Goal: Task Accomplishment & Management: Manage account settings

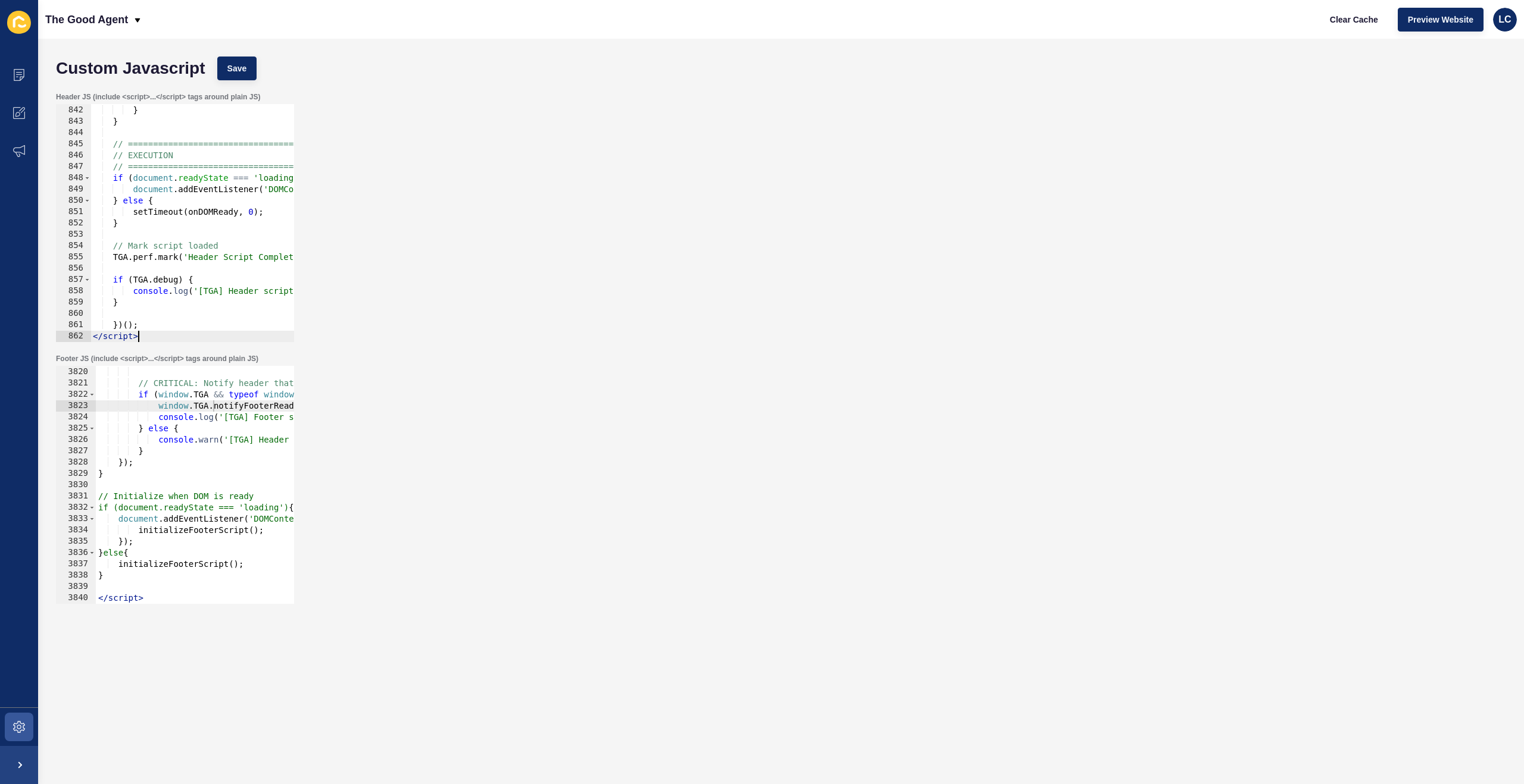
scroll to position [9505, 0]
drag, startPoint x: 225, startPoint y: 61, endPoint x: 253, endPoint y: 56, distance: 28.4
click at [225, 61] on button "Save" at bounding box center [237, 68] width 40 height 24
click at [1347, 25] on button "Clear Cache" at bounding box center [1354, 20] width 68 height 24
click at [1344, 21] on span "Clear Cache" at bounding box center [1354, 20] width 48 height 12
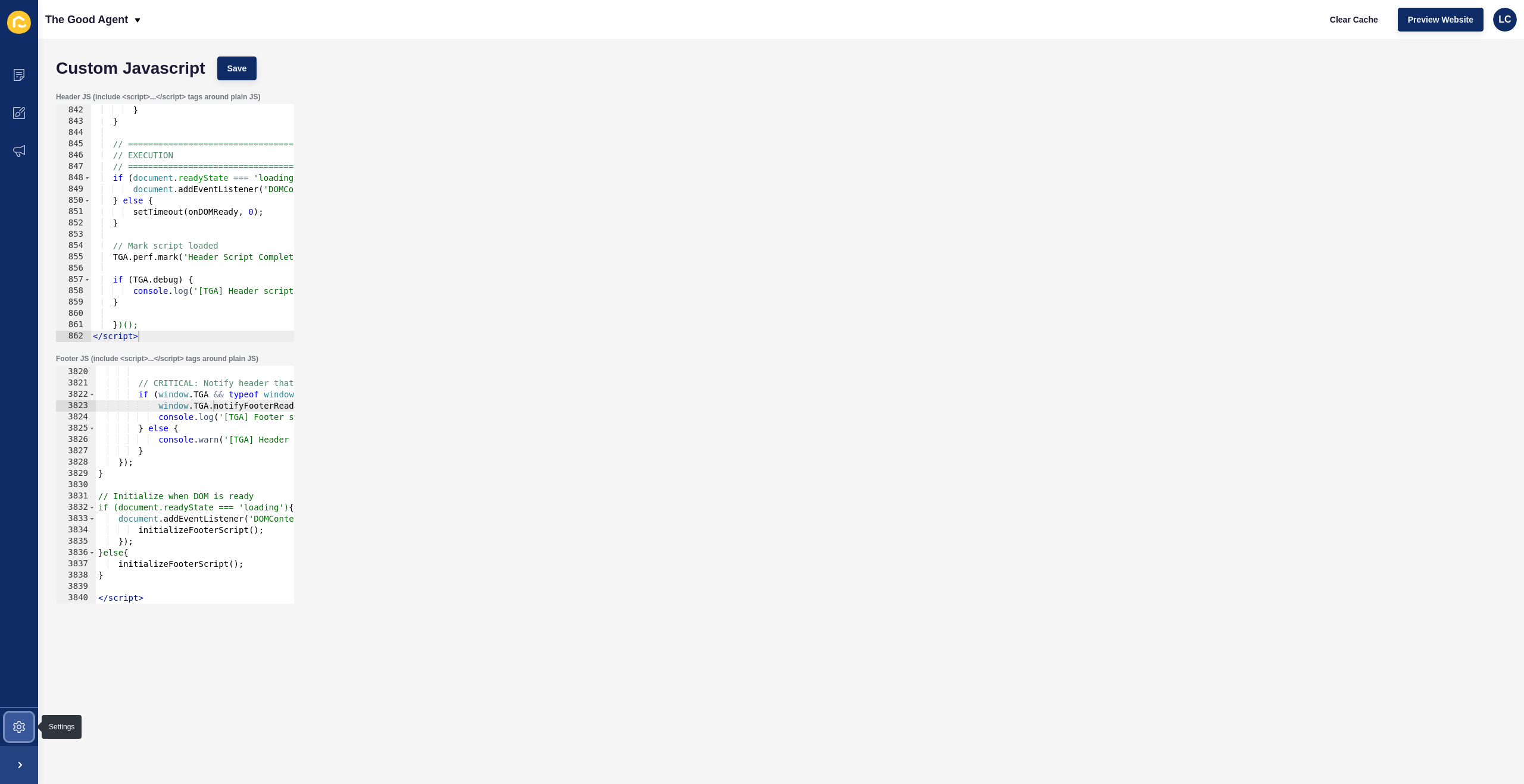
click at [21, 719] on span at bounding box center [19, 727] width 38 height 38
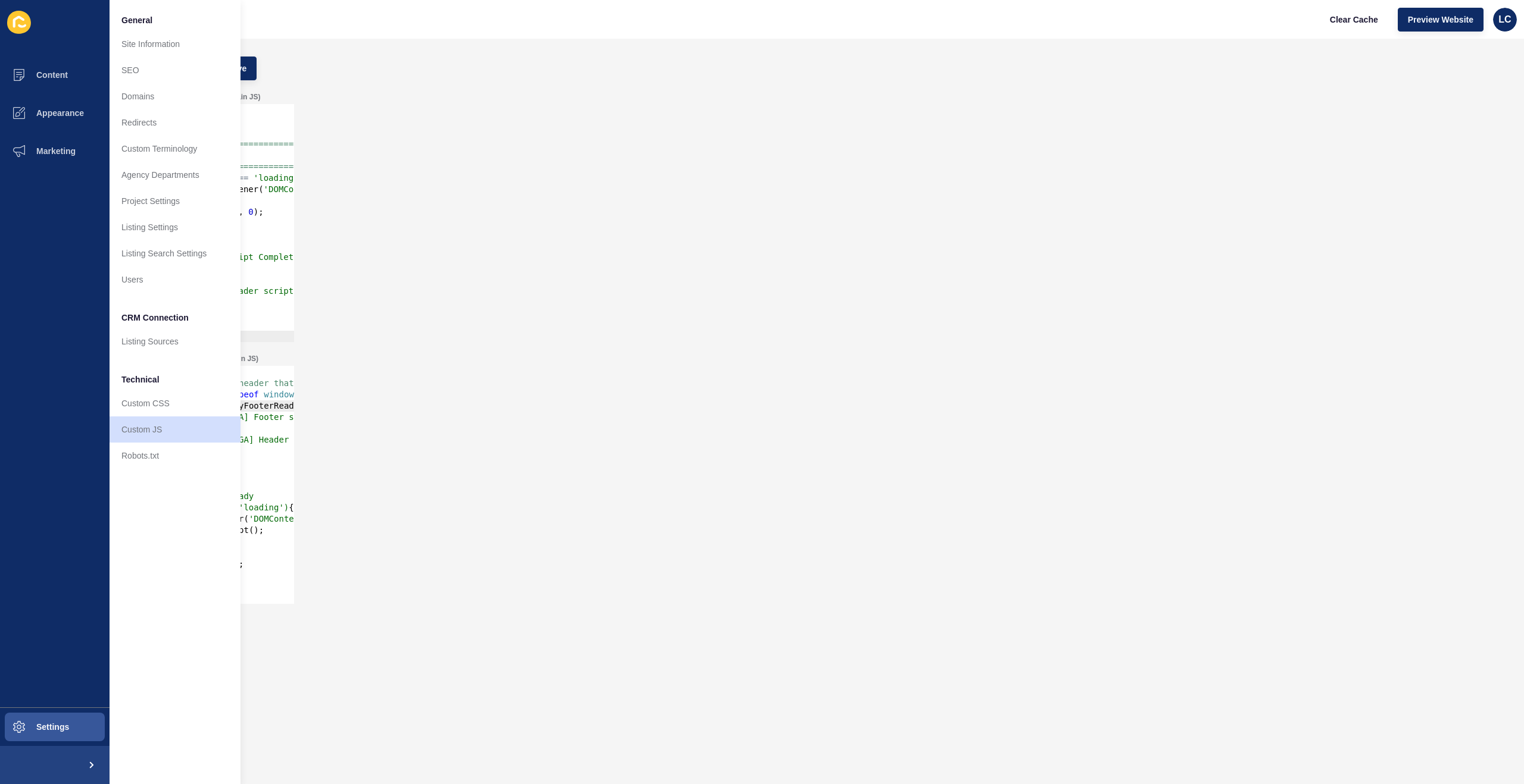
click at [354, 132] on div "Header JS (include <script>...</script> tags around plain JS) </script> 841 842…" at bounding box center [781, 217] width 1462 height 262
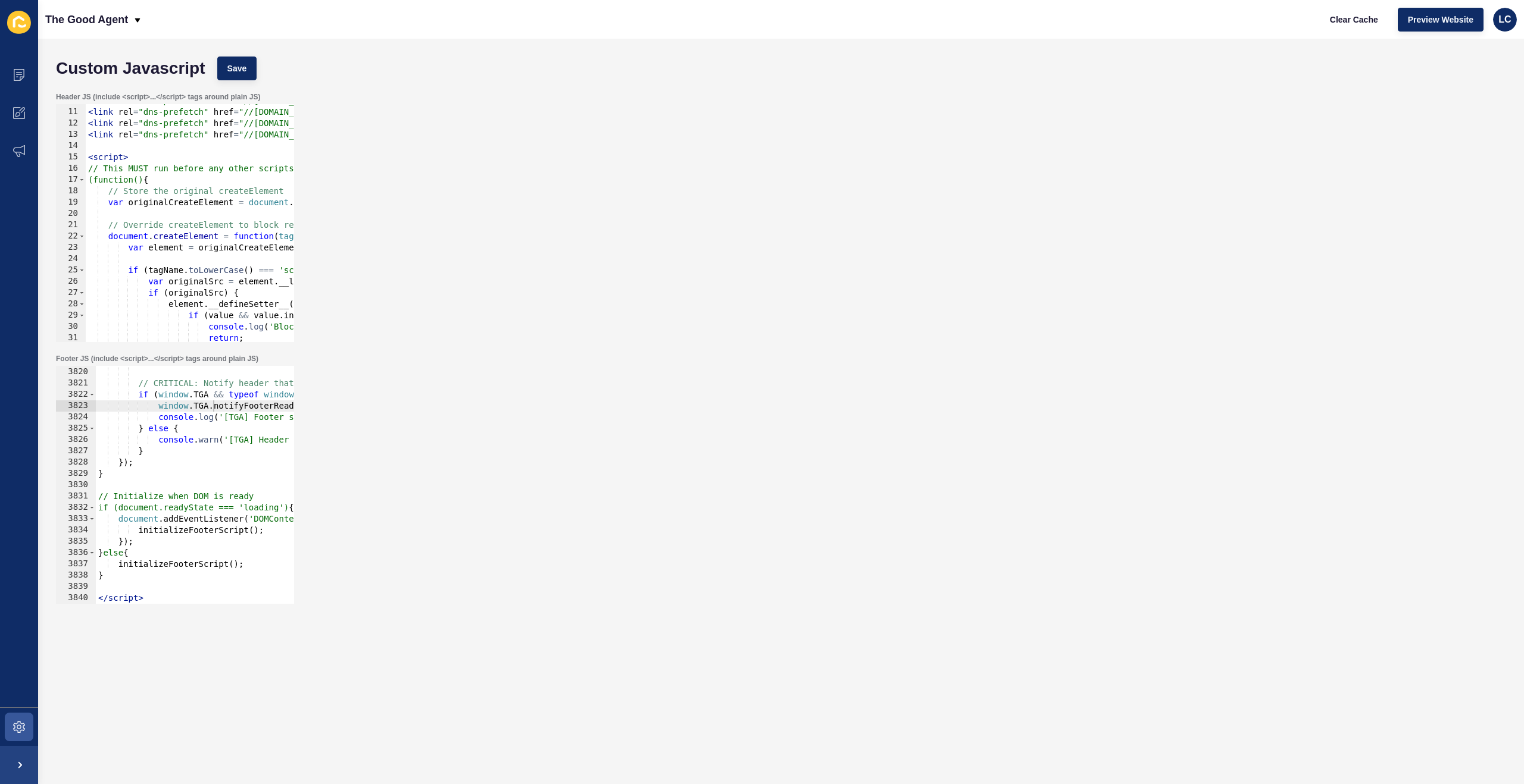
scroll to position [111, 0]
drag, startPoint x: 88, startPoint y: 158, endPoint x: 107, endPoint y: 159, distance: 19.0
click at [90, 157] on div "< link rel = "dns-prefetch" href = "//maps.googleapis.com" > < link rel = "dns-…" at bounding box center [1015, 226] width 1860 height 260
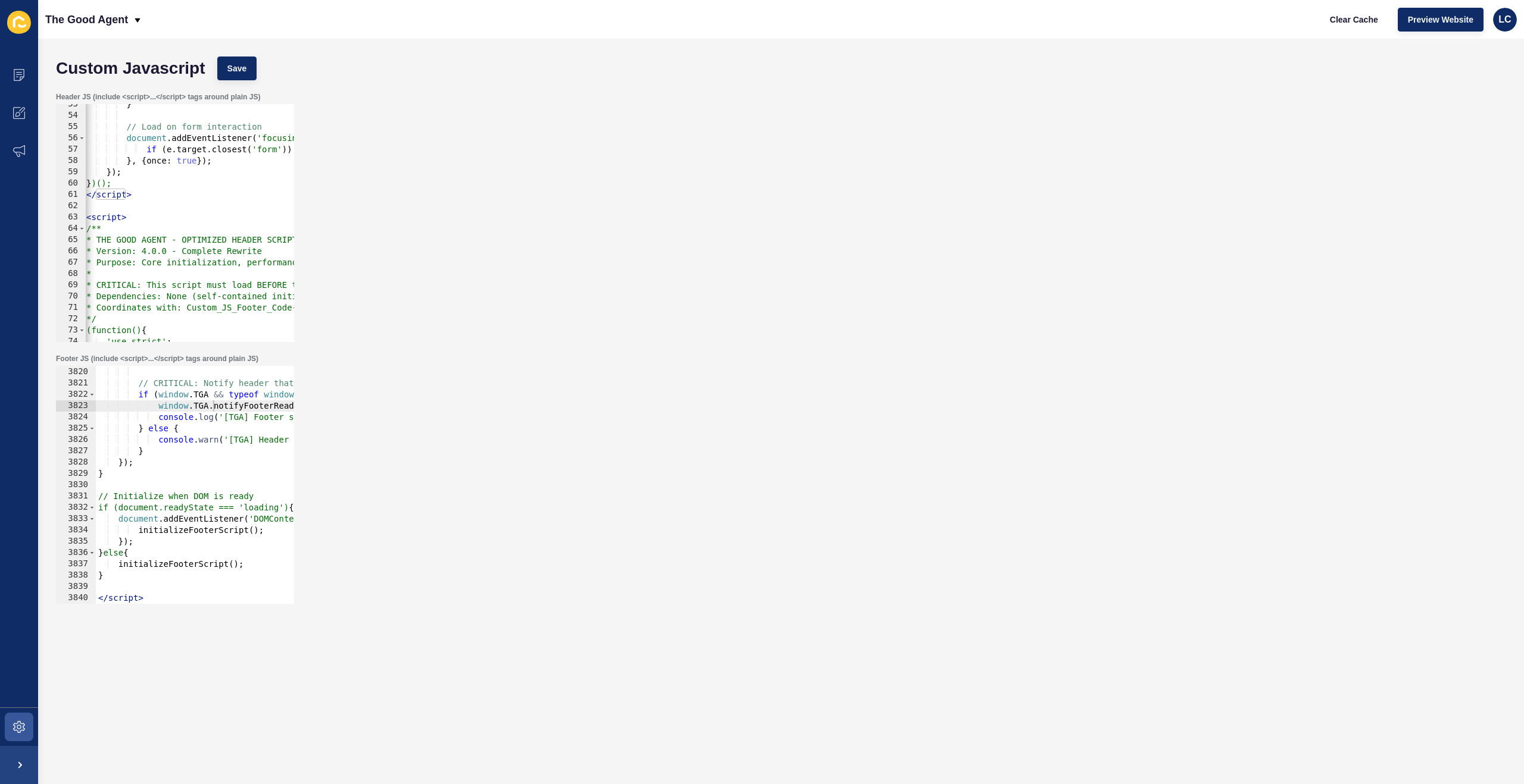
scroll to position [0, 2]
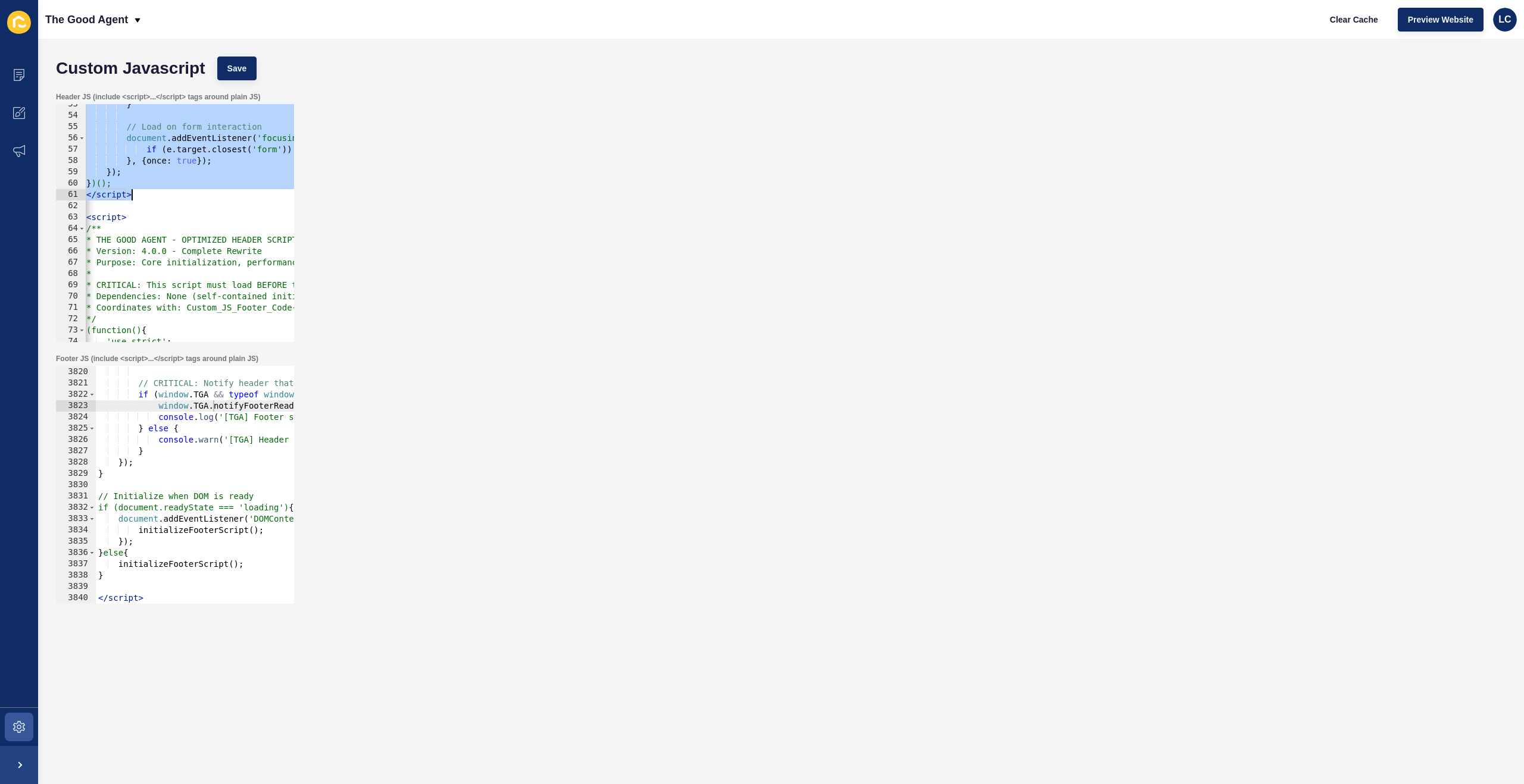
click at [140, 193] on div "} // Load on form interaction document . addEventListener ( 'focusin' , functio…" at bounding box center [1014, 229] width 1860 height 260
paste textarea
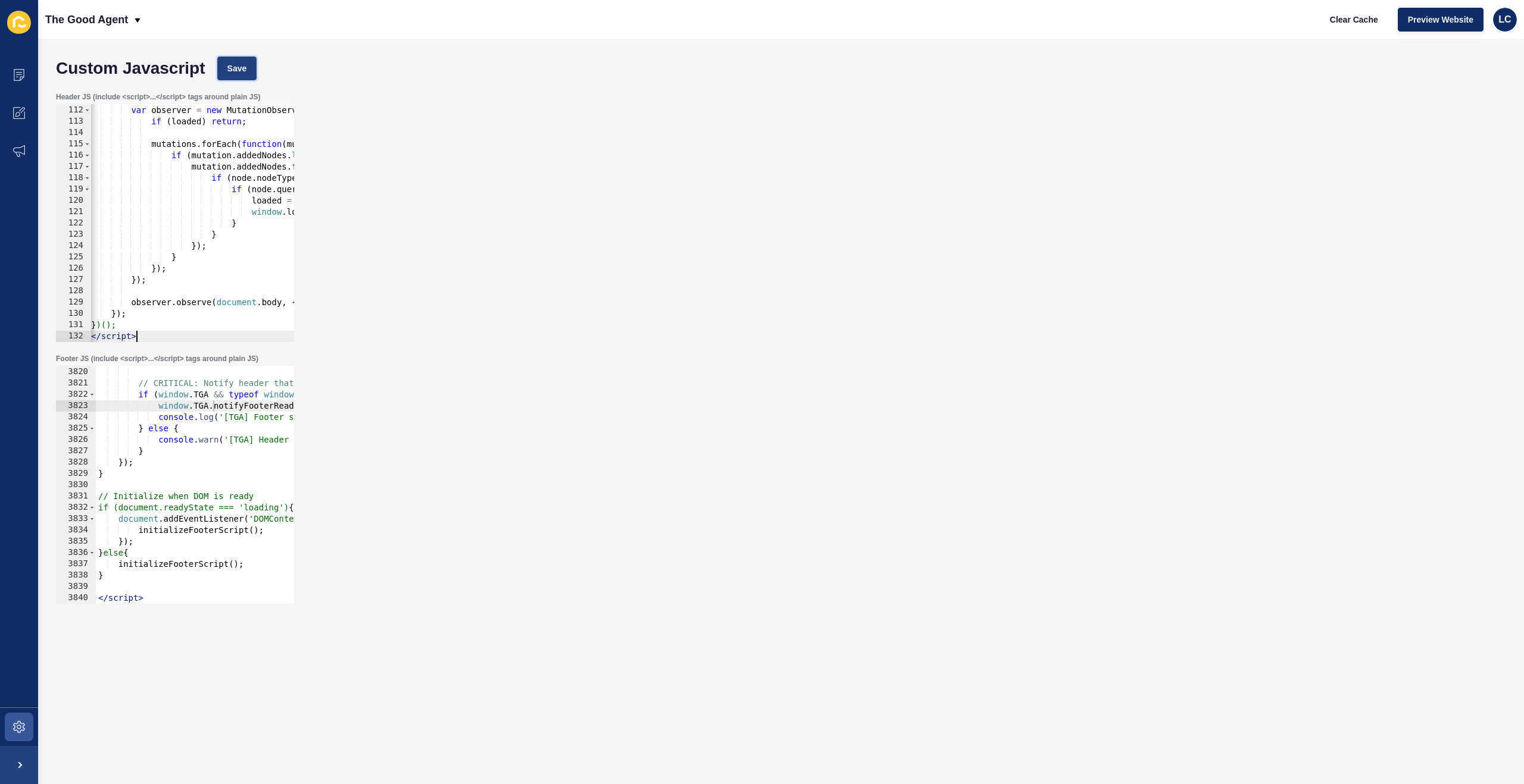
click at [247, 64] on span "Save" at bounding box center [237, 68] width 20 height 12
click at [1342, 18] on span "Clear Cache" at bounding box center [1354, 20] width 48 height 12
click at [224, 123] on div "// Also check if any modal/popup forms are opened var observer = new MutationOb…" at bounding box center [1019, 224] width 1860 height 260
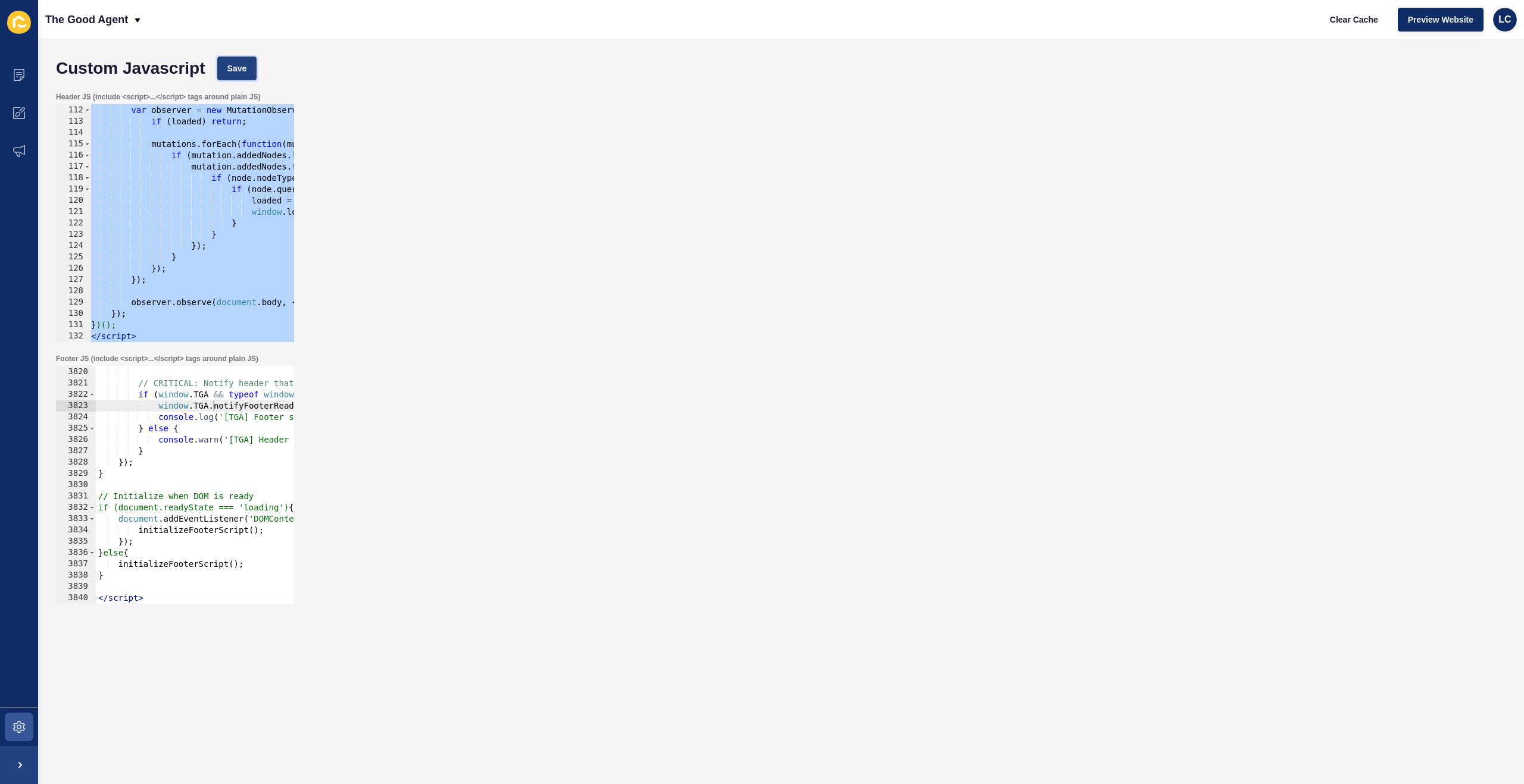
click at [245, 69] on span "Save" at bounding box center [237, 68] width 20 height 12
click at [220, 145] on div "// Also check if any modal/popup forms are opened var observer = new MutationOb…" at bounding box center [1019, 224] width 1860 height 260
paste textarea
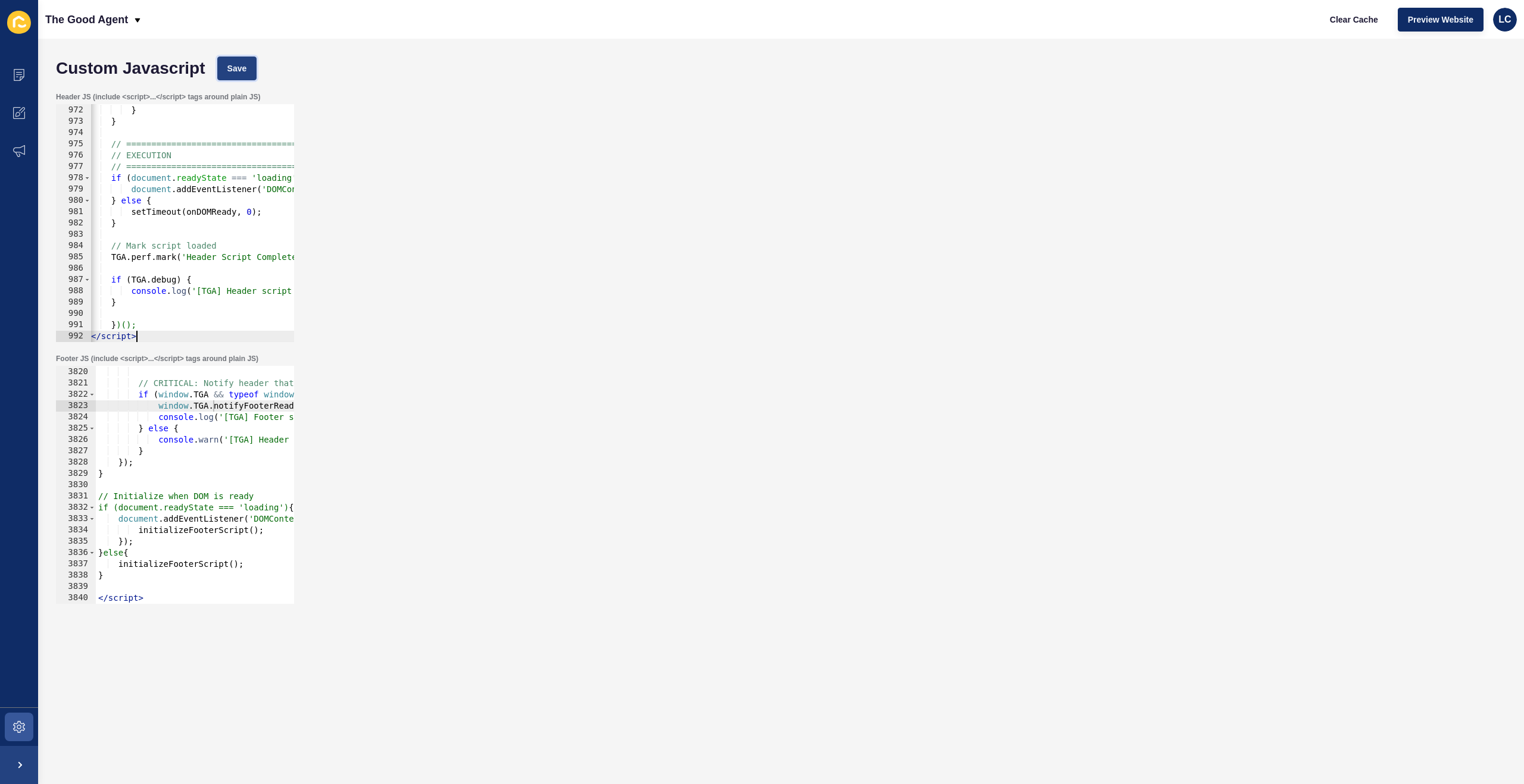
click at [256, 68] on button "Save" at bounding box center [237, 68] width 40 height 24
click at [1353, 16] on span "Clear Cache" at bounding box center [1354, 20] width 48 height 12
click at [173, 293] on div "} , 2000 ) ; } } // ============================================ // EXECUTION /…" at bounding box center [1019, 224] width 1860 height 260
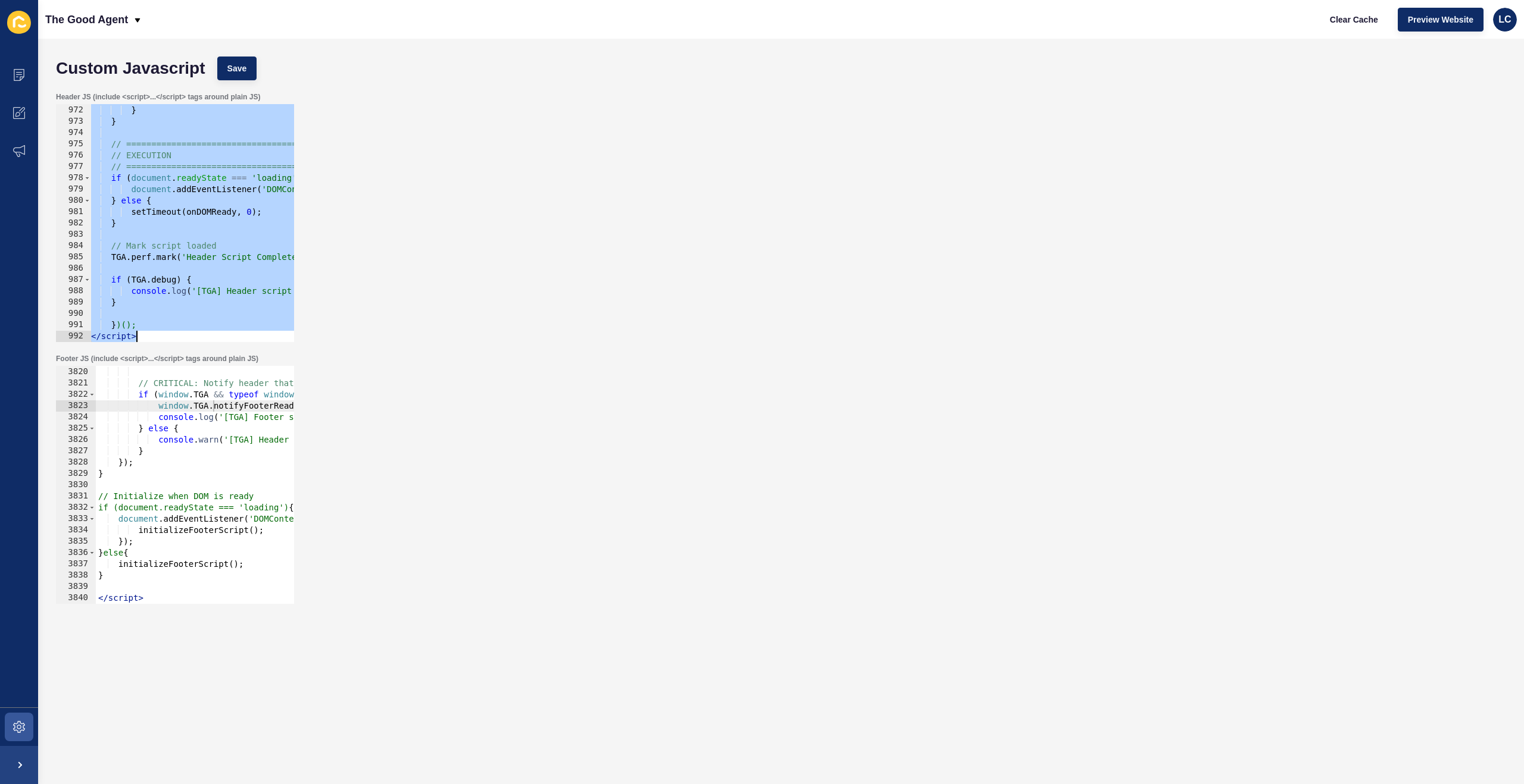
paste textarea
type textarea "</script>"
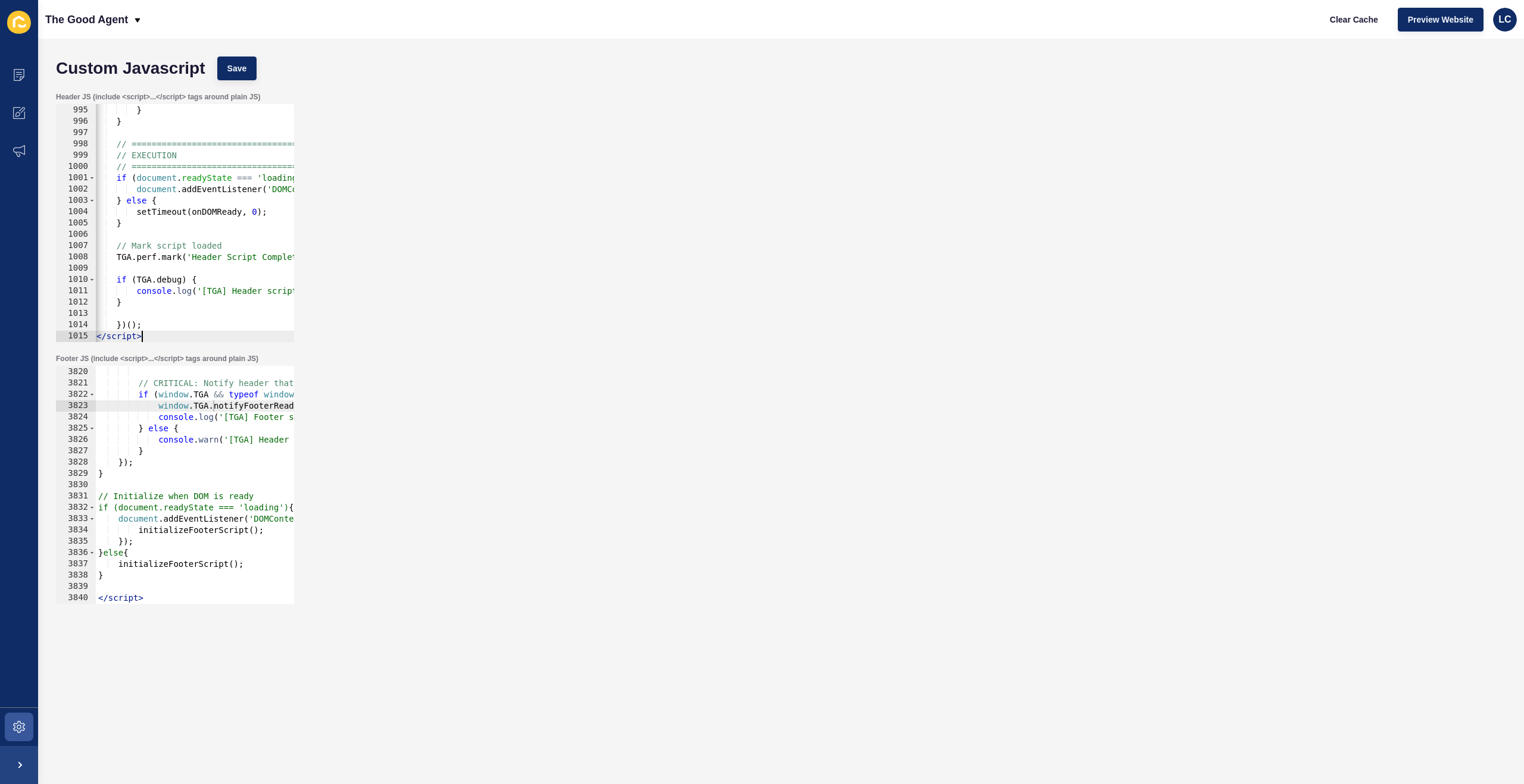
scroll to position [11235, 0]
click at [237, 64] on span "Save" at bounding box center [237, 68] width 20 height 12
click at [1358, 20] on span "Clear Cache" at bounding box center [1354, 20] width 48 height 12
click at [206, 397] on div "} // CRITICAL: Notify header that footer is ready if ( window . TGA && typeof w…" at bounding box center [813, 486] width 1435 height 260
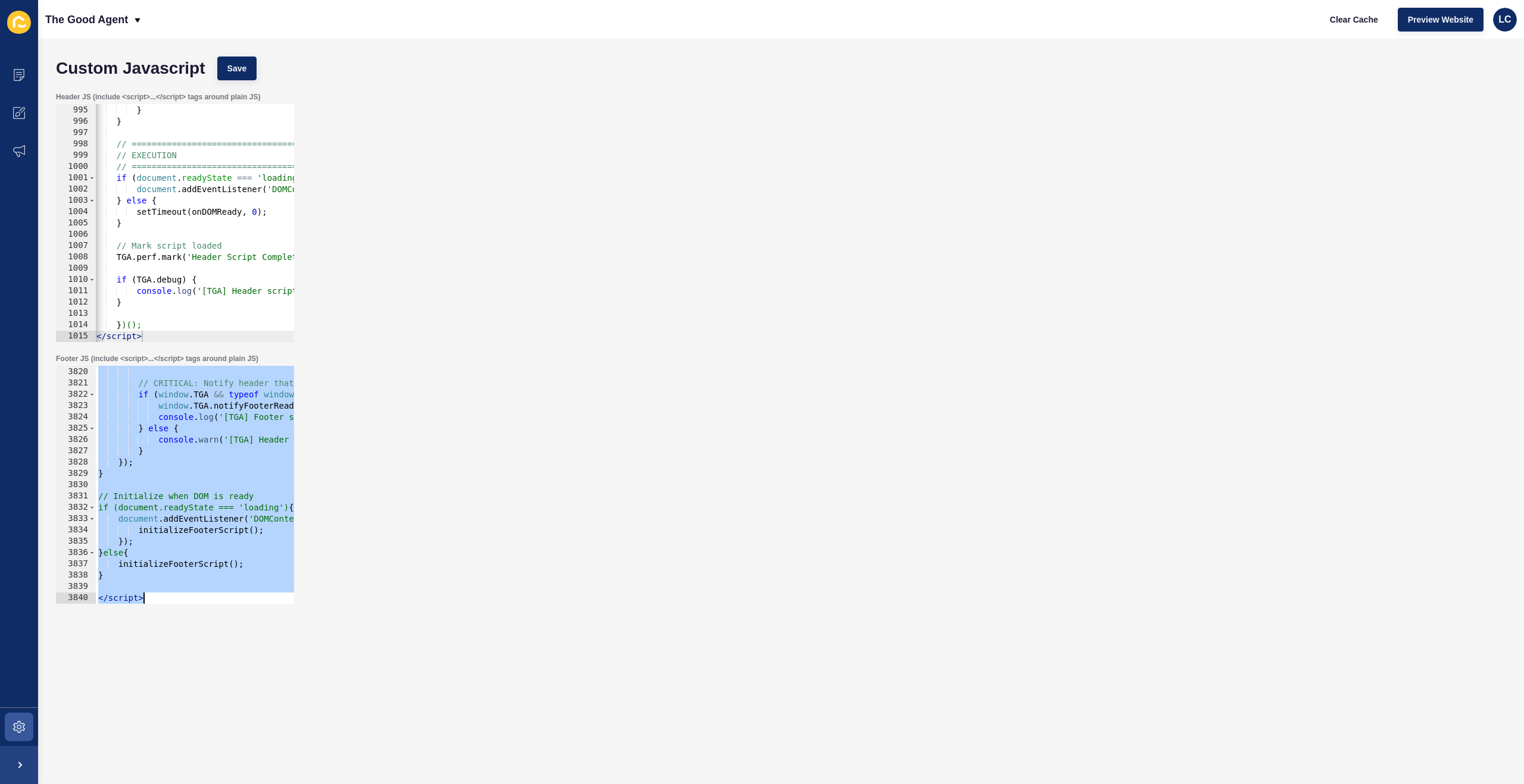
paste textarea
type textarea "</script>"
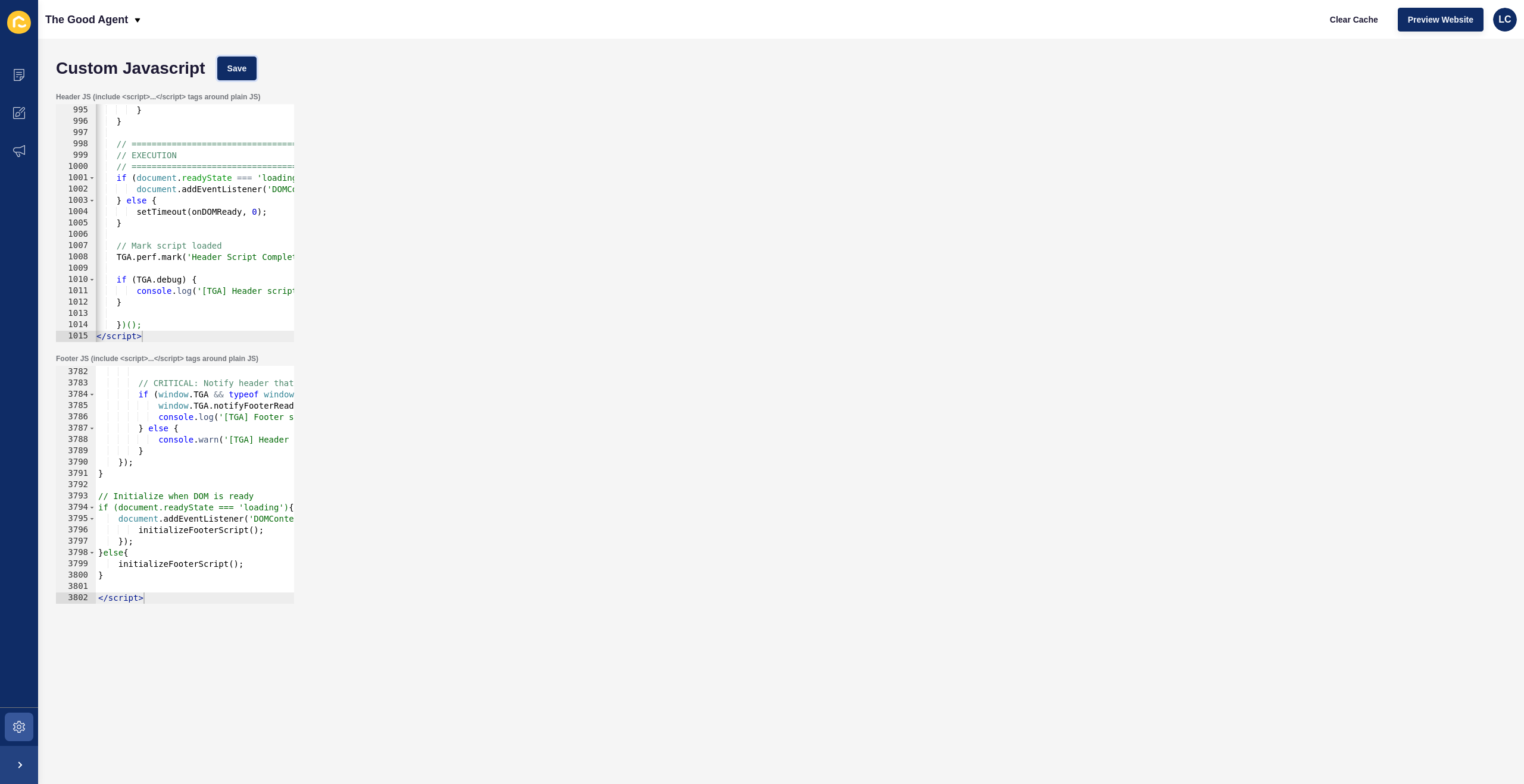
drag, startPoint x: 247, startPoint y: 74, endPoint x: 290, endPoint y: 77, distance: 43.1
click at [247, 74] on span "Save" at bounding box center [237, 68] width 20 height 12
click at [1358, 18] on span "Clear Cache" at bounding box center [1354, 20] width 48 height 12
drag, startPoint x: 246, startPoint y: 60, endPoint x: 277, endPoint y: 55, distance: 31.4
click at [247, 60] on button "Save" at bounding box center [237, 68] width 40 height 24
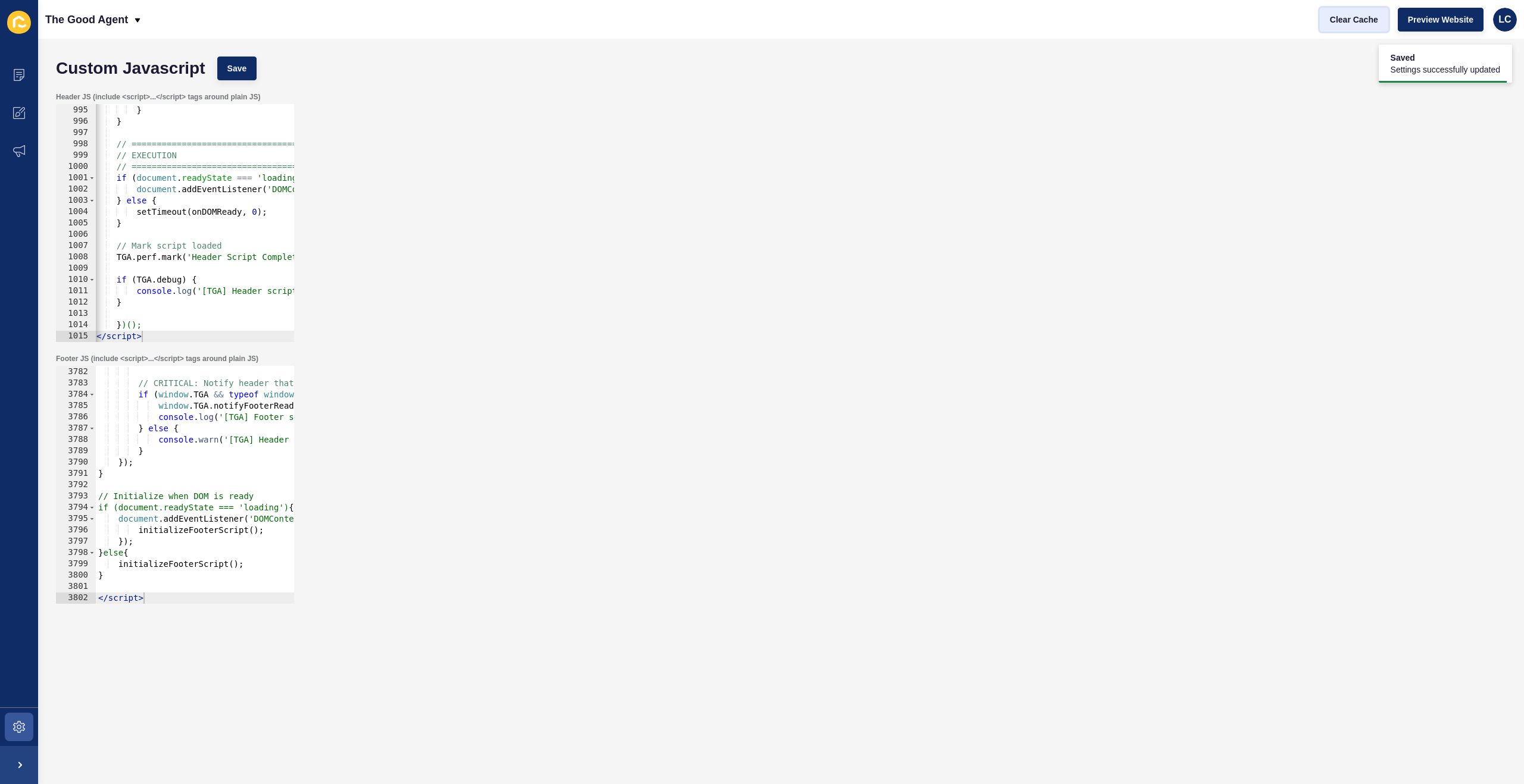
click at [1342, 17] on span "Clear Cache" at bounding box center [1354, 20] width 48 height 12
click at [167, 273] on div "} , 2000 ) ; } } // ============================================ // EXECUTION /…" at bounding box center [1024, 224] width 1860 height 260
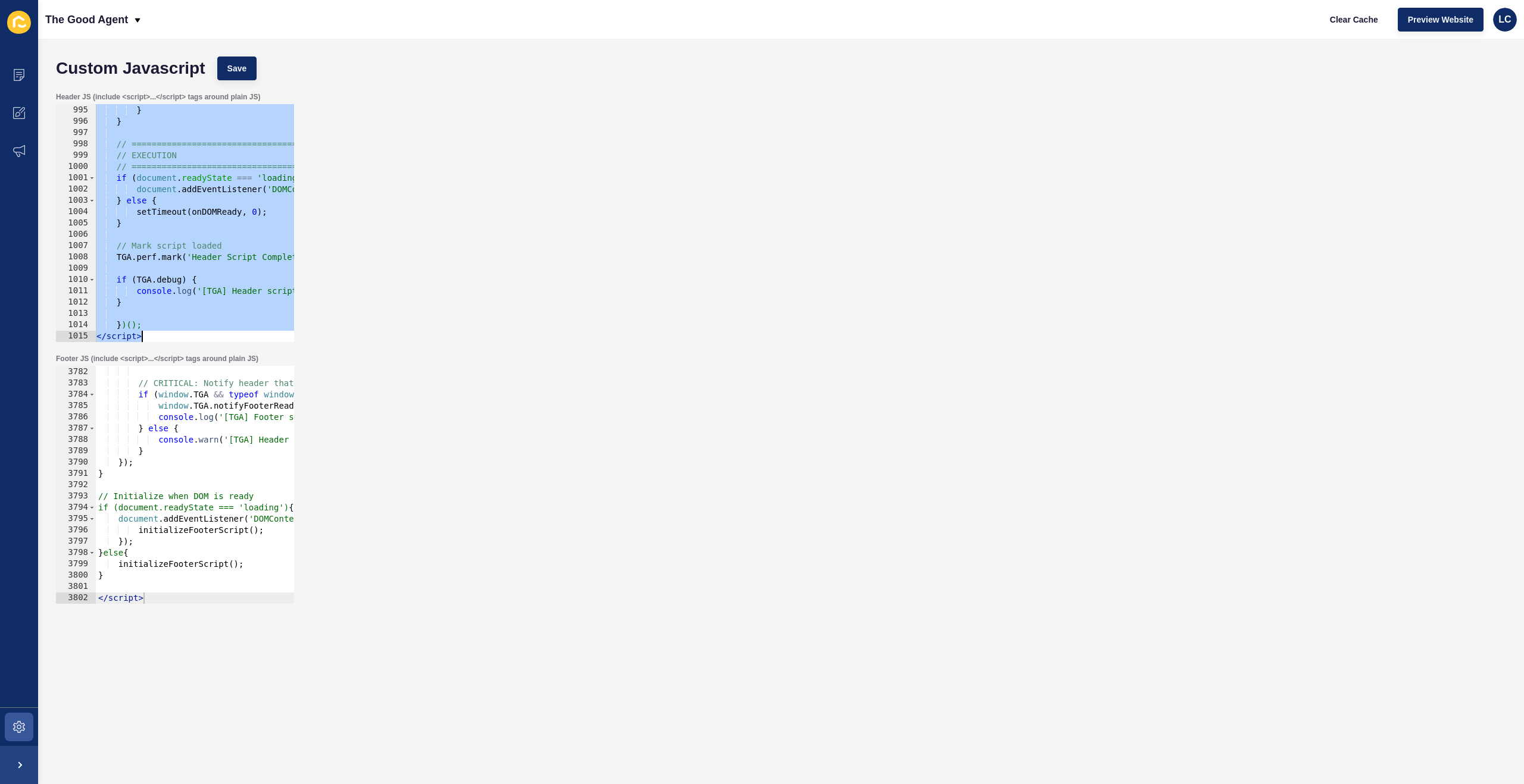
paste textarea
type textarea "</script>"
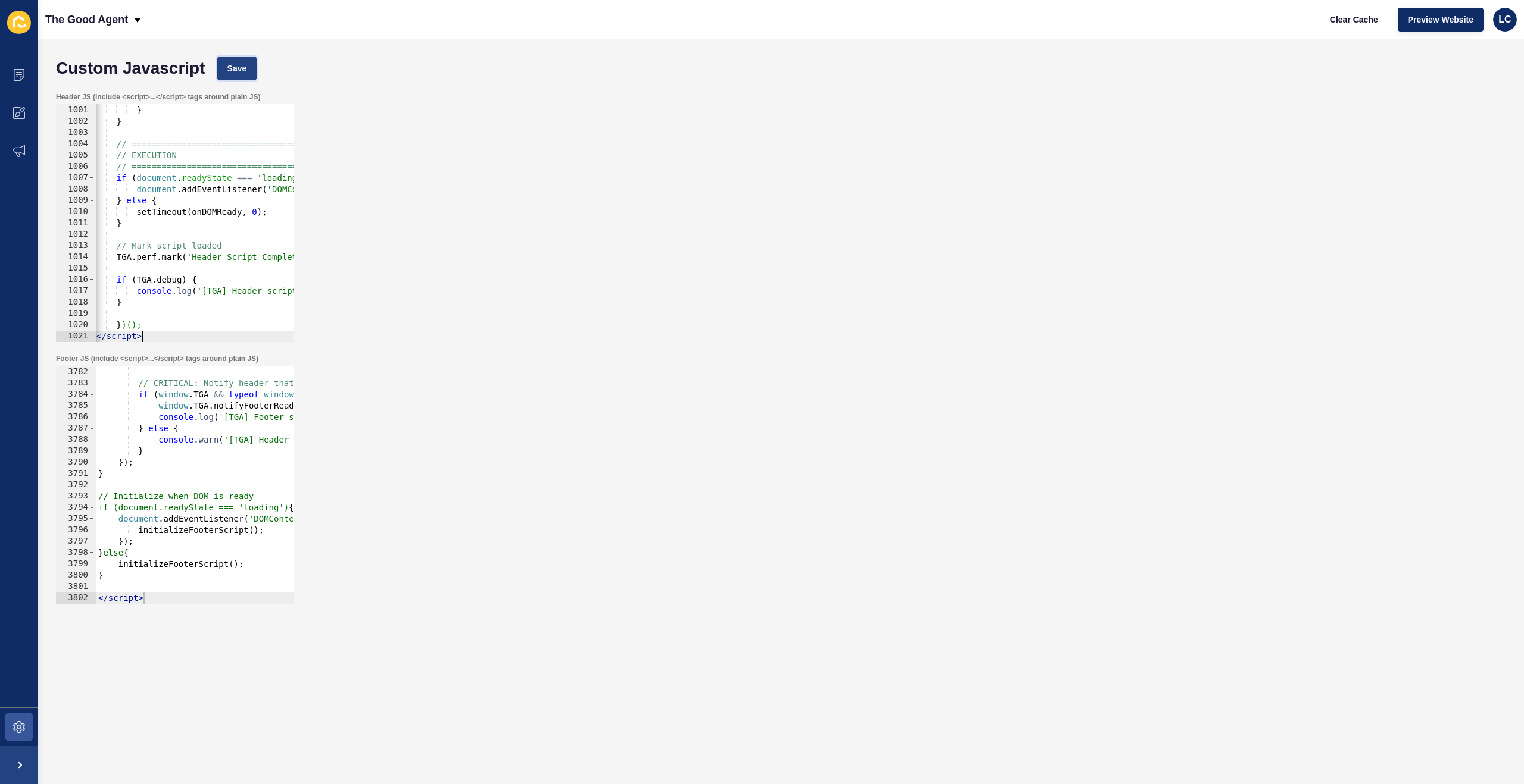
click at [242, 73] on span "Save" at bounding box center [237, 68] width 20 height 12
click at [1346, 19] on span "Clear Cache" at bounding box center [1354, 20] width 48 height 12
click at [239, 368] on div "} // CRITICAL: Notify header that footer is ready if ( window . TGA && typeof w…" at bounding box center [813, 486] width 1435 height 260
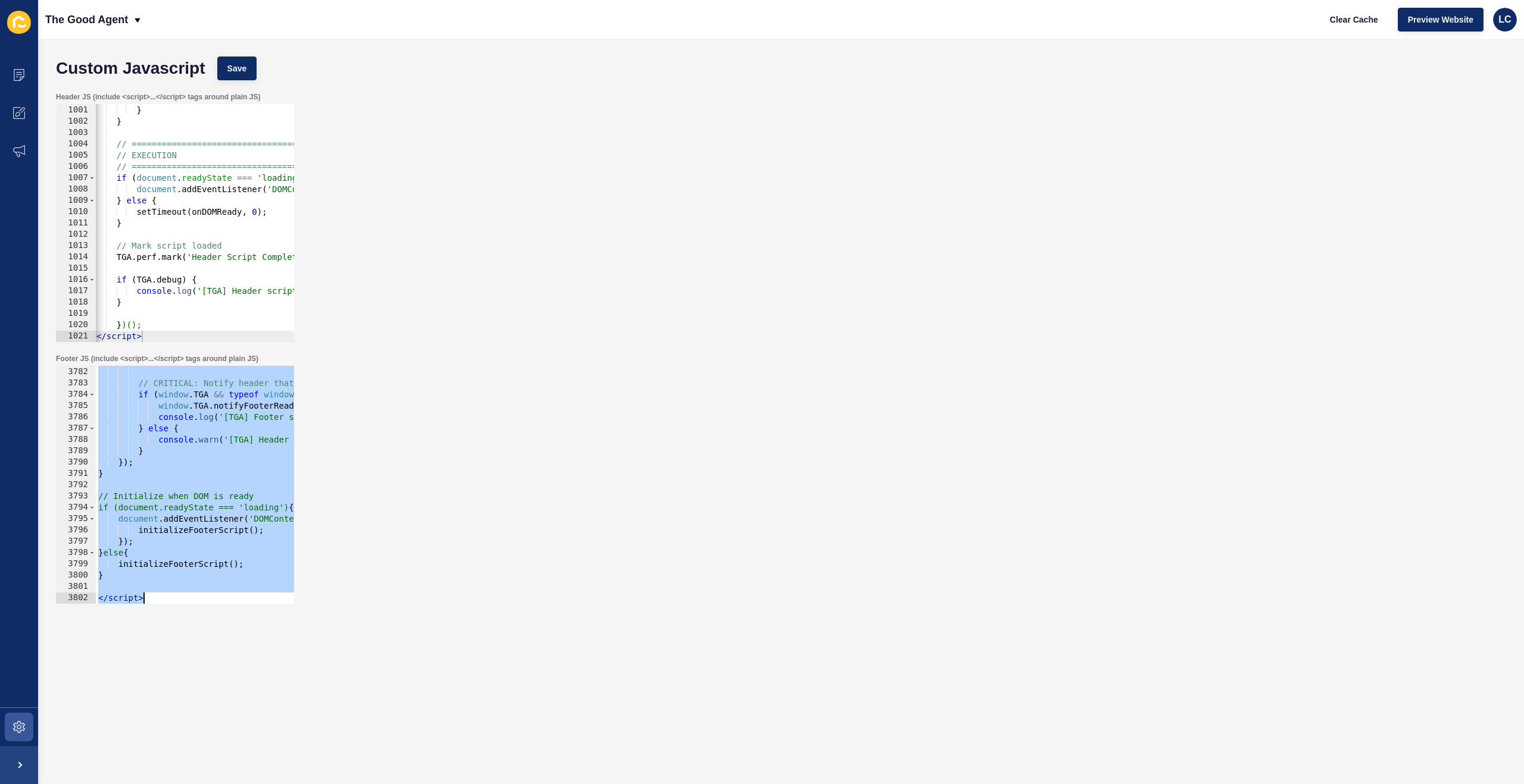
paste textarea
type textarea "</script>"
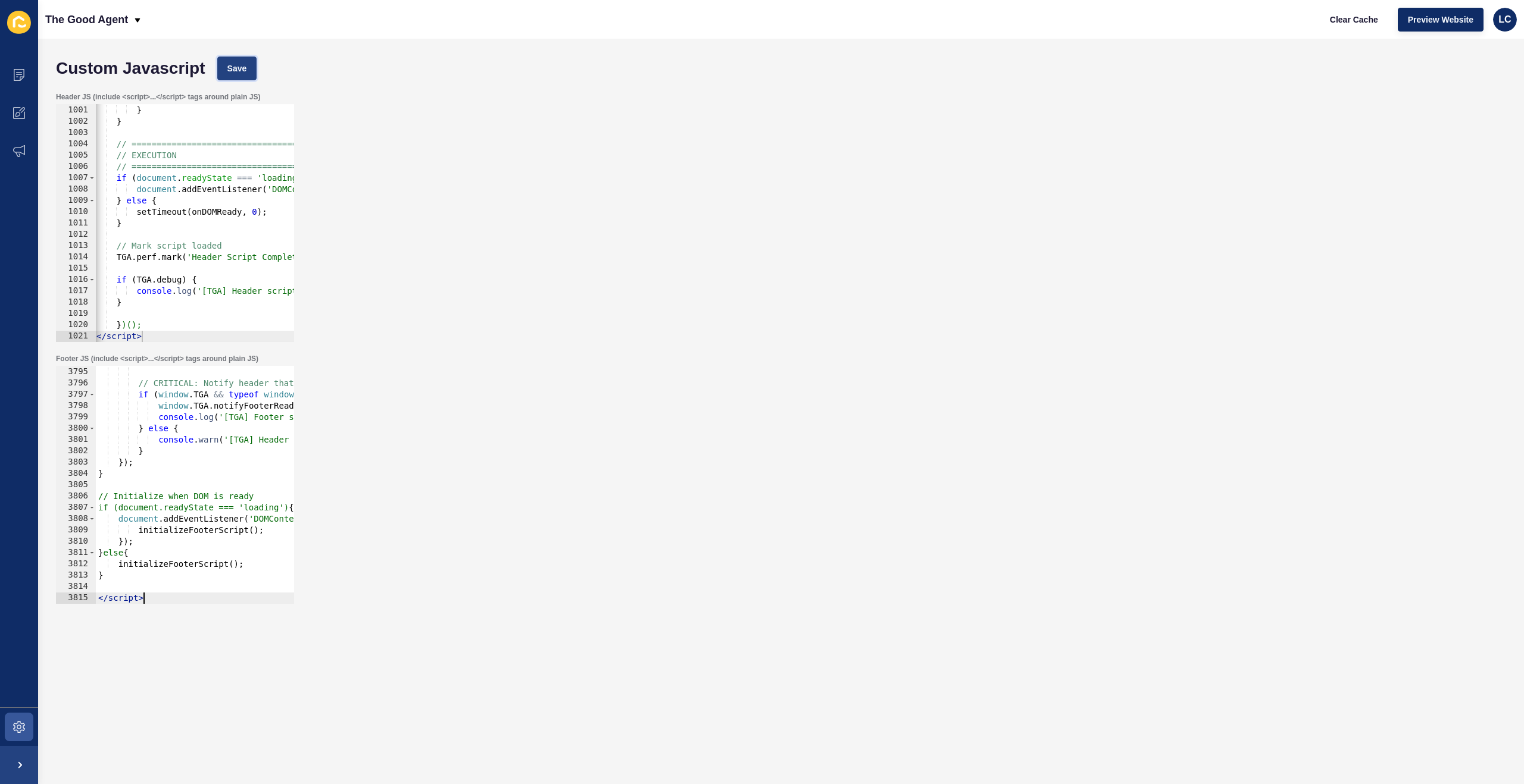
click at [242, 65] on span "Save" at bounding box center [237, 68] width 20 height 12
click at [1351, 18] on span "Clear Cache" at bounding box center [1354, 20] width 48 height 12
click at [231, 235] on div "} , 2000 ) ; } } // ============================================ // EXECUTION /…" at bounding box center [1024, 224] width 1860 height 260
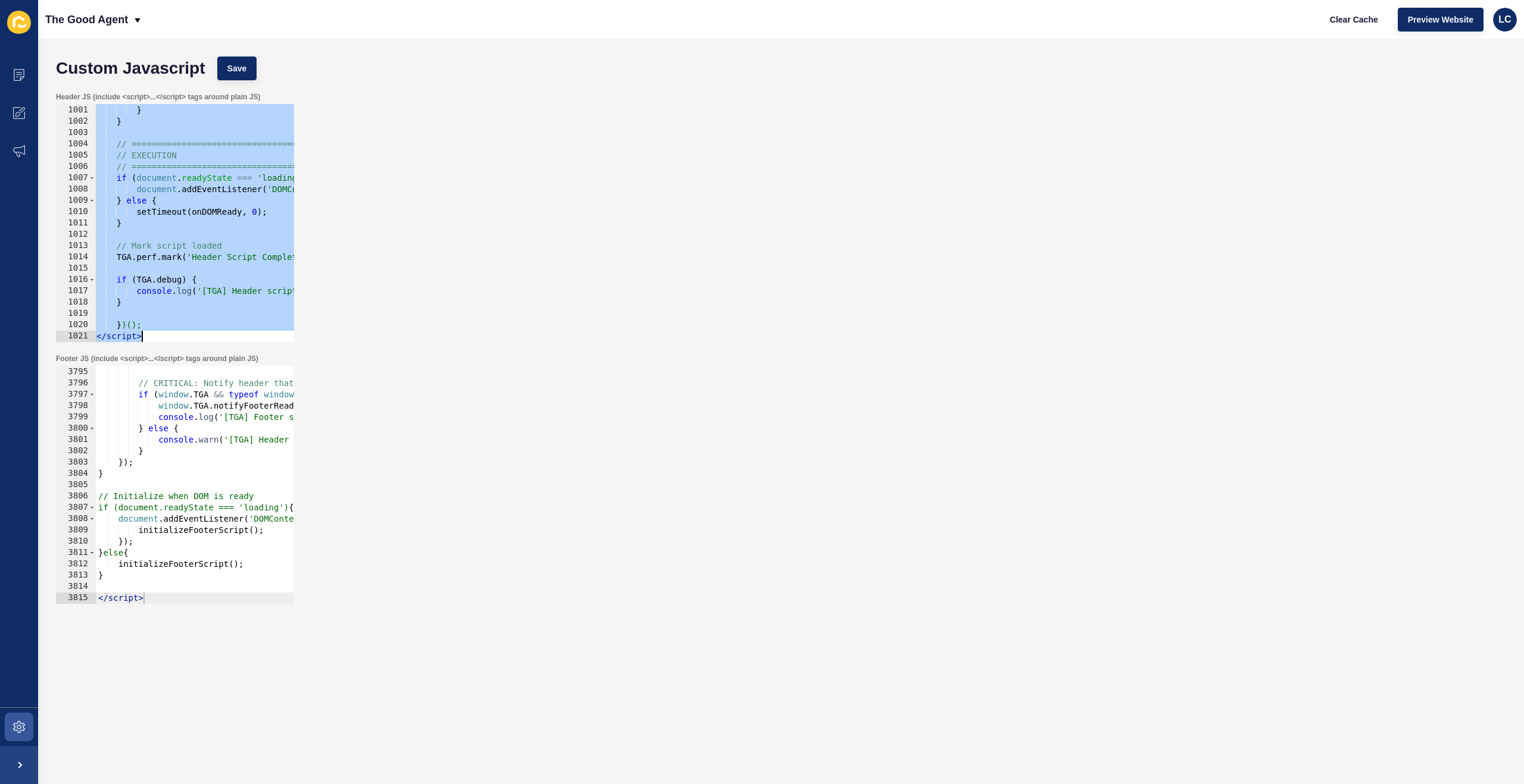
paste textarea
type textarea "</script>"
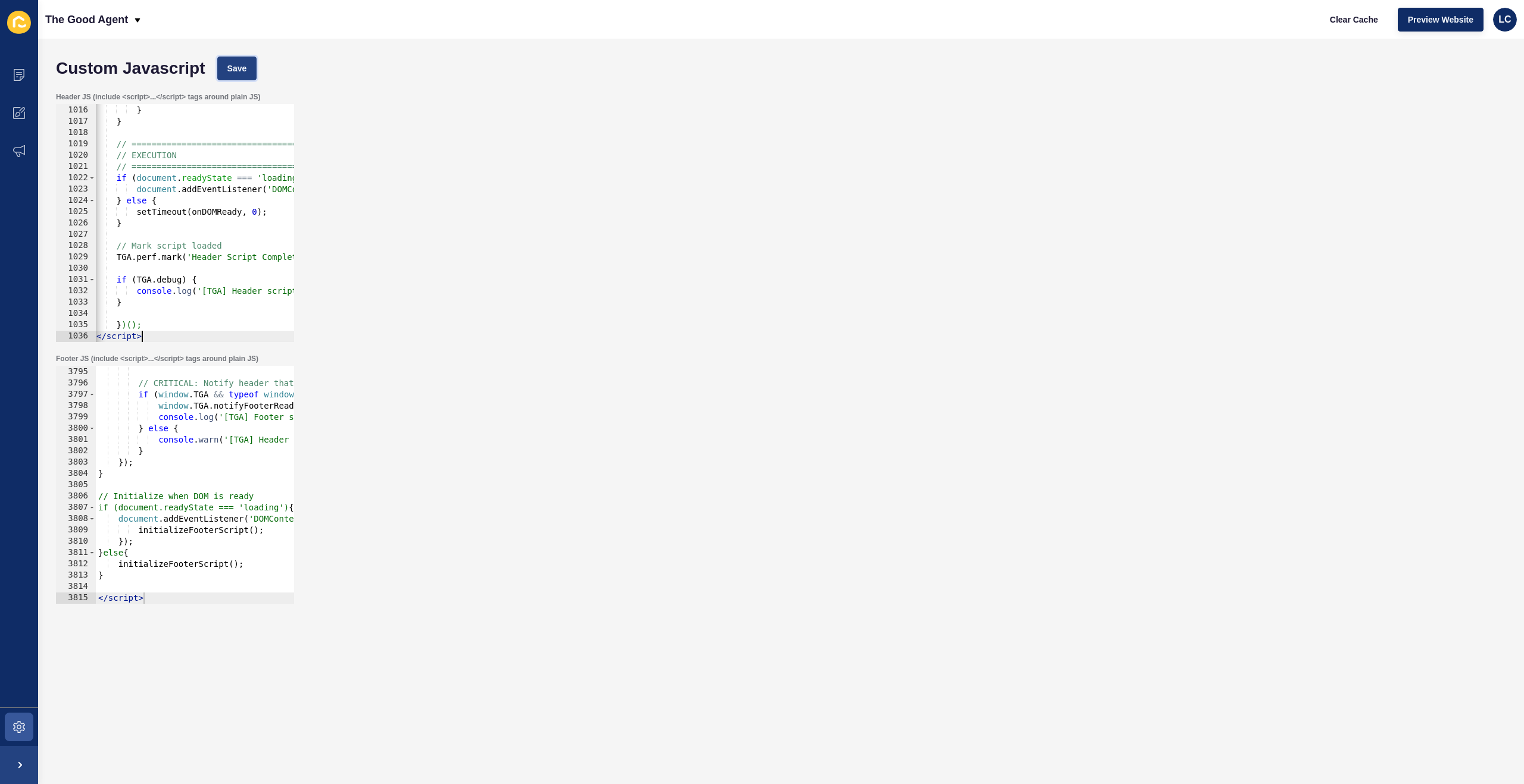
click at [243, 70] on span "Save" at bounding box center [237, 68] width 20 height 12
click at [1352, 17] on span "Clear Cache" at bounding box center [1354, 20] width 48 height 12
click at [206, 399] on div "} // CRITICAL: Notify header that footer is ready if ( window . TGA && typeof w…" at bounding box center [813, 486] width 1435 height 260
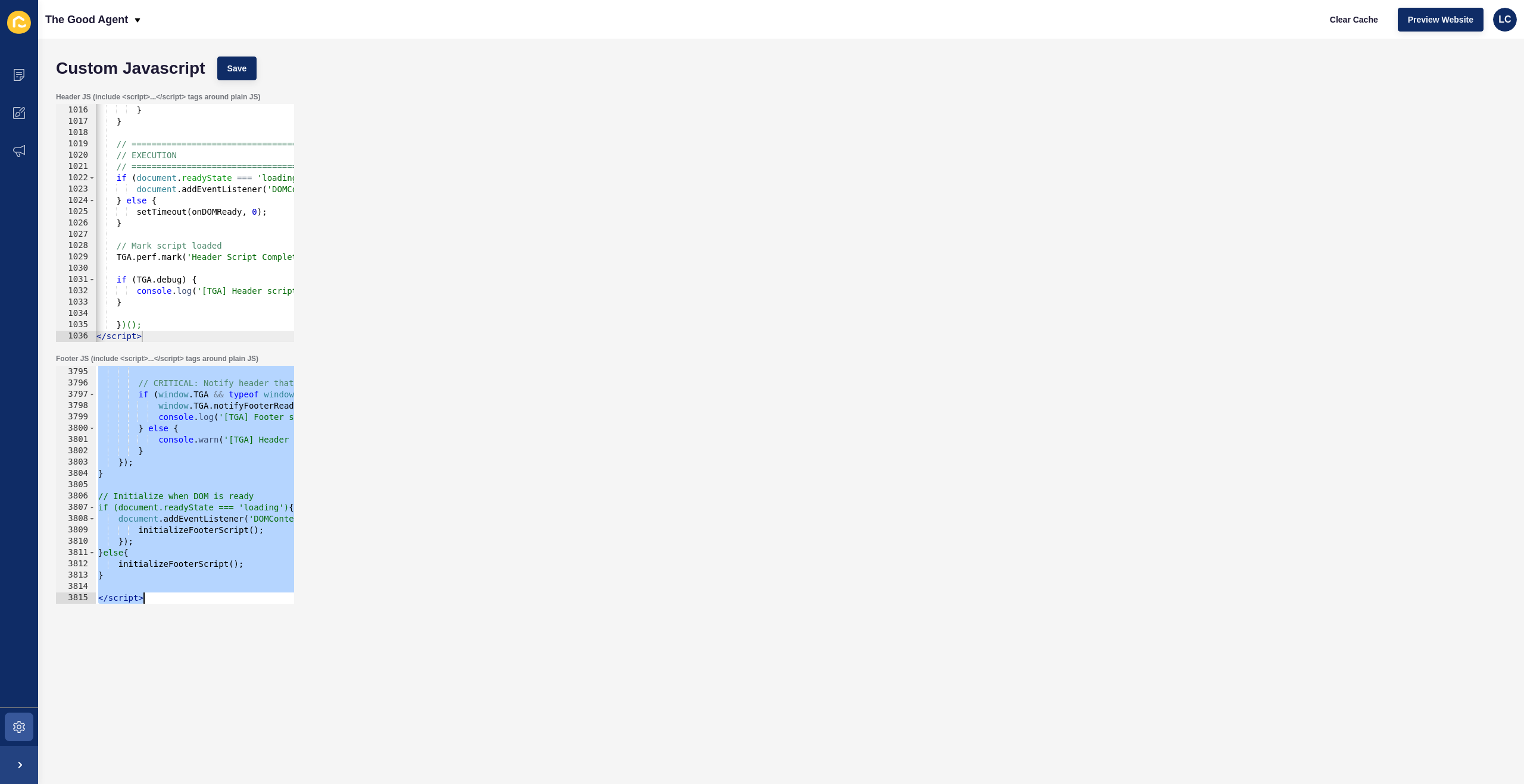
paste textarea
type textarea "</script>"
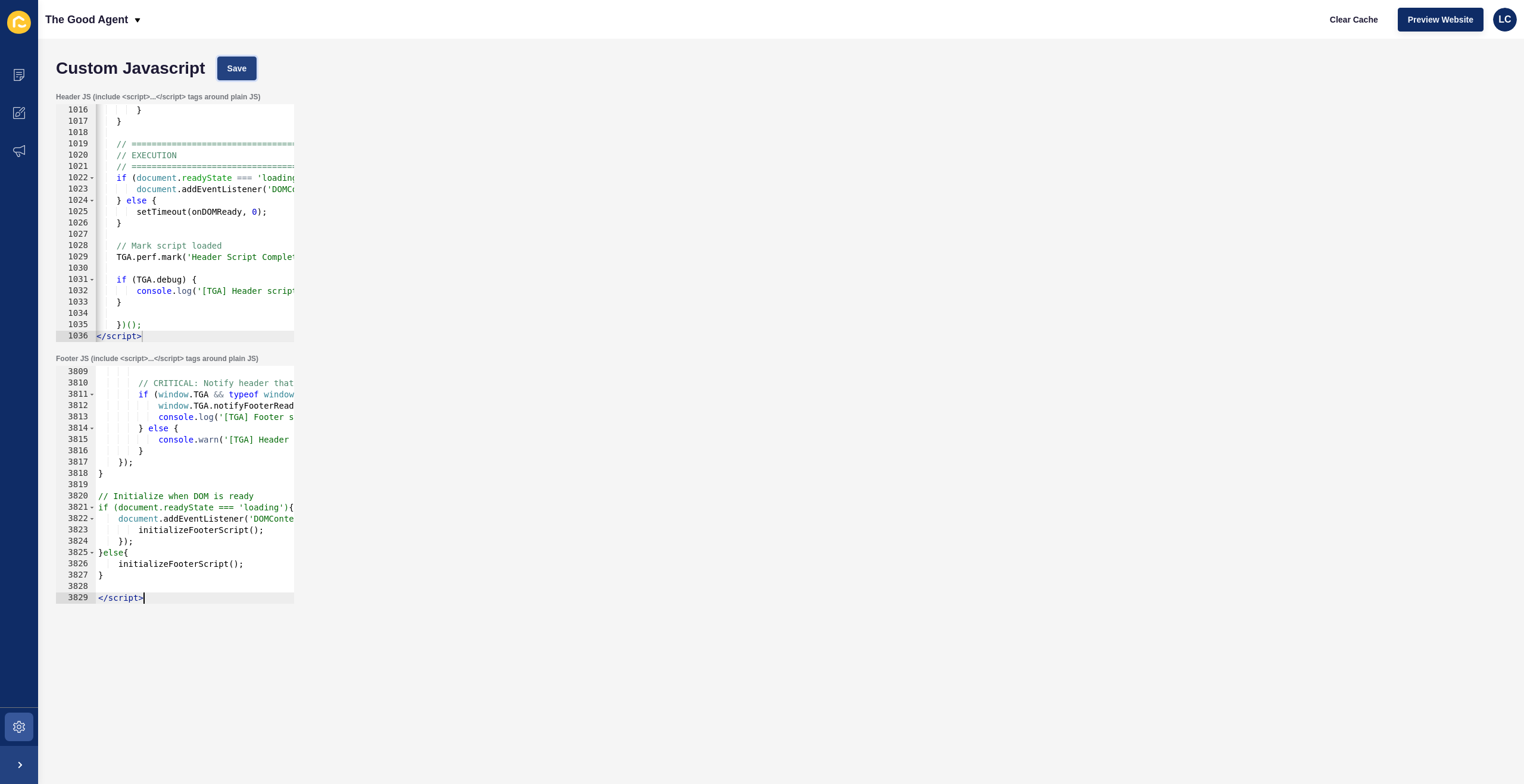
click at [245, 75] on button "Save" at bounding box center [237, 68] width 40 height 24
click at [1352, 23] on span "Clear Cache" at bounding box center [1354, 20] width 48 height 12
click at [203, 173] on div "} , 2000 ) ; } } // ============================================ // EXECUTION /…" at bounding box center [1024, 224] width 1860 height 260
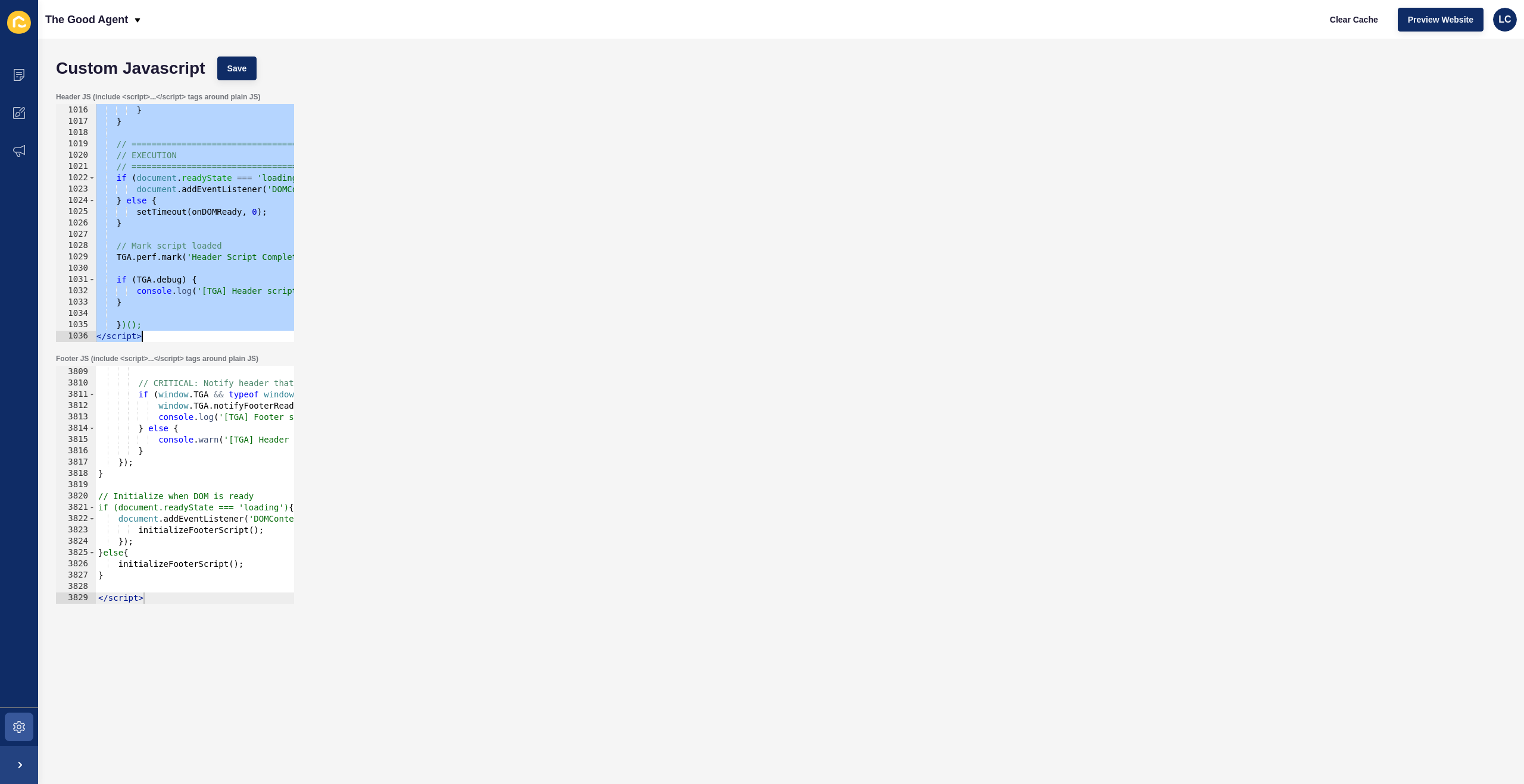
paste textarea
type textarea "</script>"
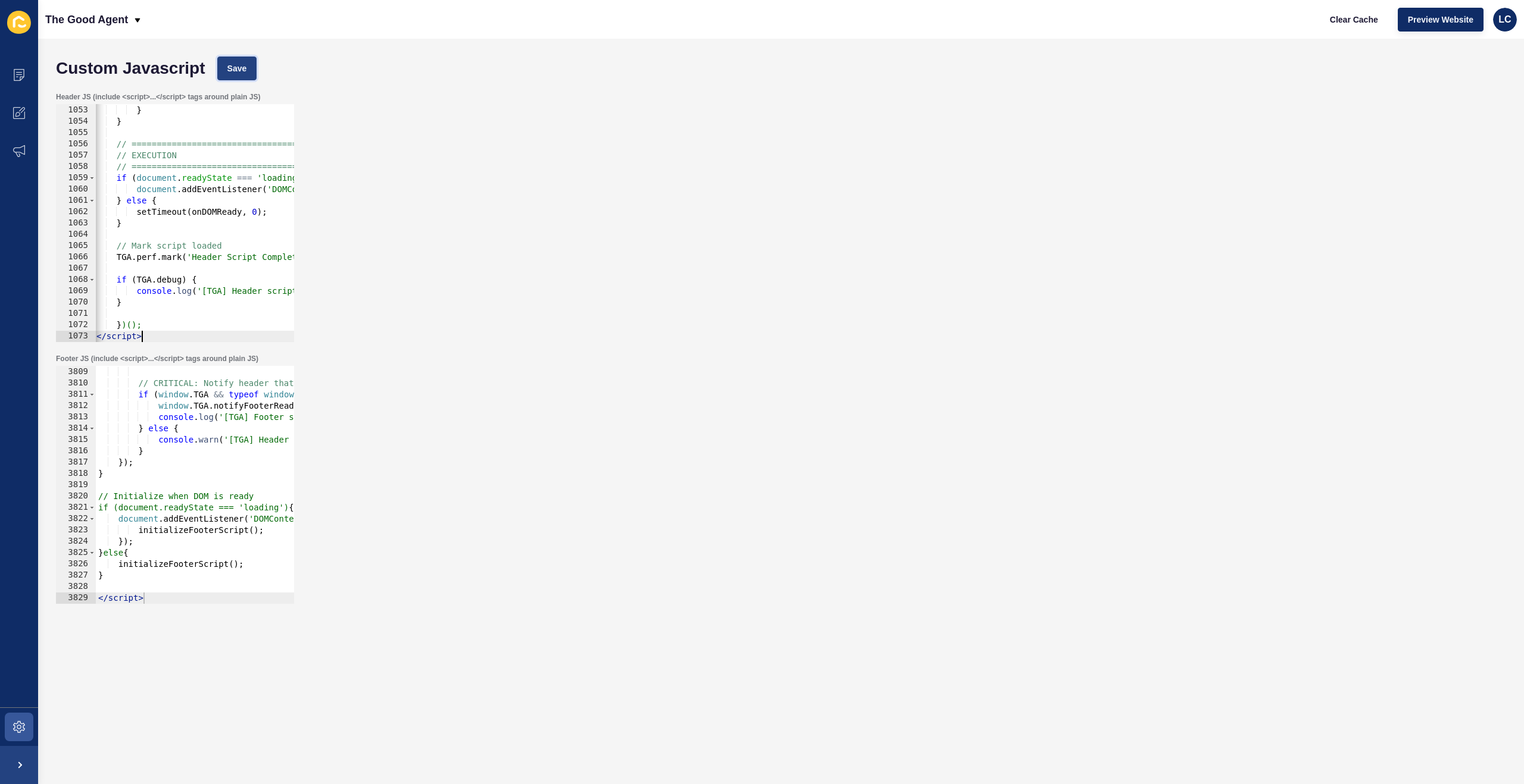
click at [247, 70] on span "Save" at bounding box center [237, 68] width 20 height 12
click at [1351, 19] on span "Clear Cache" at bounding box center [1354, 20] width 48 height 12
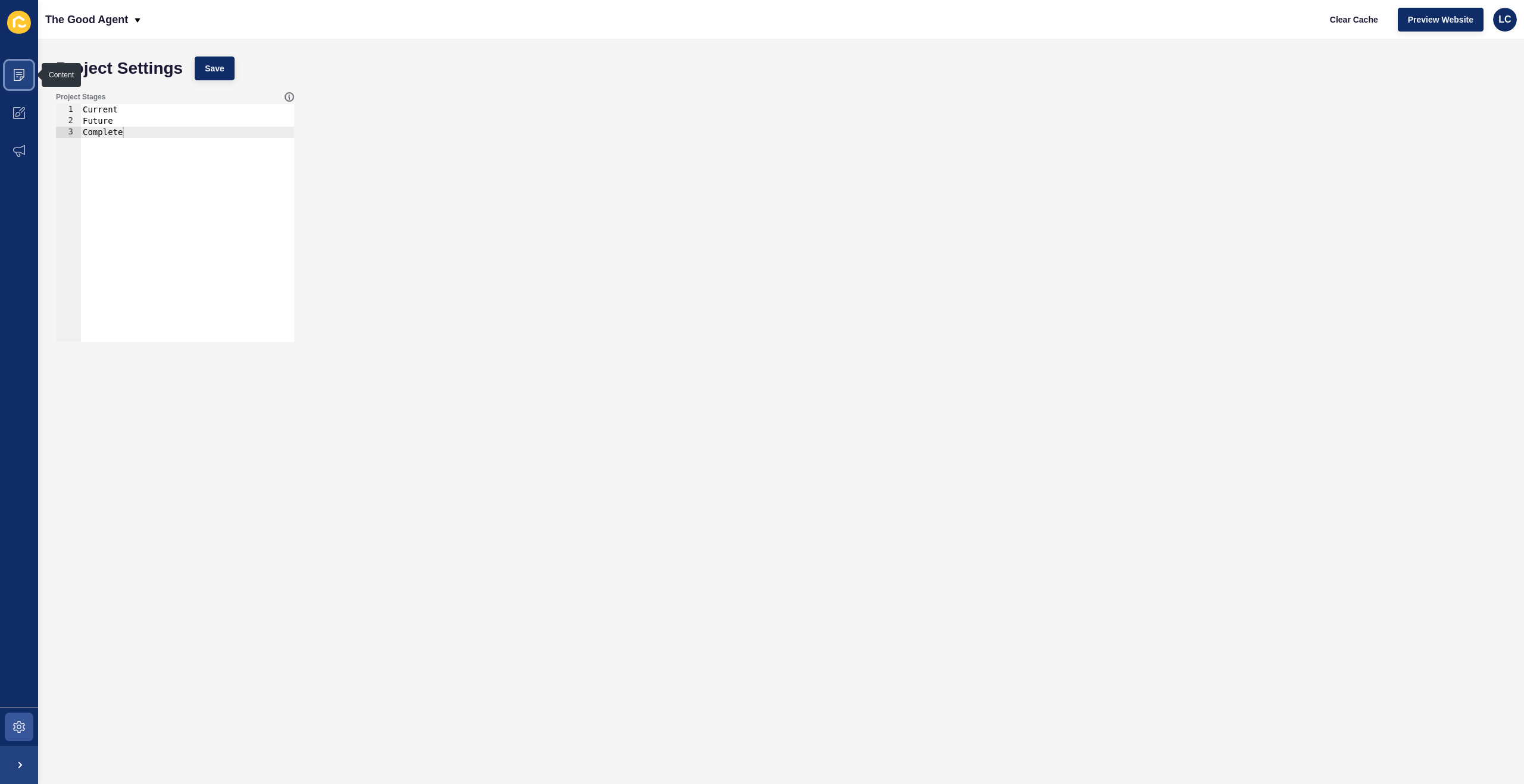
click at [18, 75] on icon at bounding box center [19, 75] width 12 height 12
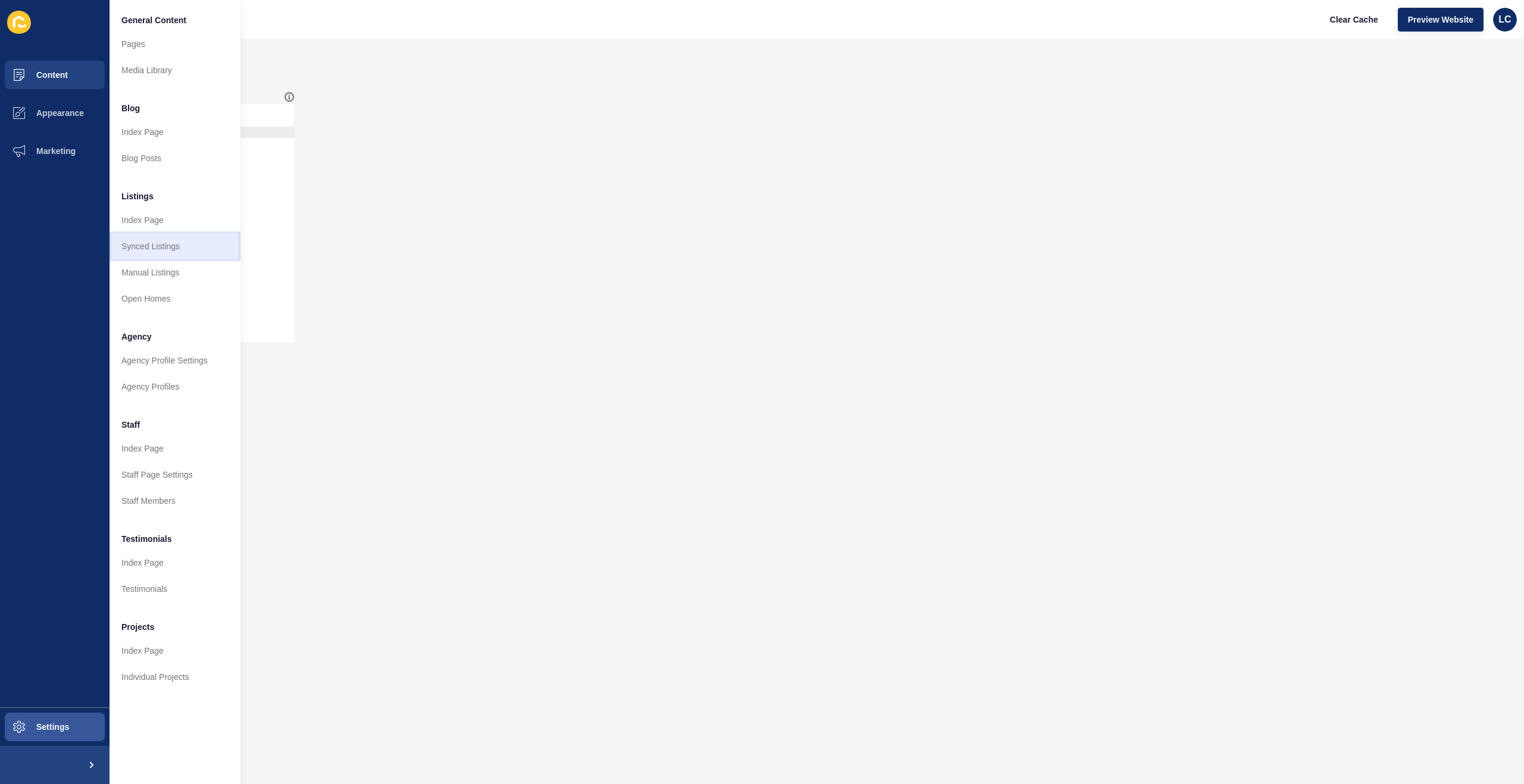
click at [156, 246] on link "Synced Listings" at bounding box center [175, 246] width 131 height 26
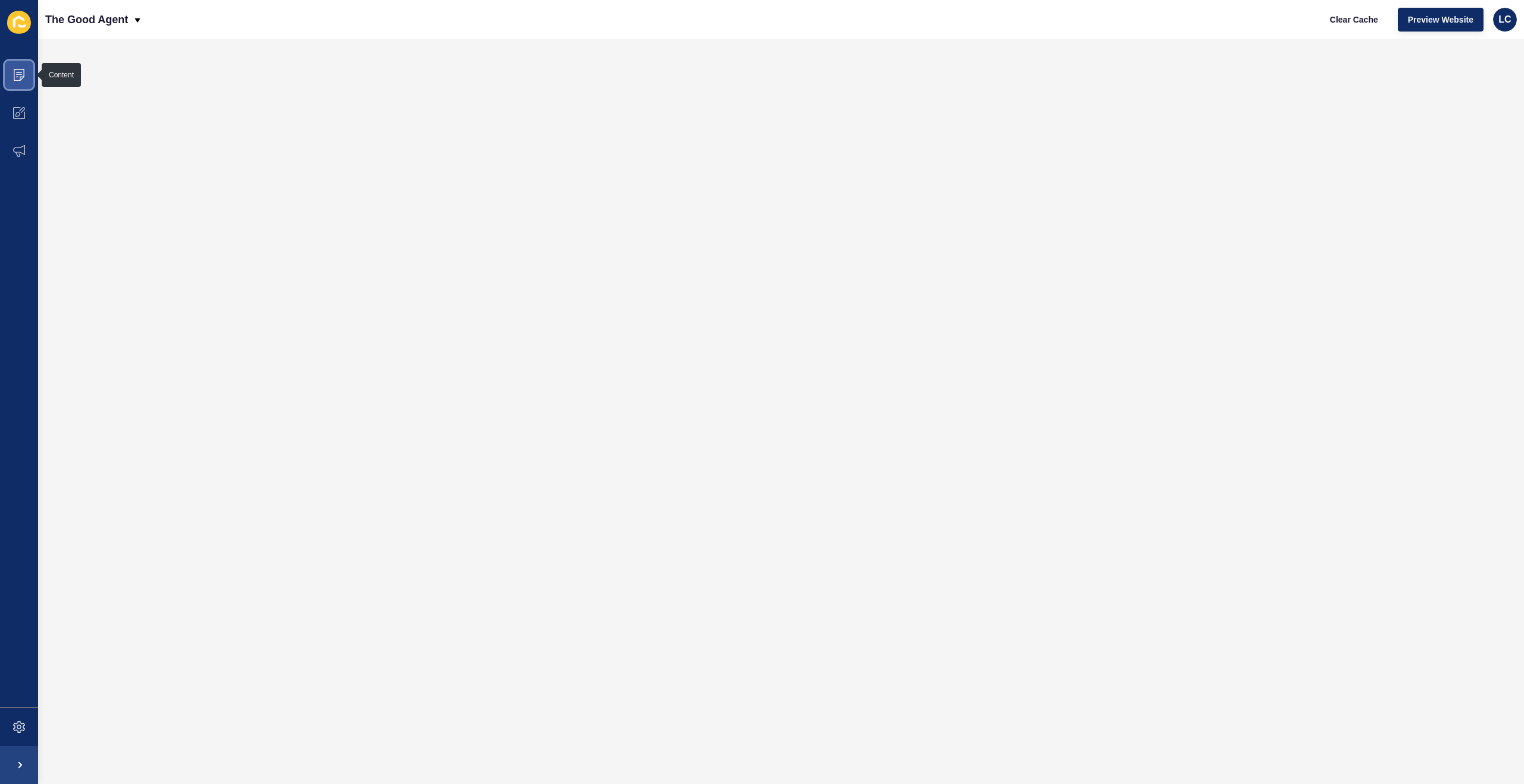
click at [13, 67] on span at bounding box center [19, 75] width 38 height 38
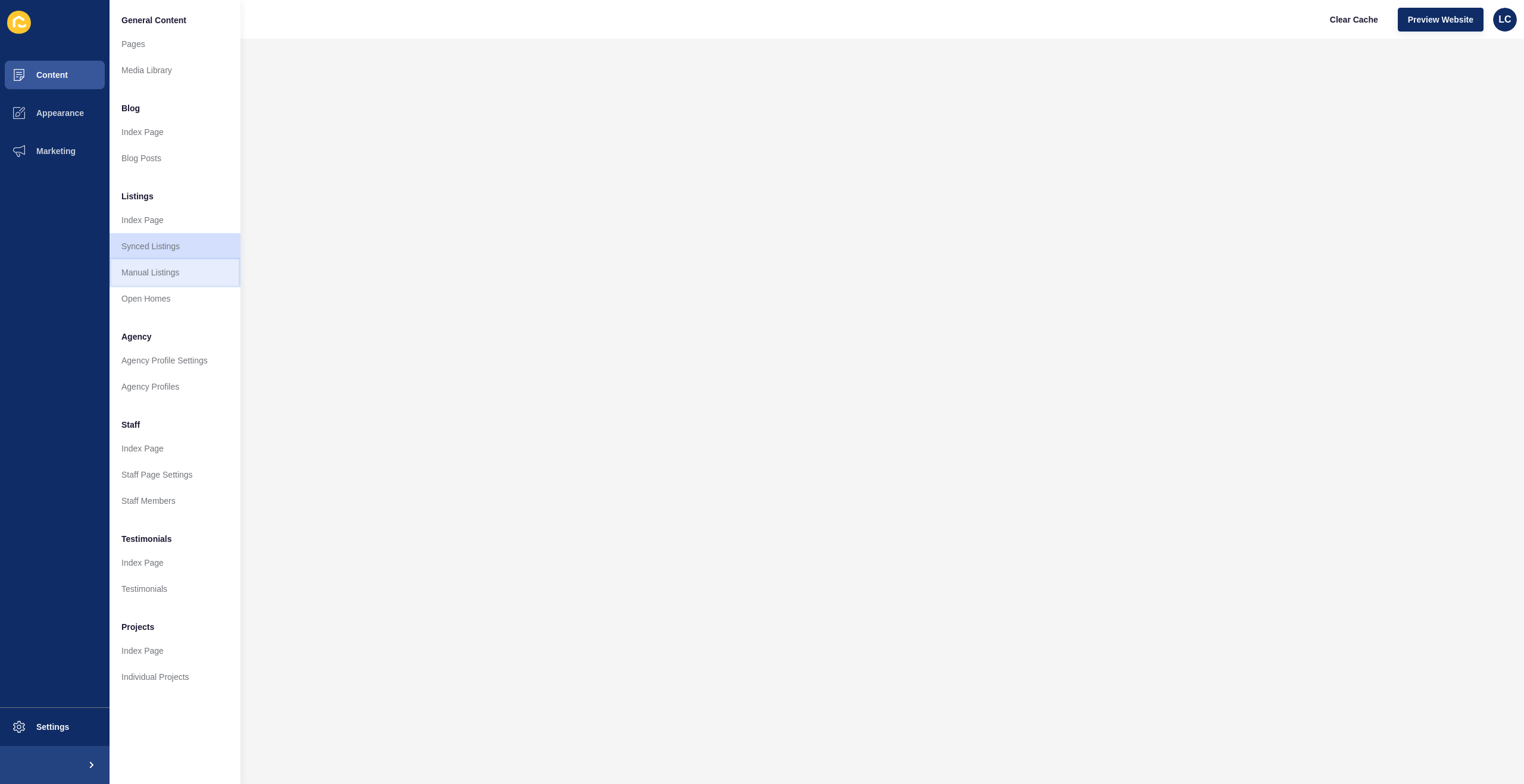
click at [161, 273] on link "Manual Listings" at bounding box center [175, 272] width 131 height 26
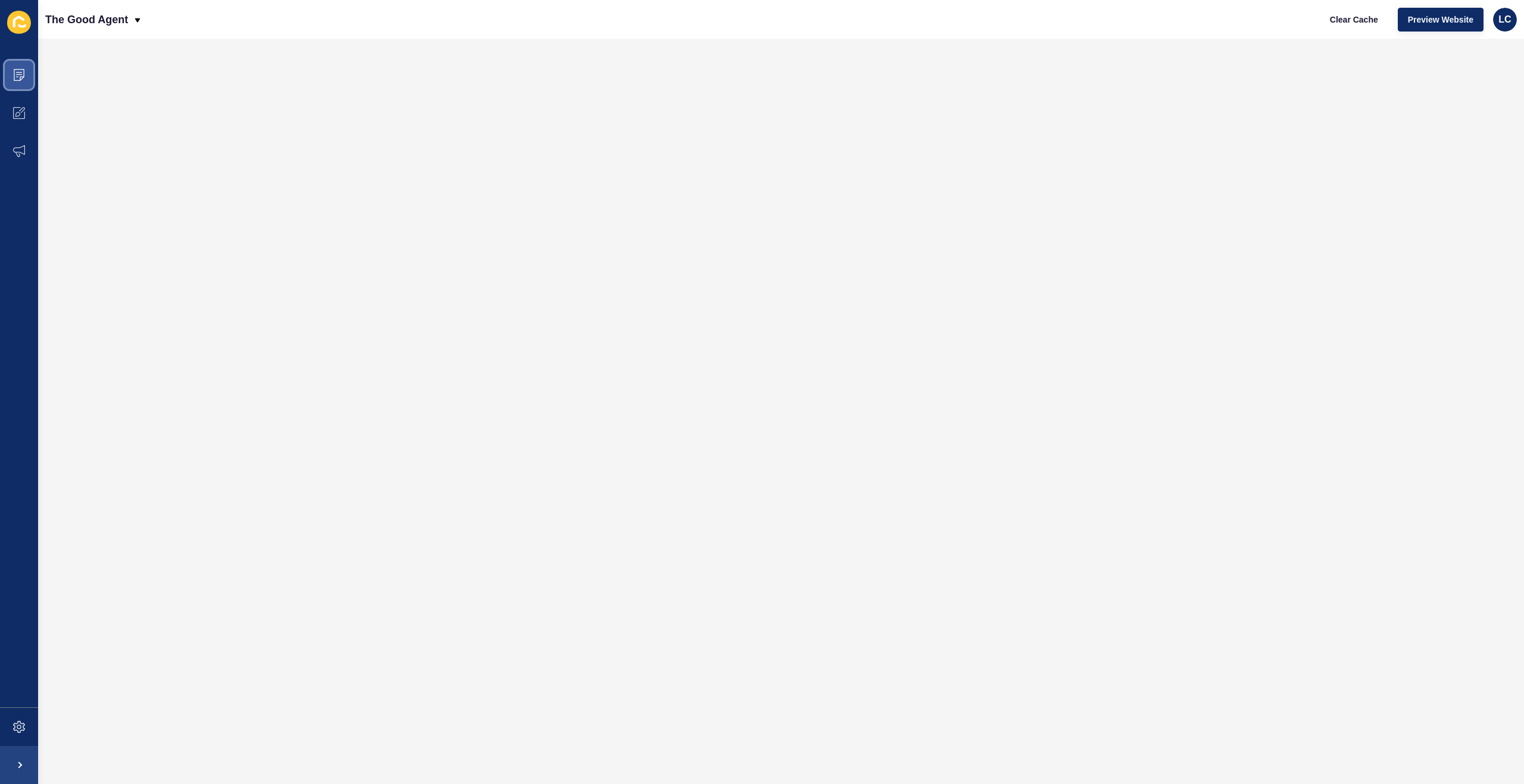
click at [25, 78] on span at bounding box center [19, 75] width 38 height 38
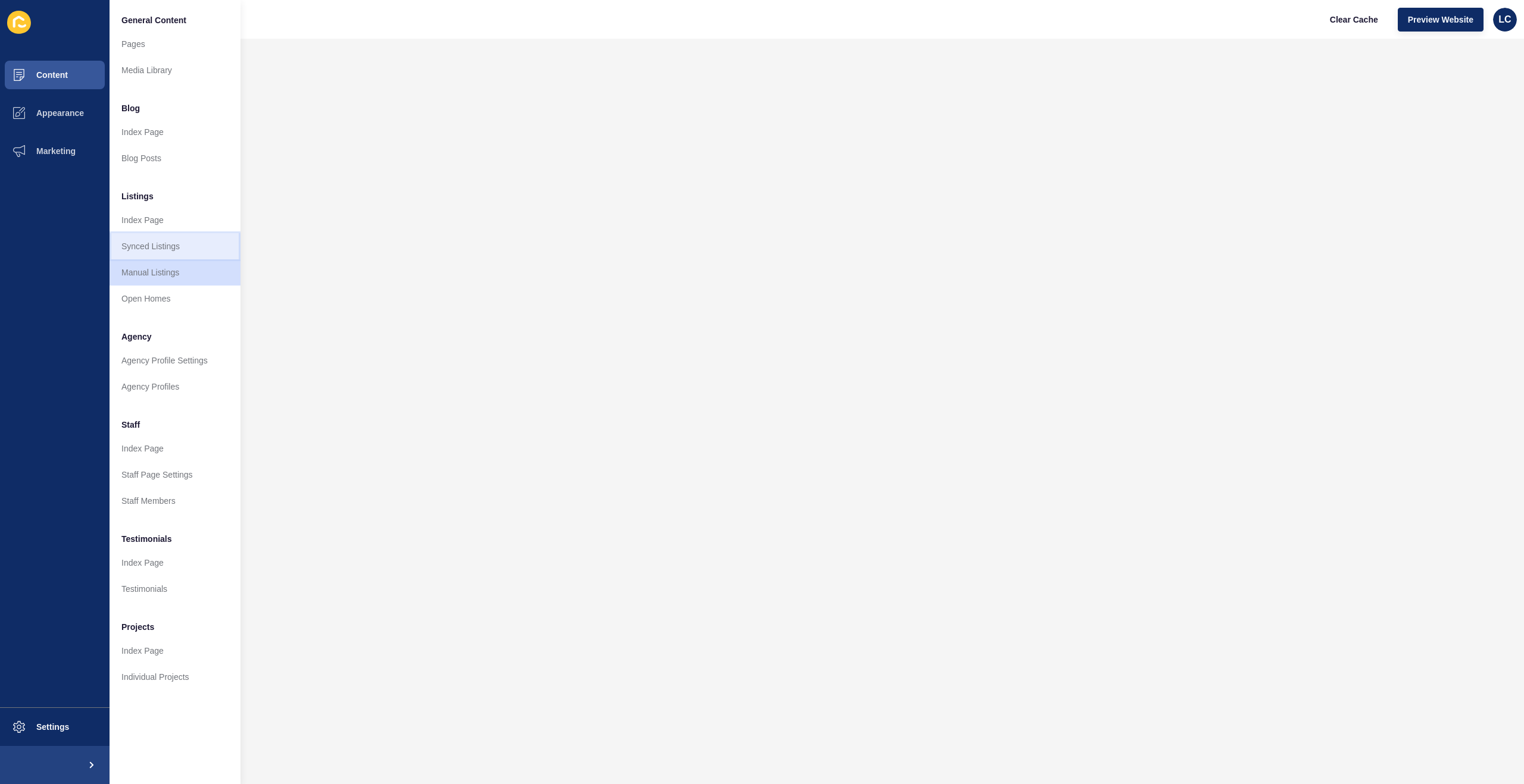
click at [157, 245] on link "Synced Listings" at bounding box center [175, 246] width 131 height 26
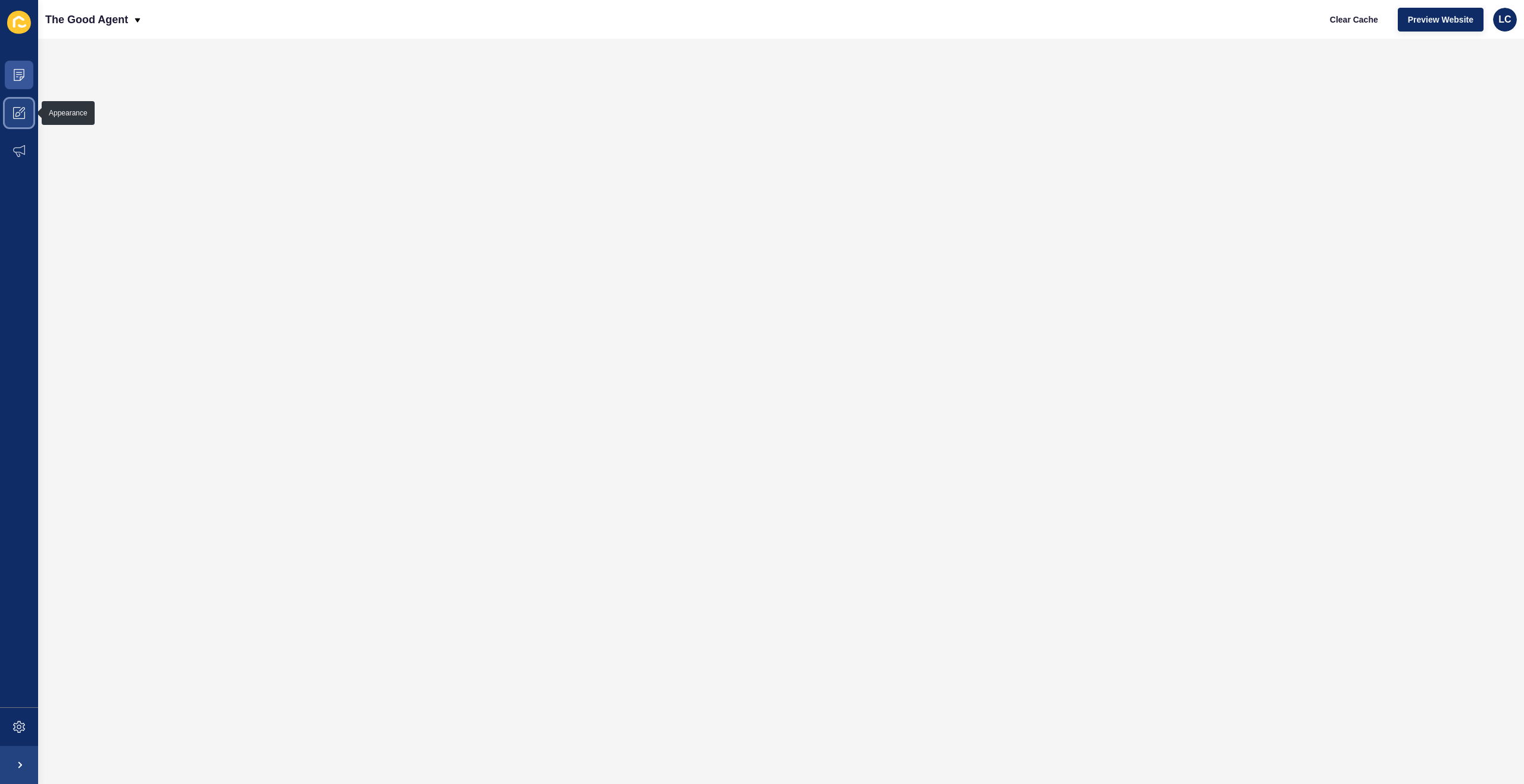
click at [20, 111] on icon at bounding box center [19, 113] width 12 height 12
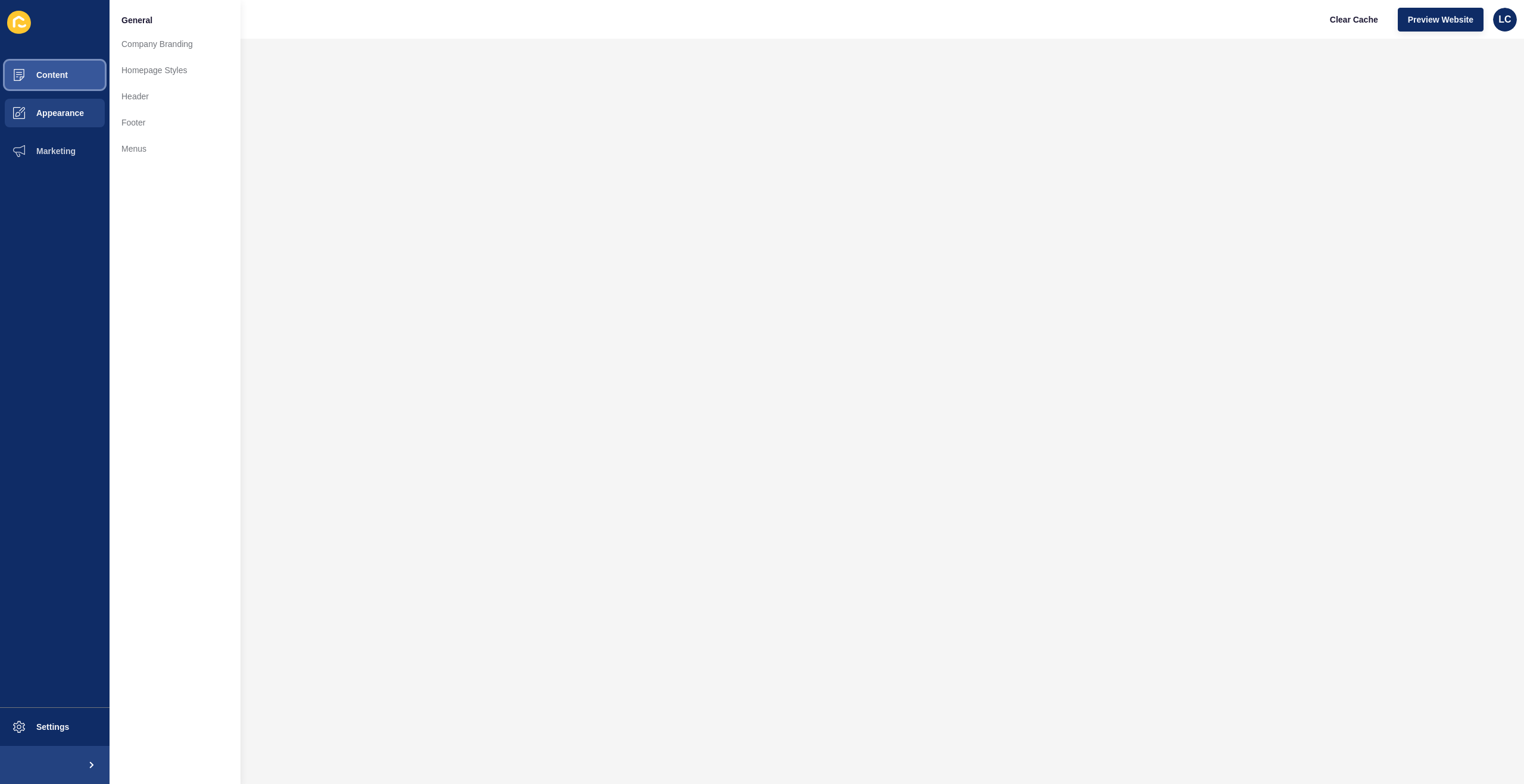
click at [42, 85] on button "Content" at bounding box center [54, 75] width 109 height 38
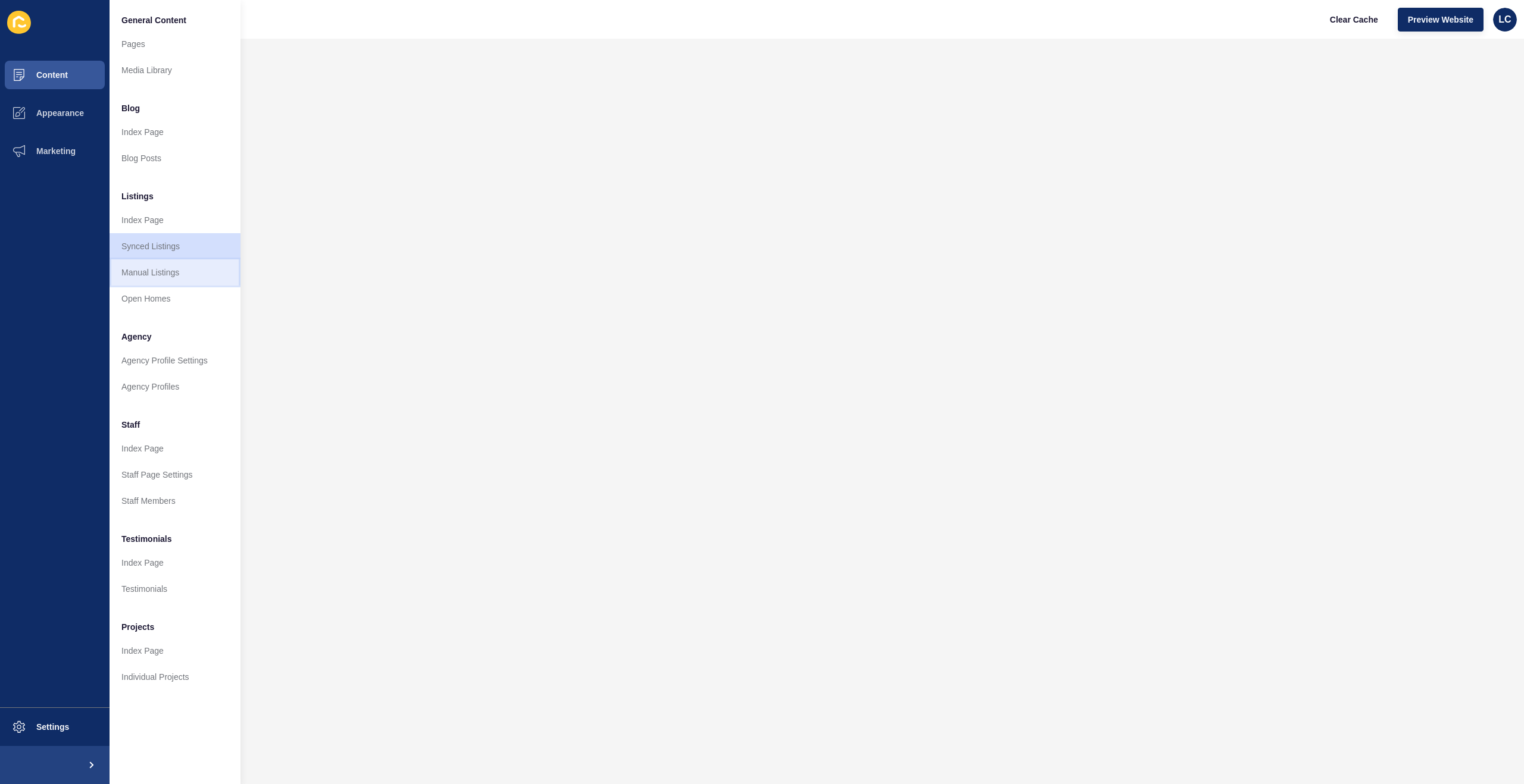
click at [156, 266] on link "Manual Listings" at bounding box center [175, 272] width 131 height 26
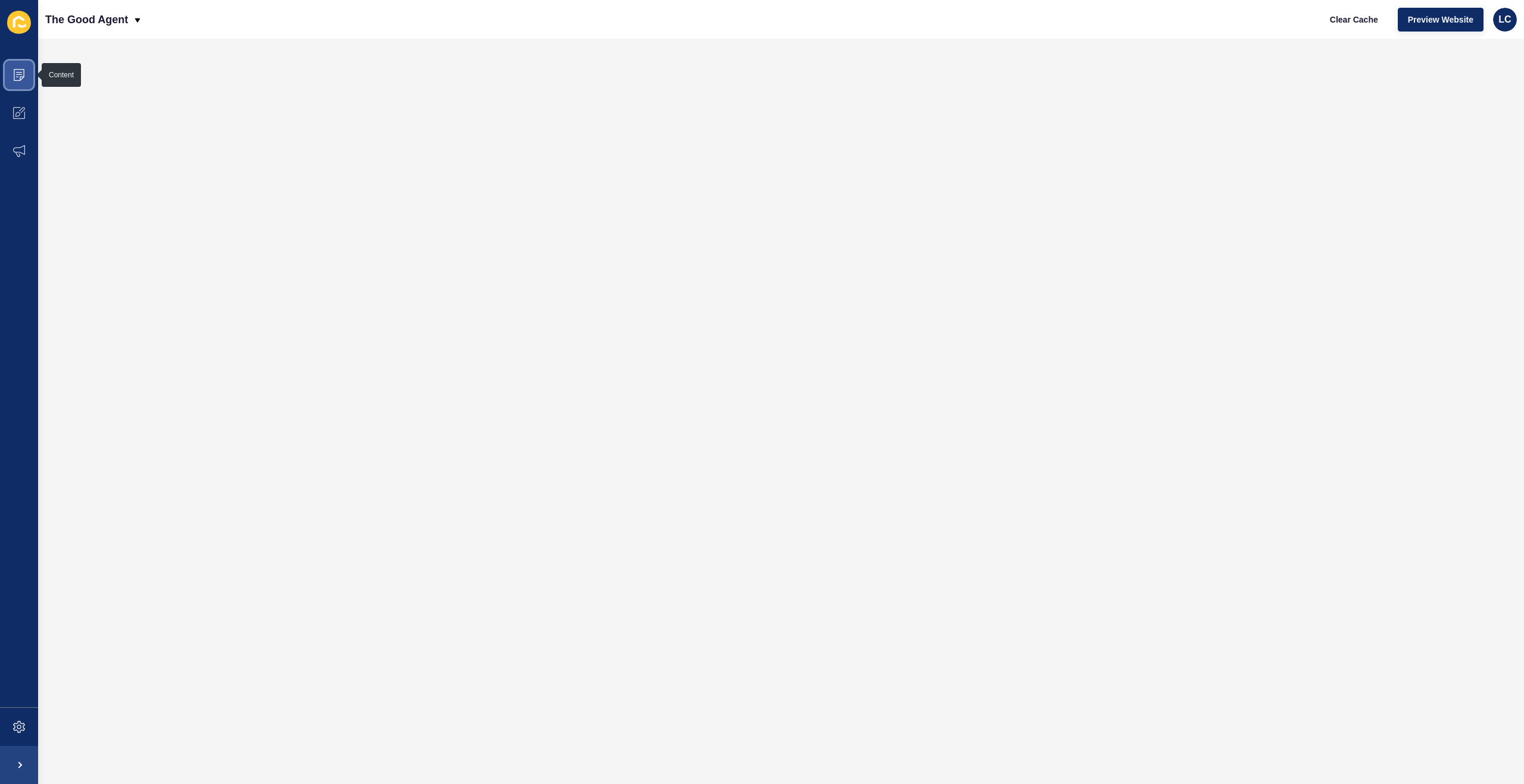
click at [27, 80] on span at bounding box center [19, 75] width 38 height 38
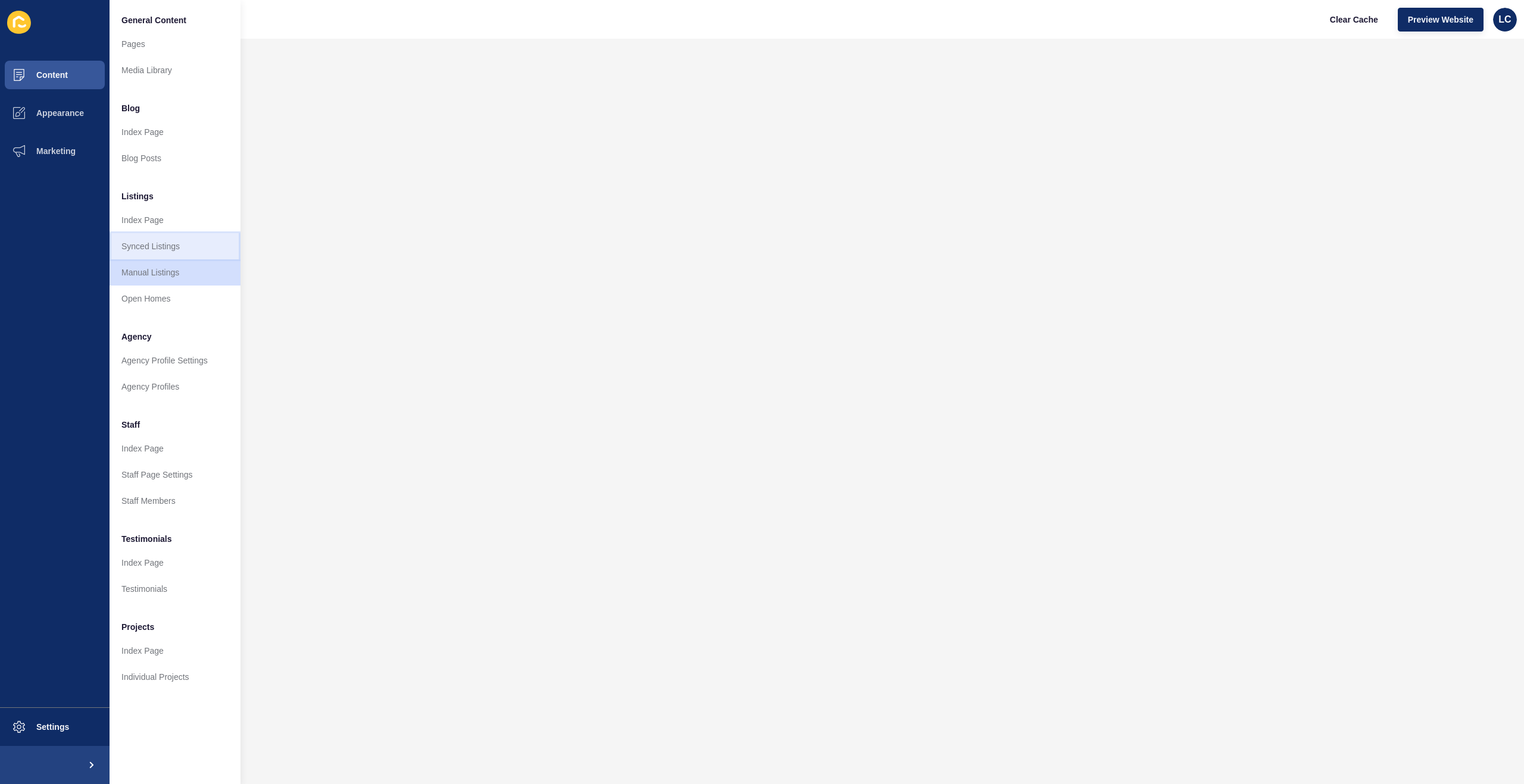
click at [170, 243] on link "Synced Listings" at bounding box center [175, 246] width 131 height 26
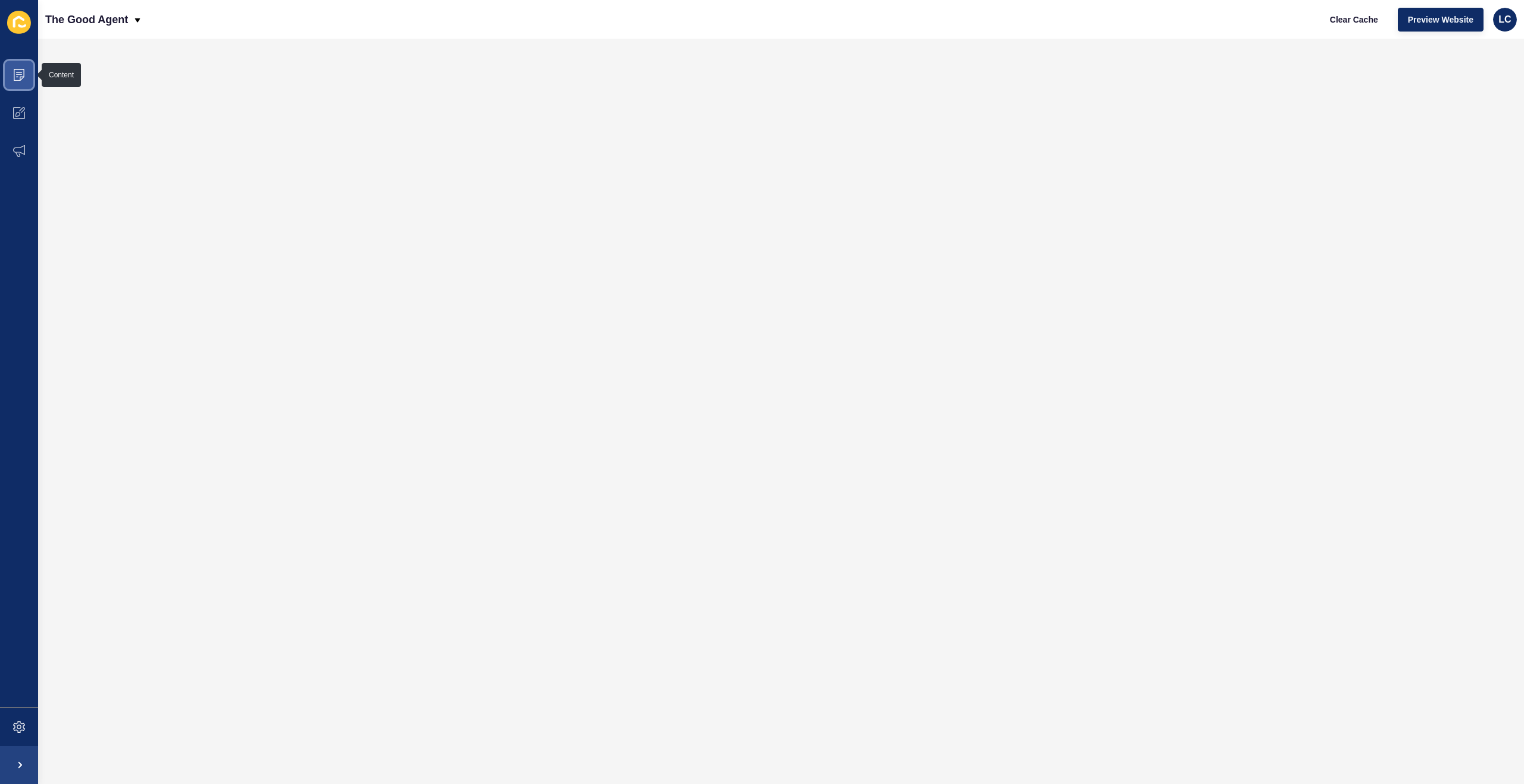
click at [25, 72] on icon at bounding box center [19, 75] width 12 height 12
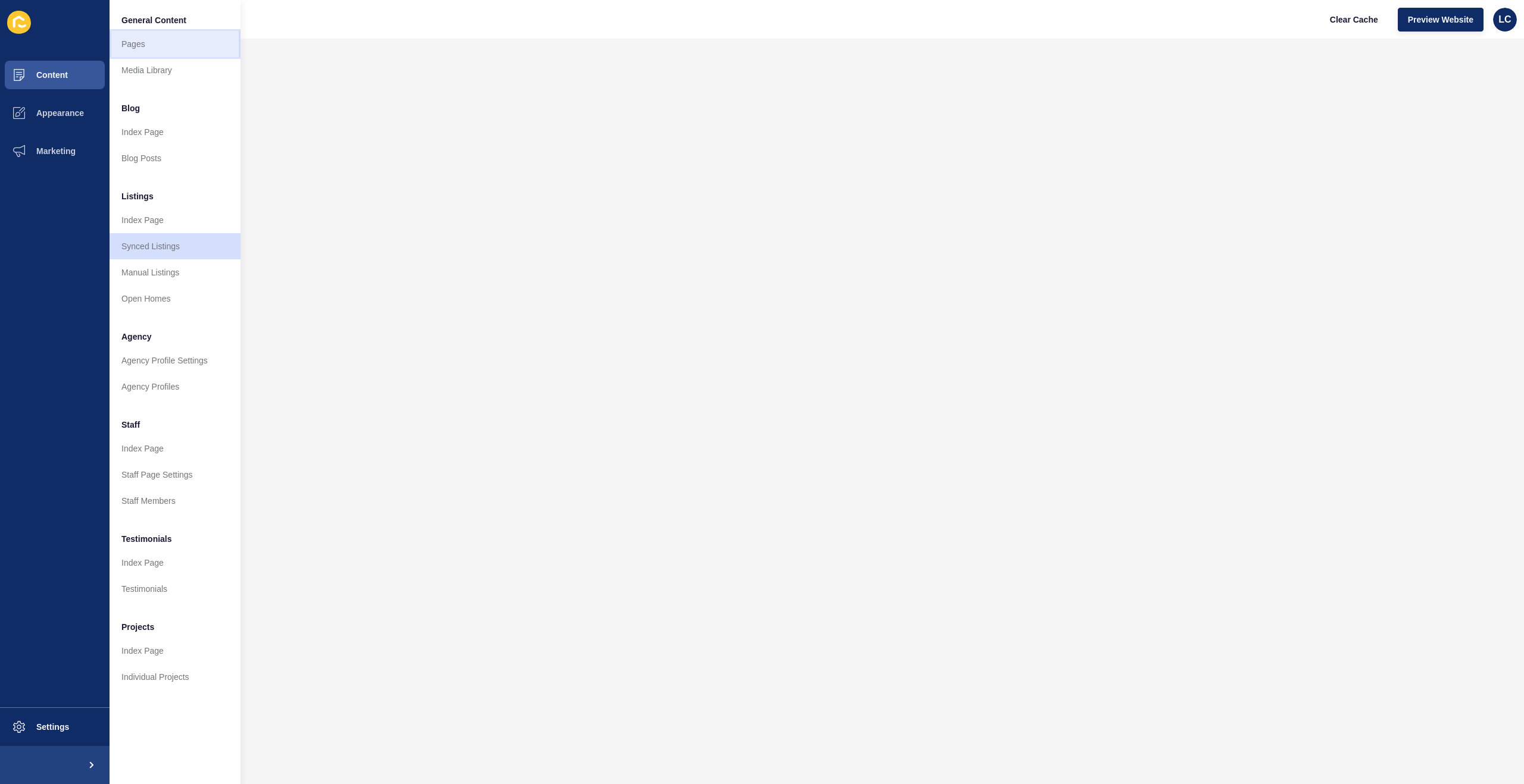
click at [147, 44] on link "Pages" at bounding box center [175, 44] width 131 height 26
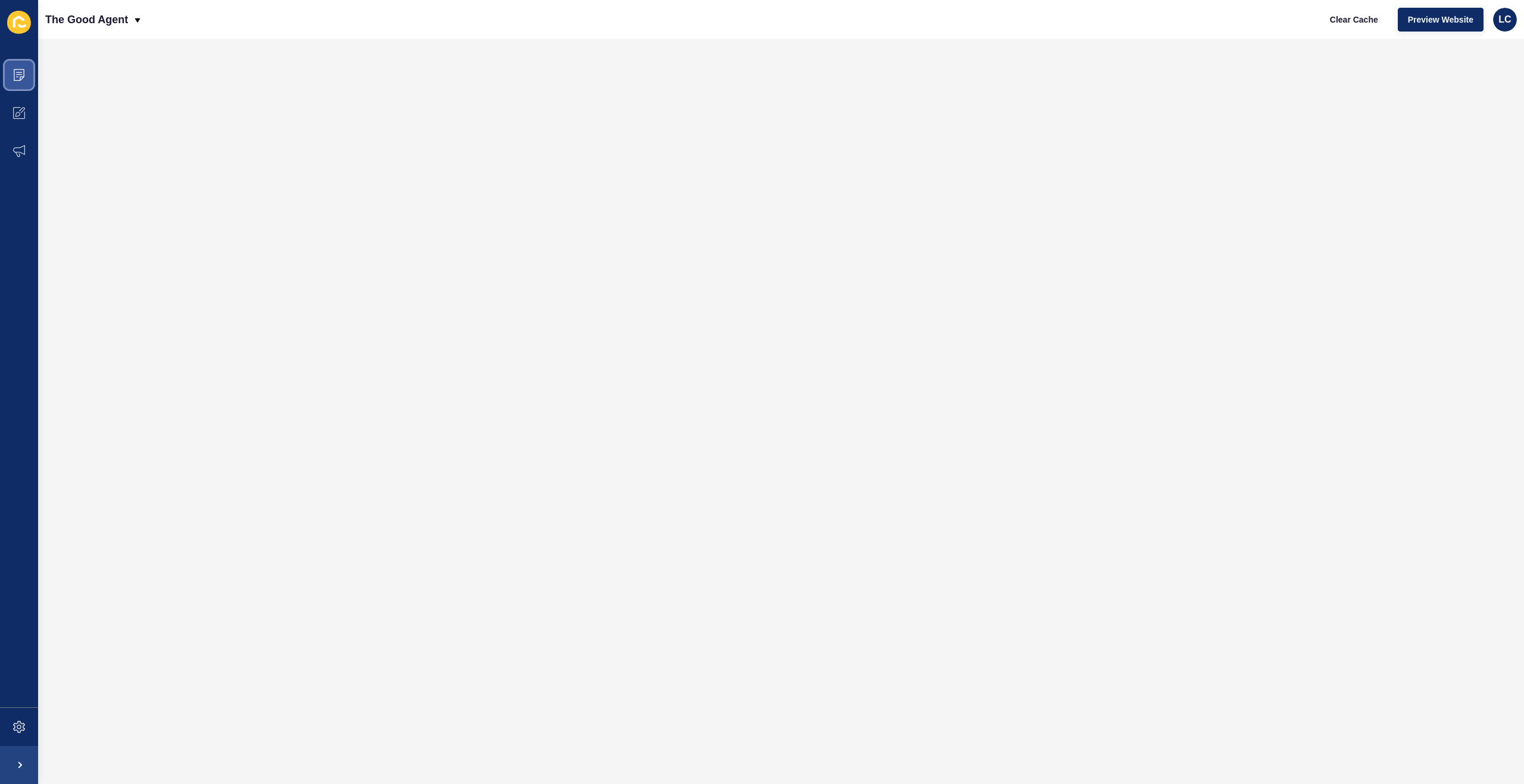
click at [16, 79] on icon at bounding box center [19, 75] width 12 height 12
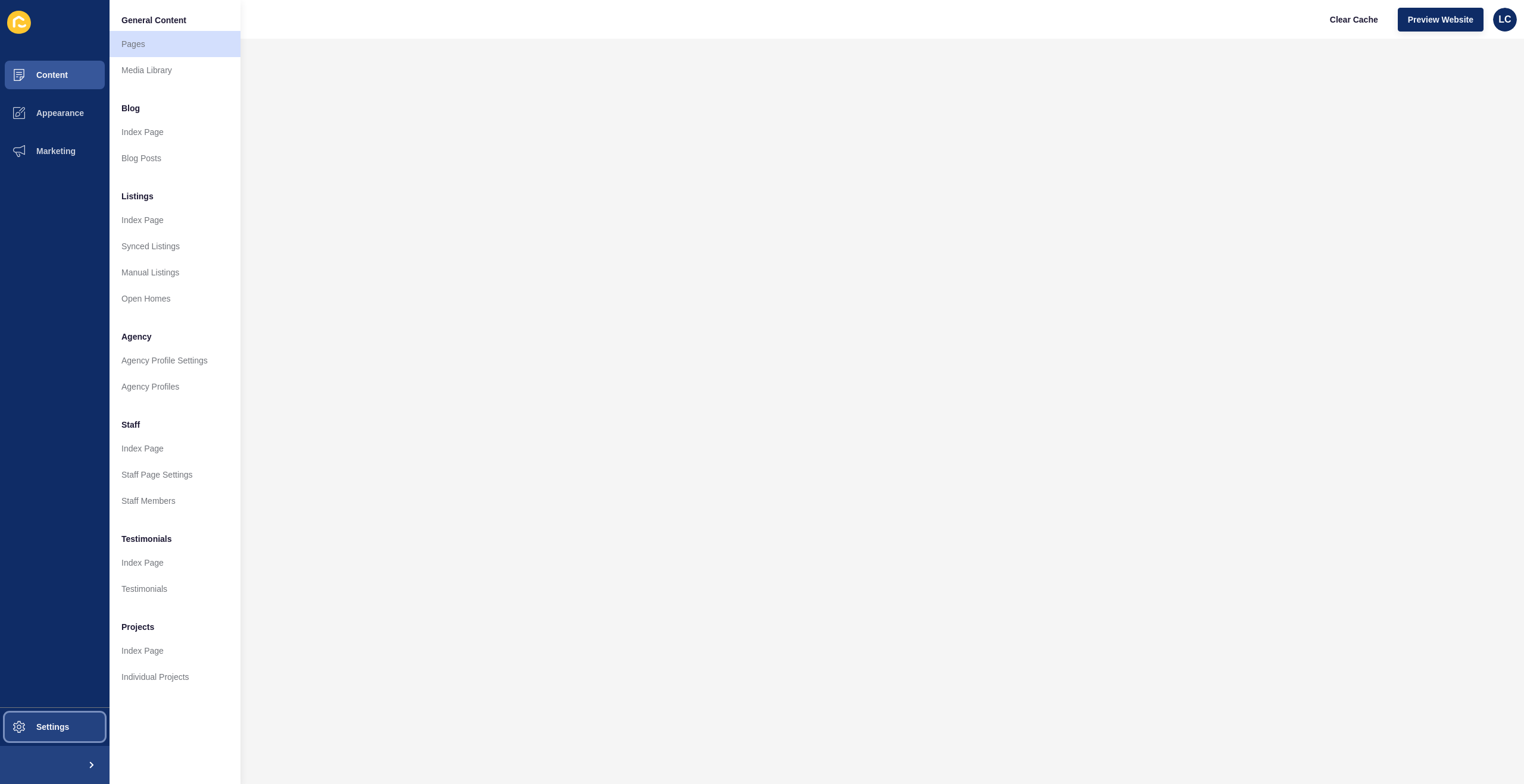
click at [61, 726] on span "Settings" at bounding box center [34, 726] width 71 height 9
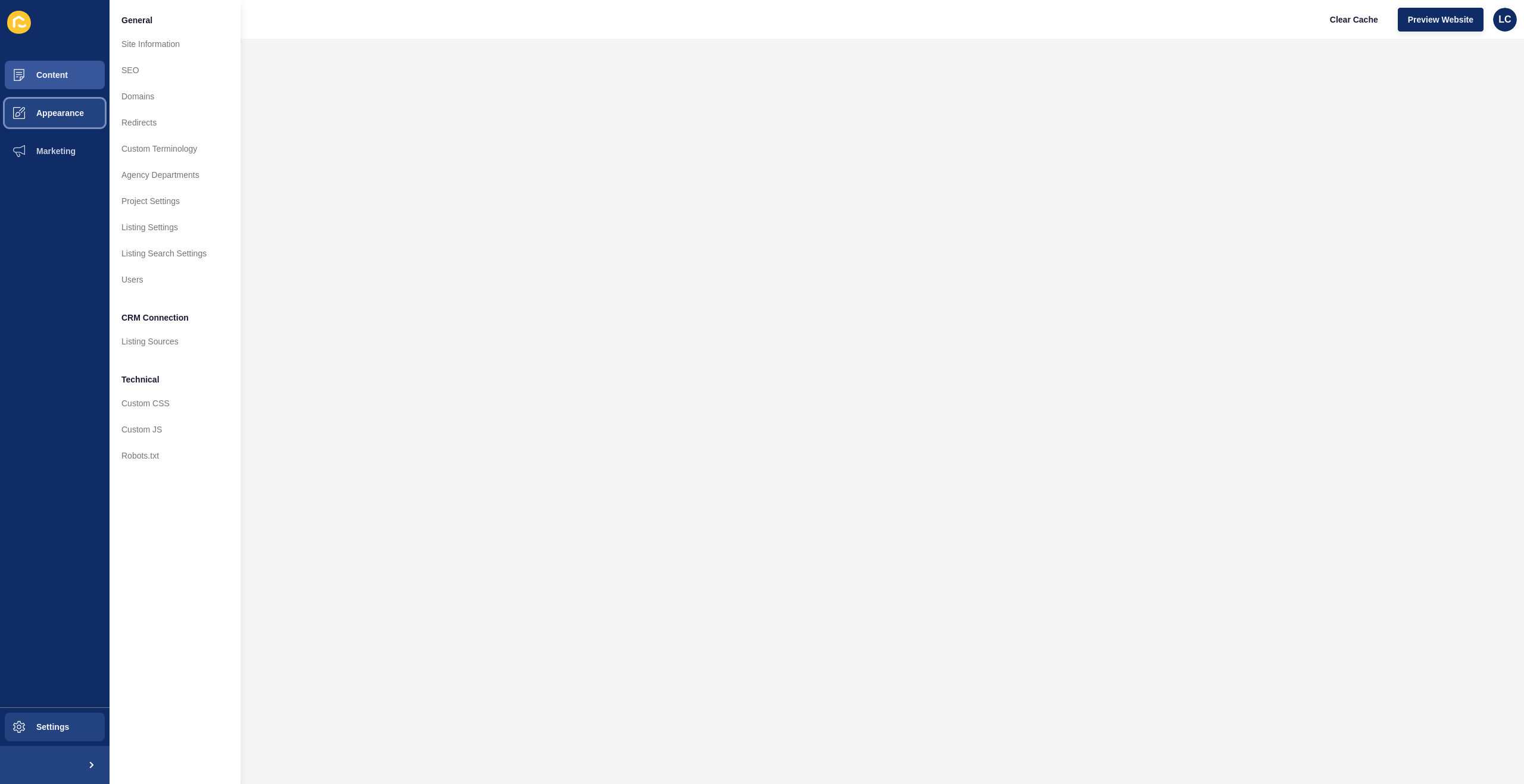
click at [44, 113] on span "Appearance" at bounding box center [40, 113] width 85 height 9
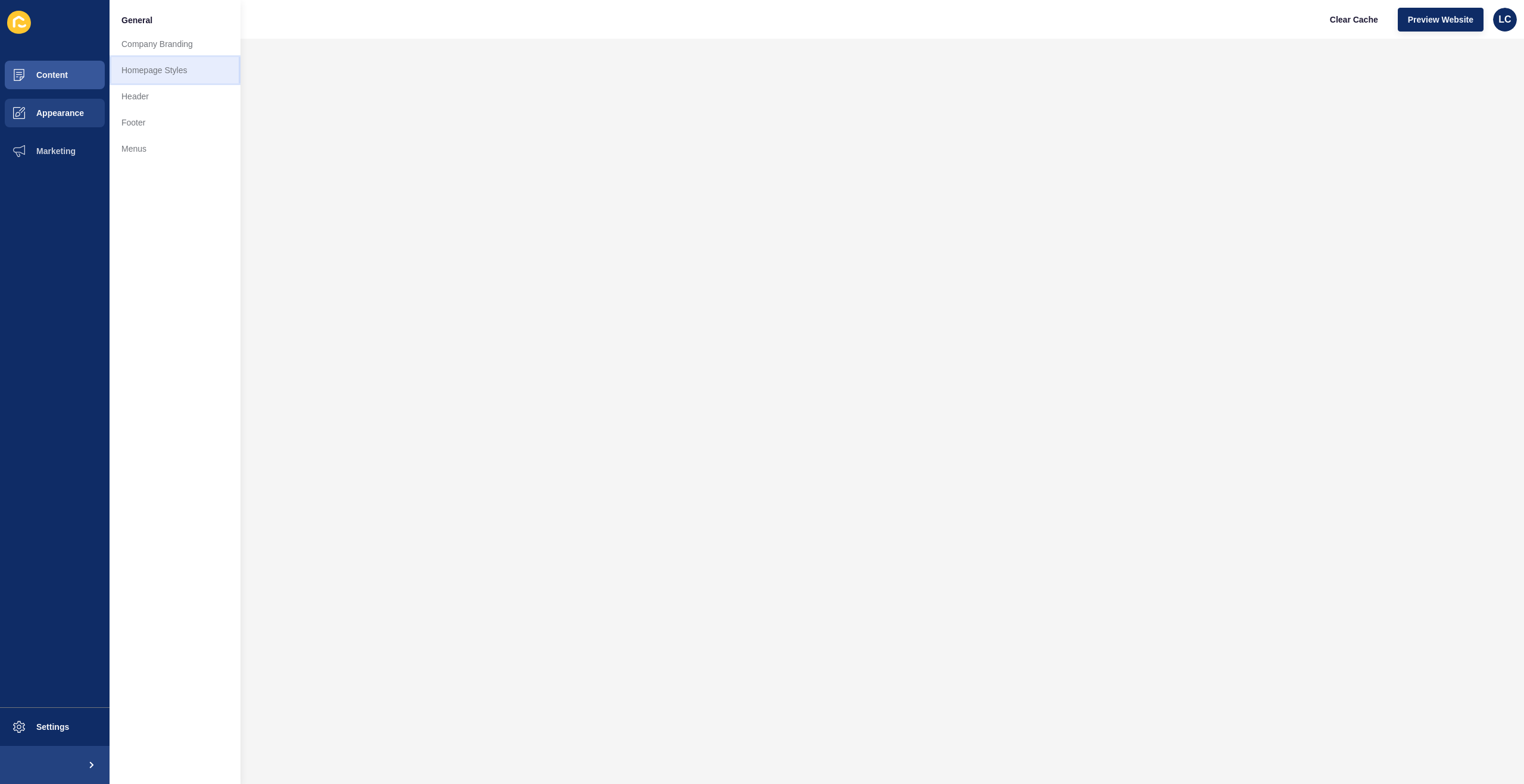
click at [150, 64] on link "Homepage Styles" at bounding box center [175, 70] width 131 height 26
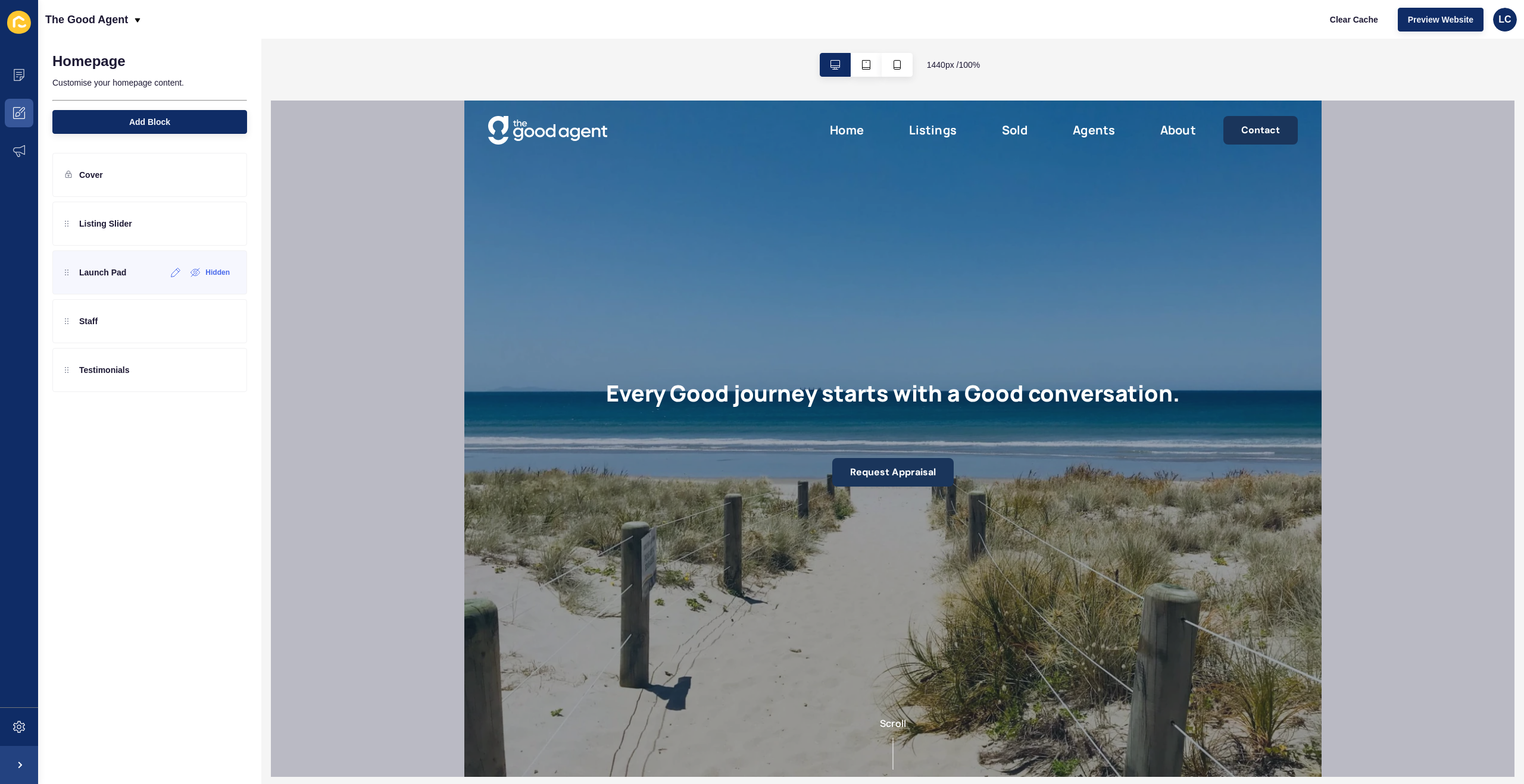
click at [119, 274] on p "Launch Pad" at bounding box center [102, 273] width 47 height 12
click at [174, 275] on icon at bounding box center [176, 272] width 10 height 9
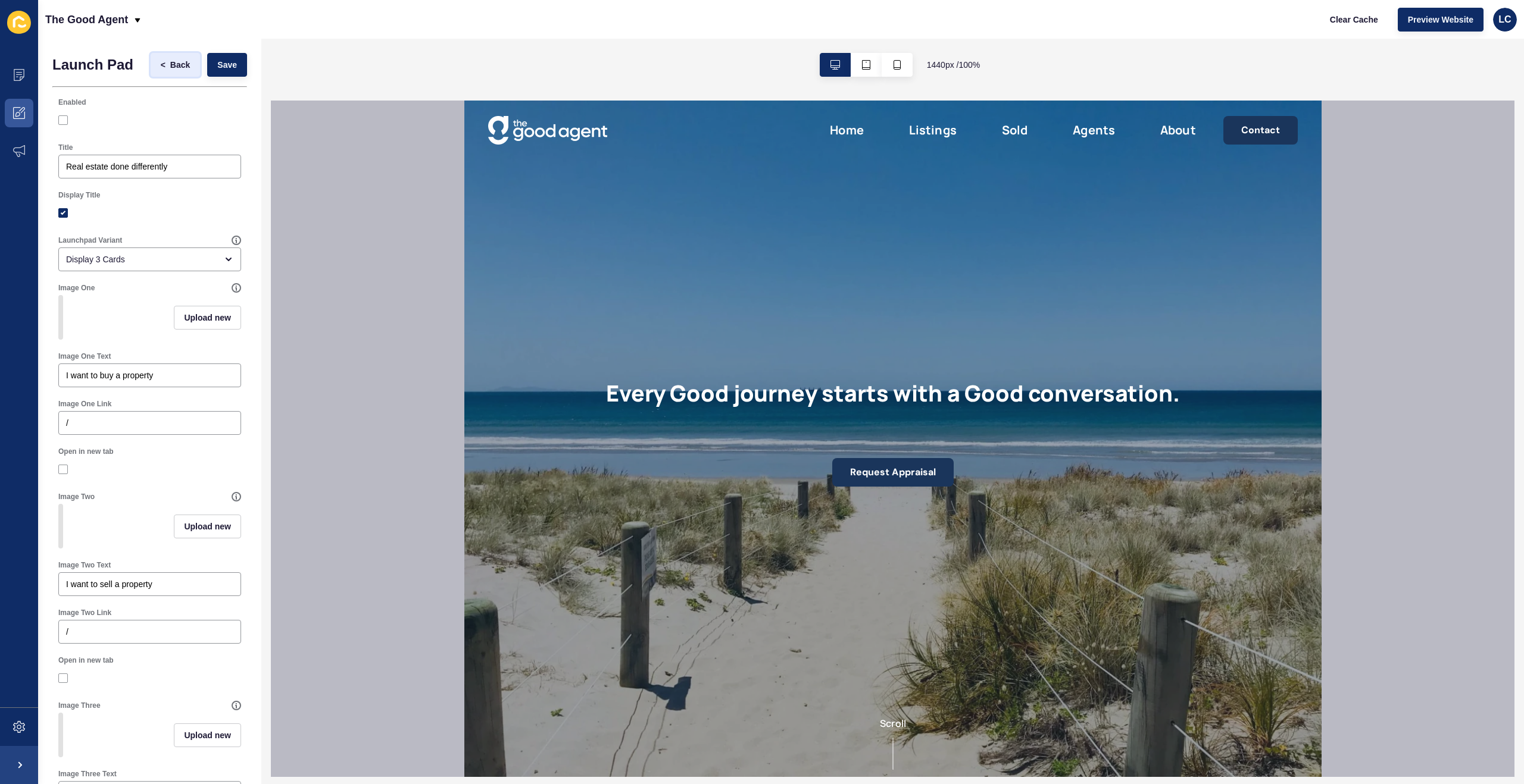
click at [173, 59] on span "Back" at bounding box center [180, 64] width 20 height 12
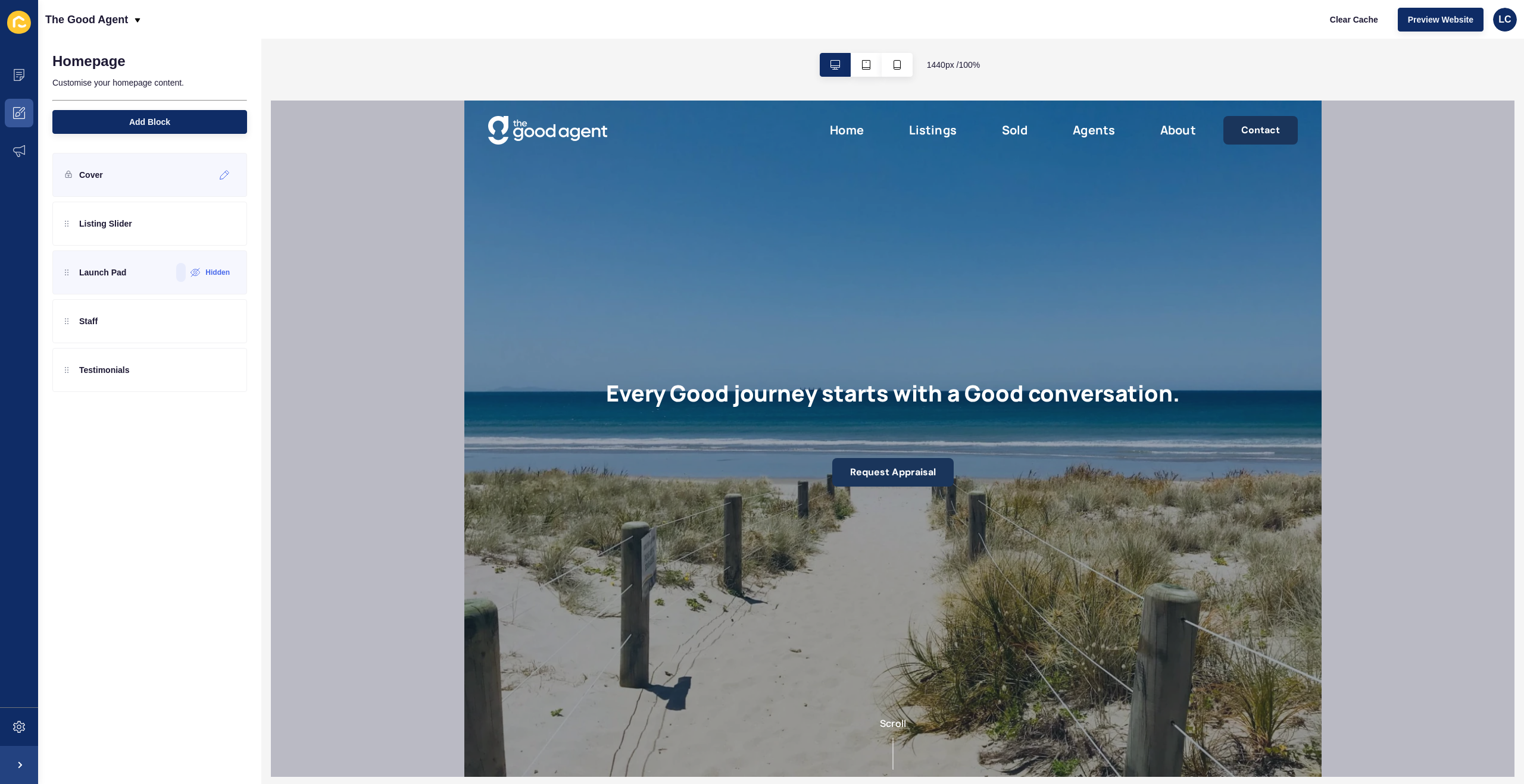
click at [97, 169] on p "Cover" at bounding box center [91, 175] width 24 height 12
click at [221, 174] on icon at bounding box center [225, 175] width 10 height 9
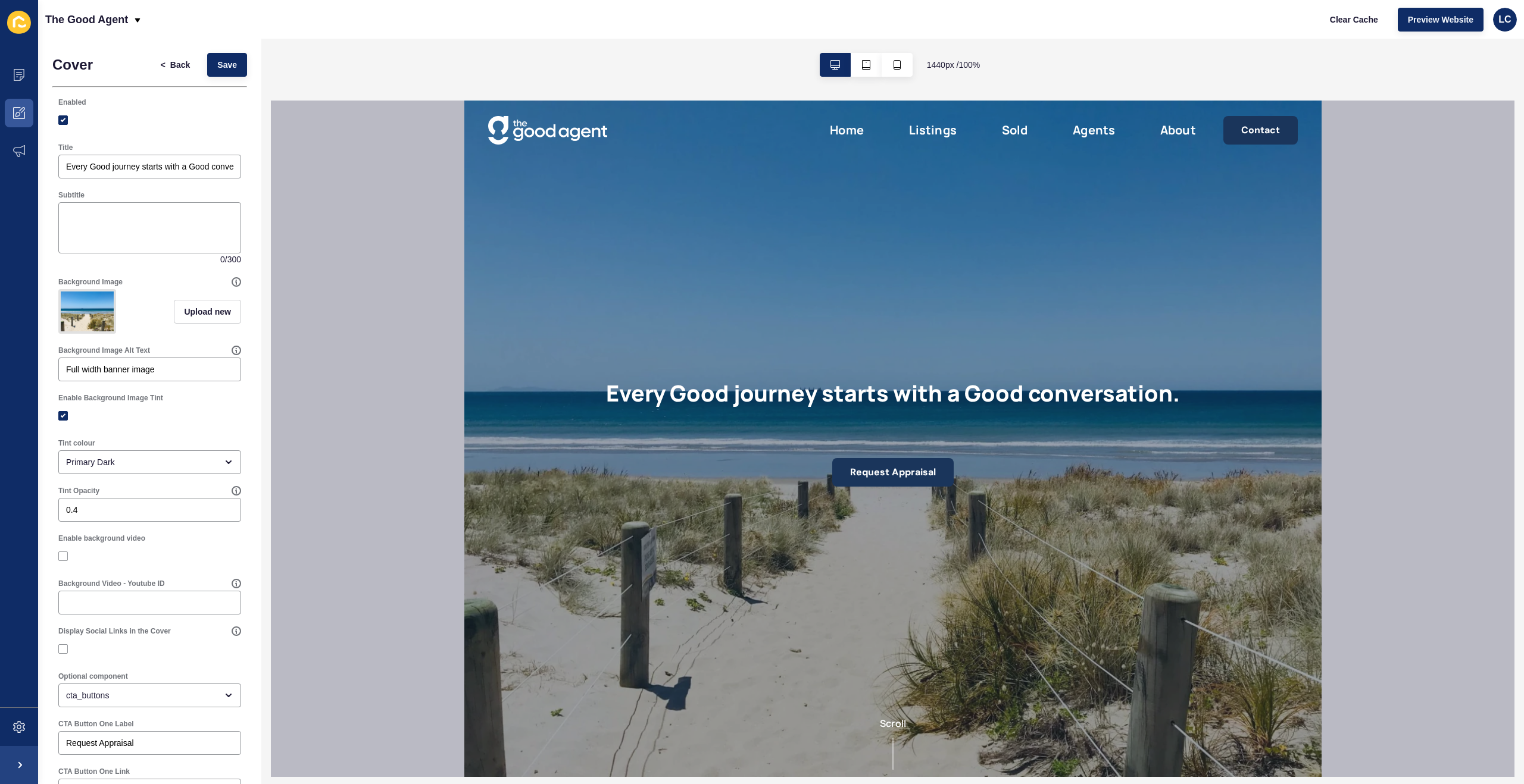
click at [97, 309] on img at bounding box center [87, 311] width 53 height 40
click at [90, 314] on img at bounding box center [87, 311] width 53 height 40
click at [237, 284] on icon at bounding box center [236, 281] width 9 height 9
click at [210, 279] on div "Background Image" at bounding box center [145, 281] width 173 height 9
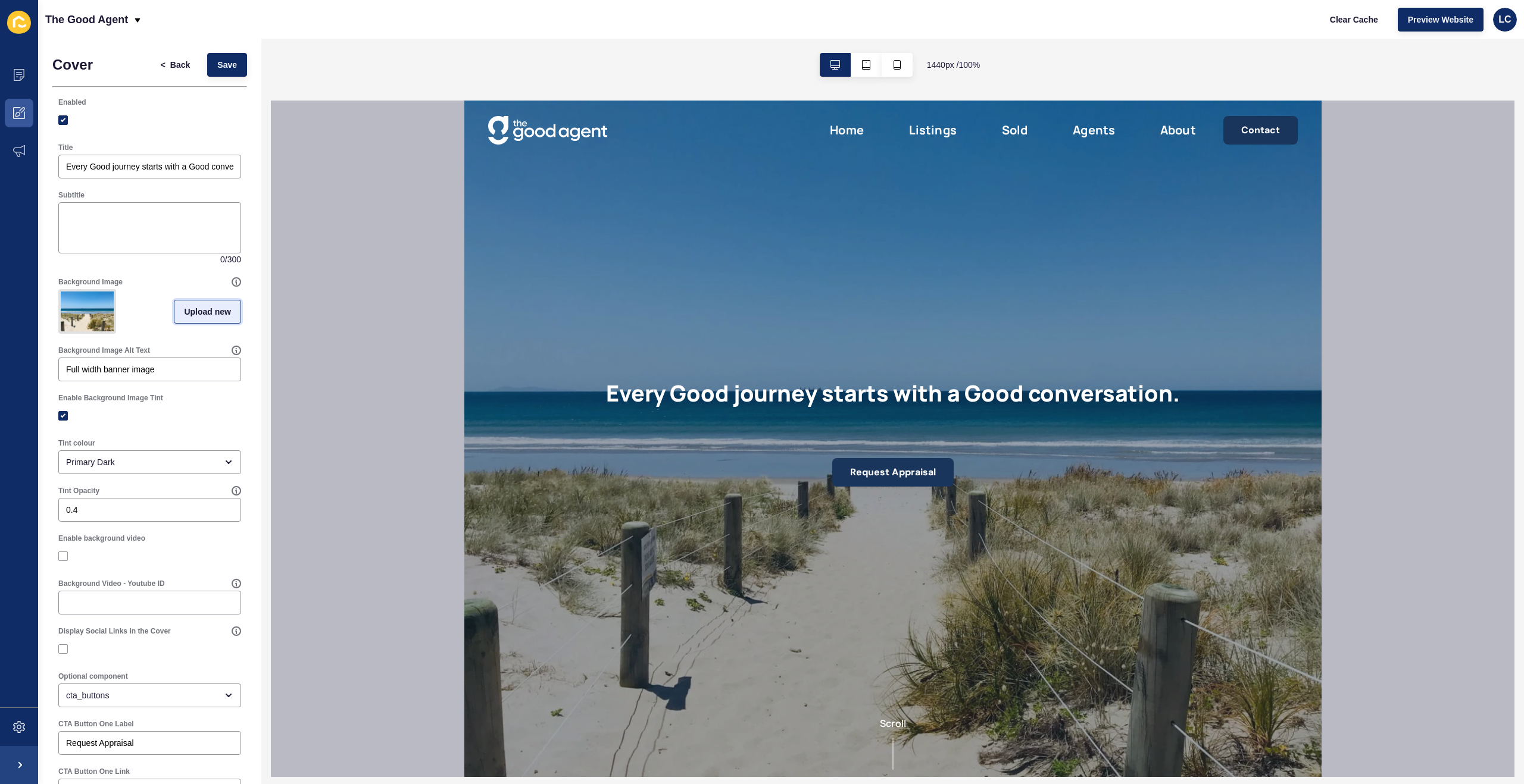
click at [187, 307] on span "Upload new" at bounding box center [208, 312] width 47 height 12
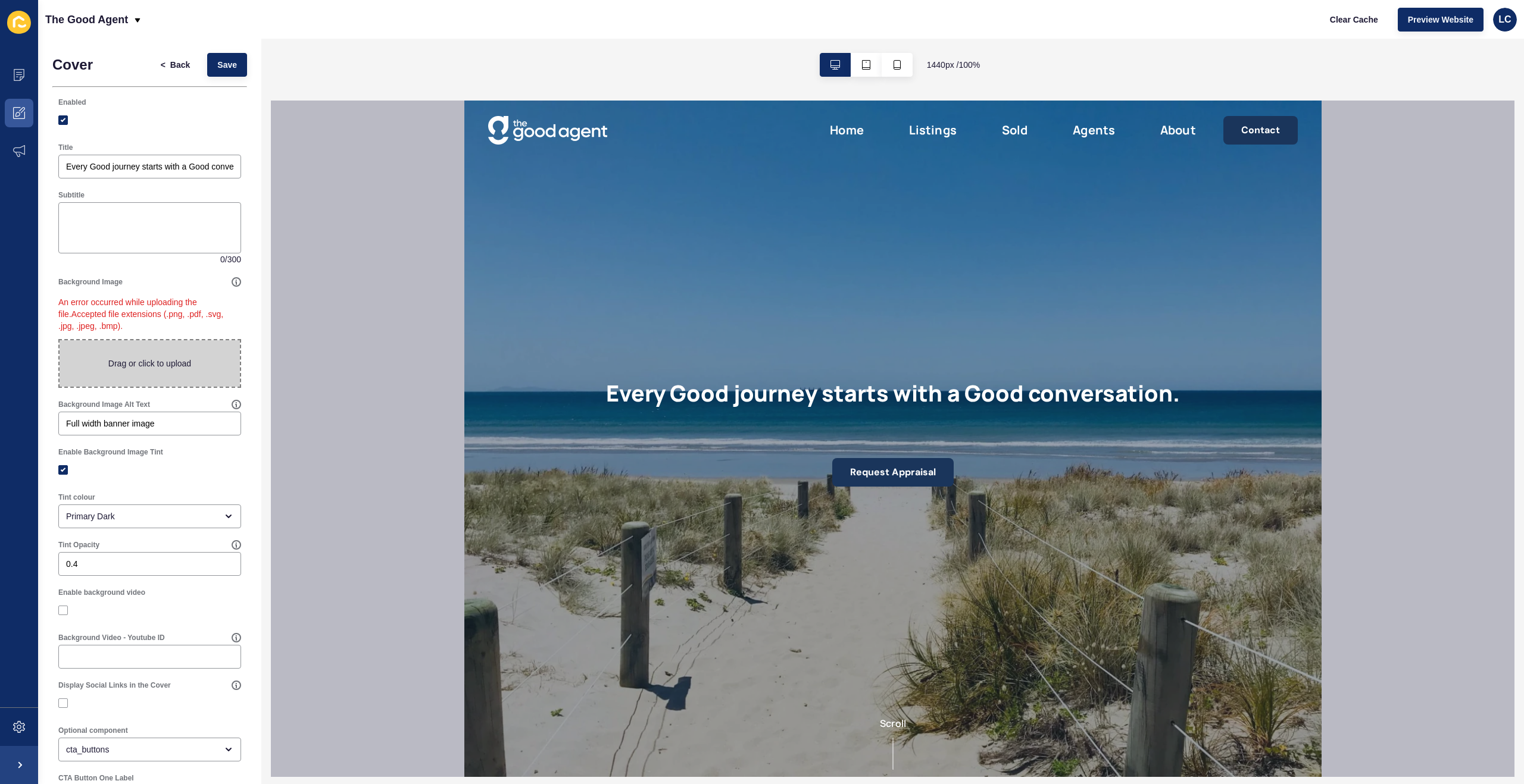
drag, startPoint x: 144, startPoint y: 327, endPoint x: 54, endPoint y: 302, distance: 93.4
click at [54, 302] on div "Background Image An error occurred while uploading the file. Accepted file exte…" at bounding box center [150, 333] width 195 height 123
copy p "An error occurred while uploading the file. Accepted file extensions (.png, .pd…"
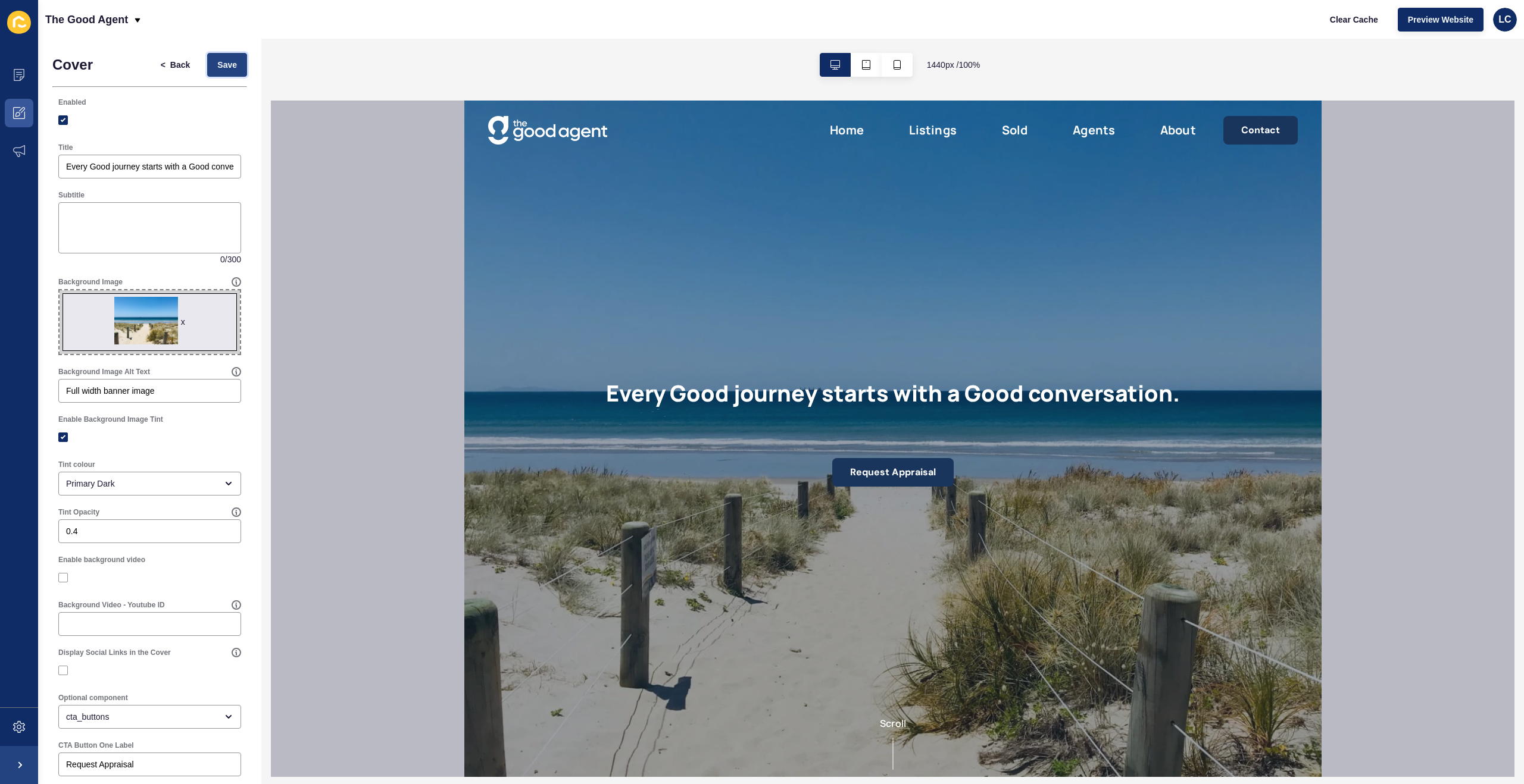
click at [234, 63] on span "Save" at bounding box center [226, 64] width 20 height 12
click at [220, 63] on span "Save" at bounding box center [226, 64] width 20 height 12
click at [1343, 17] on span "Clear Cache" at bounding box center [1354, 20] width 48 height 12
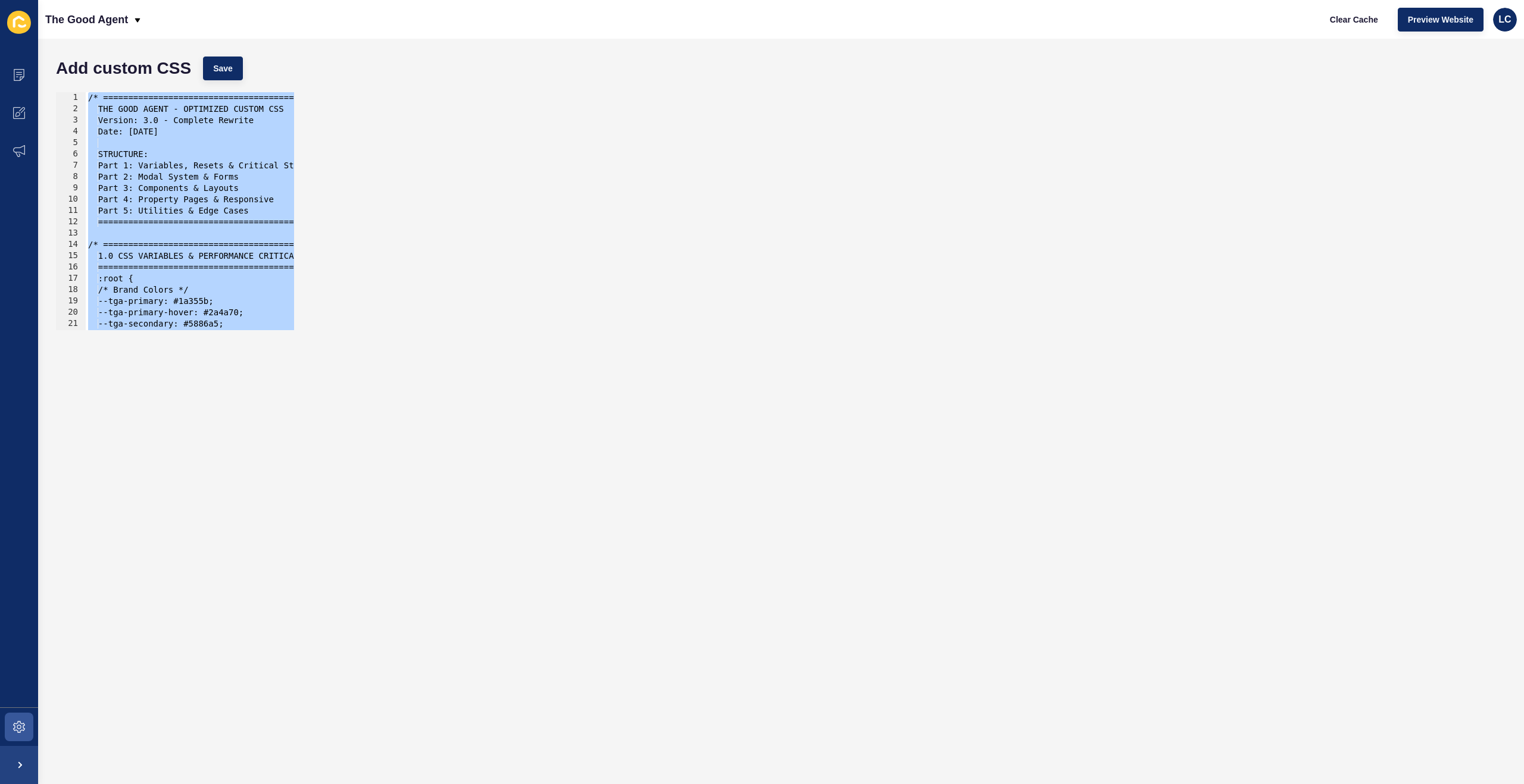
scroll to position [19255, 0]
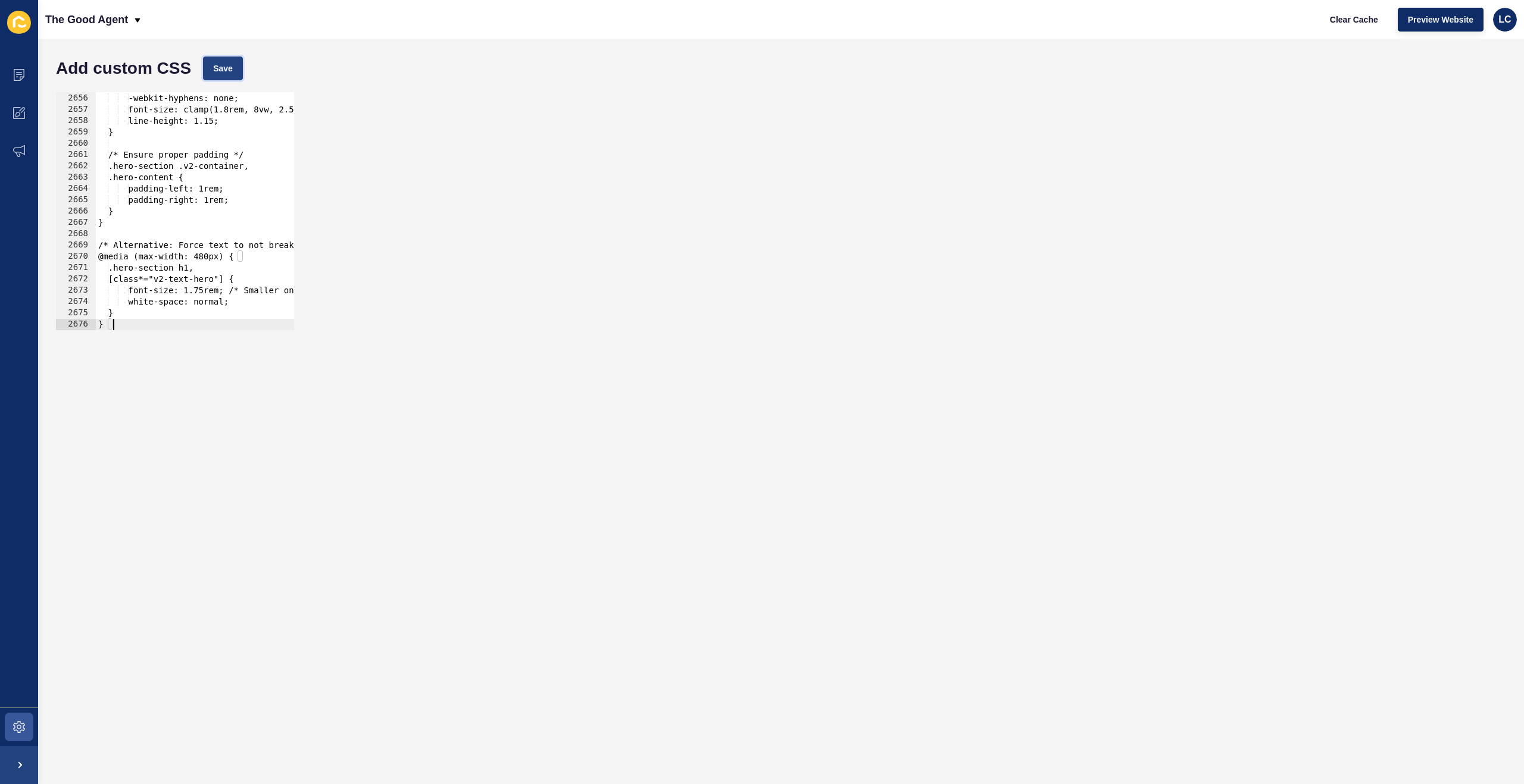
click at [238, 60] on button "Save" at bounding box center [223, 68] width 40 height 24
click at [1352, 19] on span "Clear Cache" at bounding box center [1354, 20] width 48 height 12
click at [170, 125] on div "hyphens: none; -webkit-hyphens: none; font-size: clamp(1.8rem, 8vw, 2.5rem); /*…" at bounding box center [771, 212] width 1350 height 260
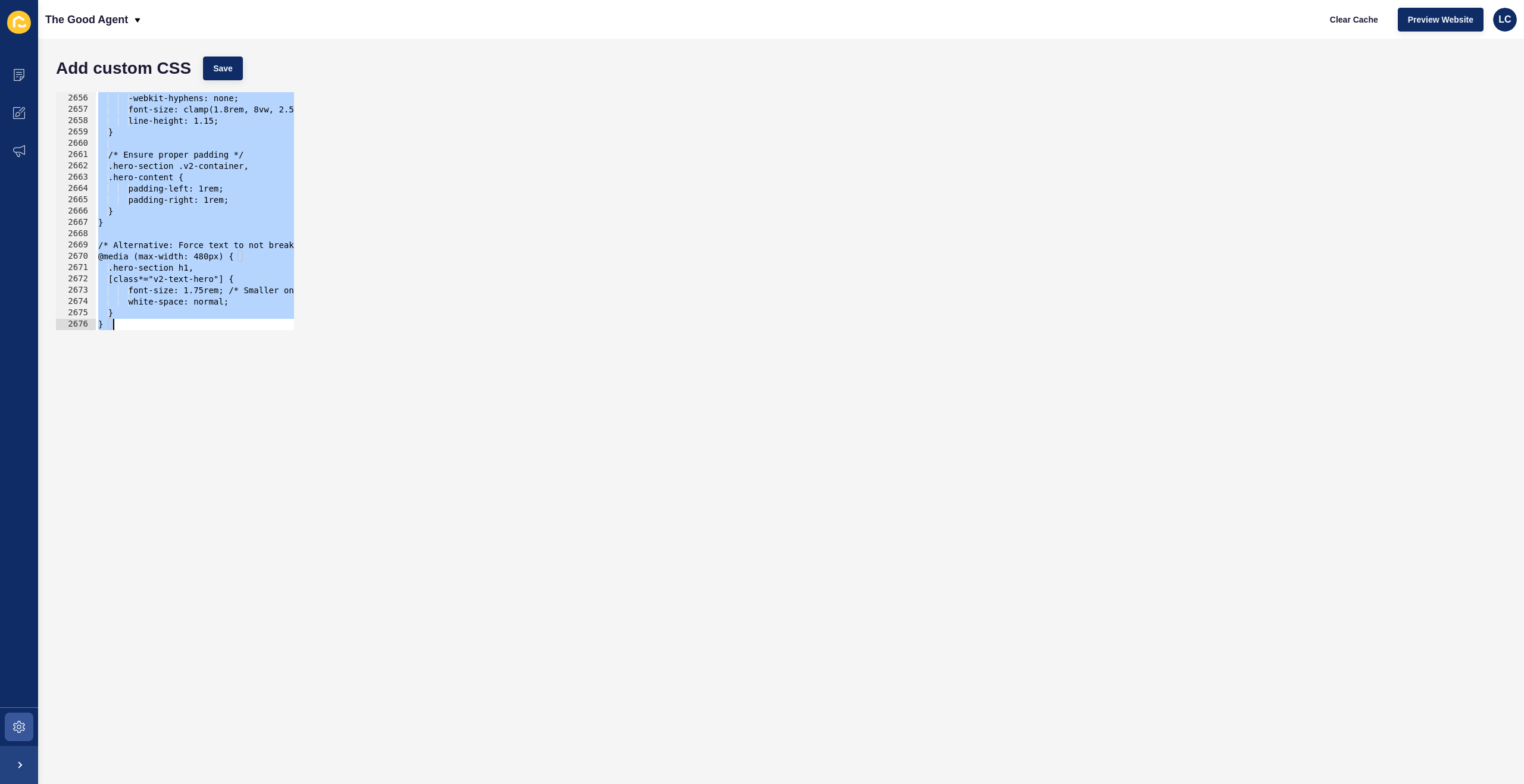
paste textarea
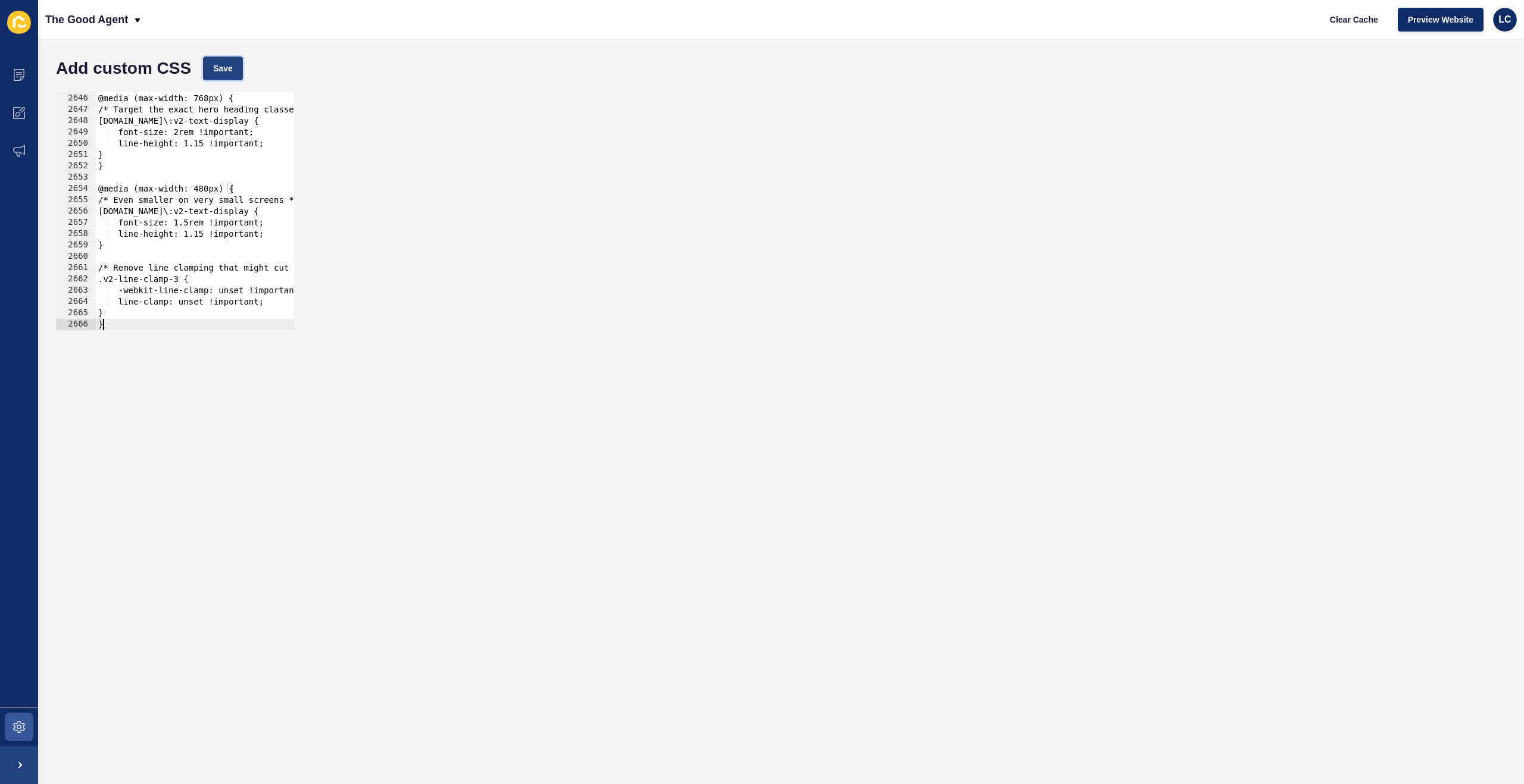
click at [230, 64] on span "Save" at bounding box center [223, 68] width 20 height 12
click at [1364, 21] on span "Clear Cache" at bounding box center [1354, 20] width 48 height 12
click at [234, 58] on button "Save" at bounding box center [223, 68] width 40 height 24
click at [1355, 18] on span "Clear Cache" at bounding box center [1354, 20] width 48 height 12
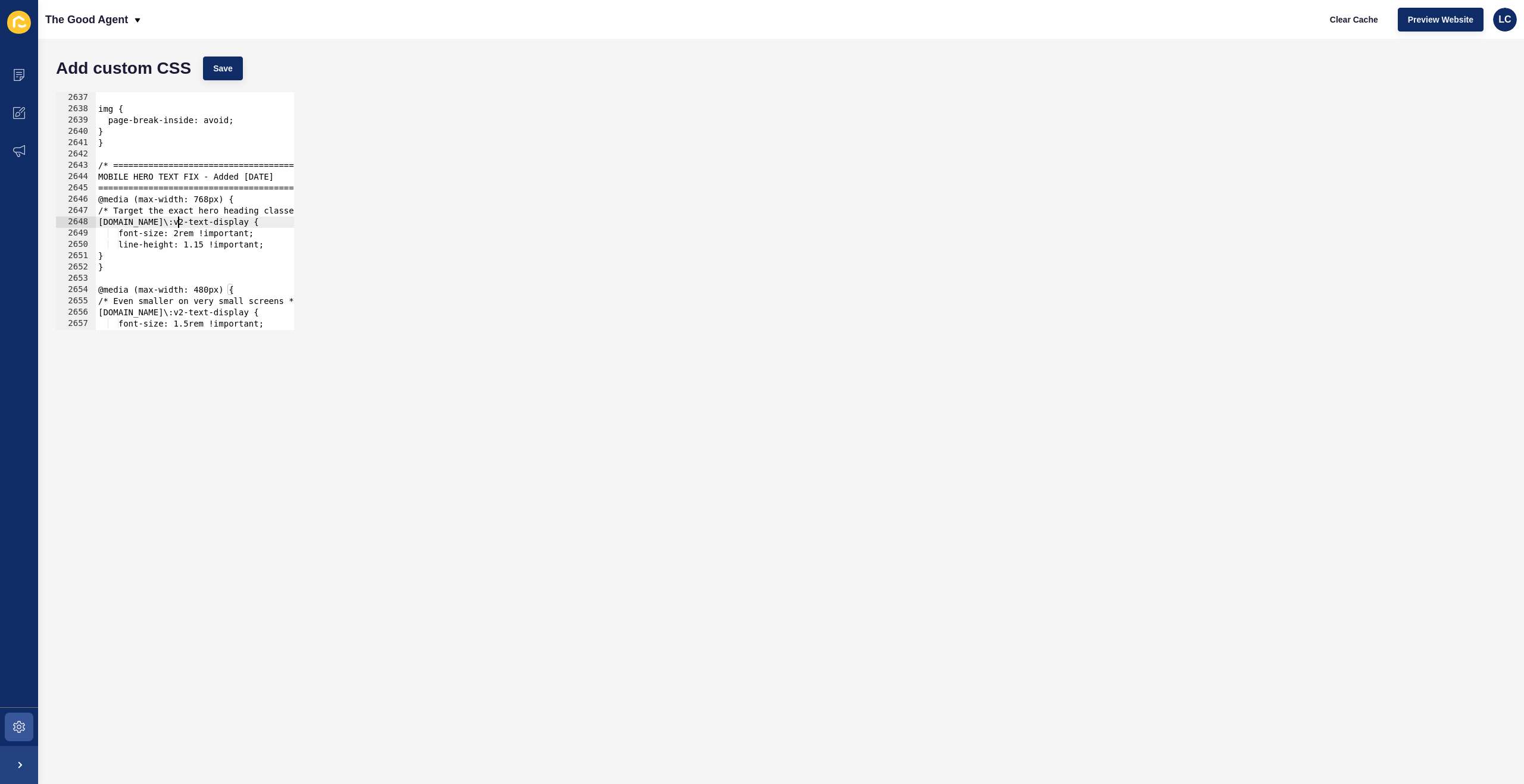
click at [179, 219] on div "img { page-break-inside: avoid; } } /* ========================================…" at bounding box center [765, 223] width 1340 height 260
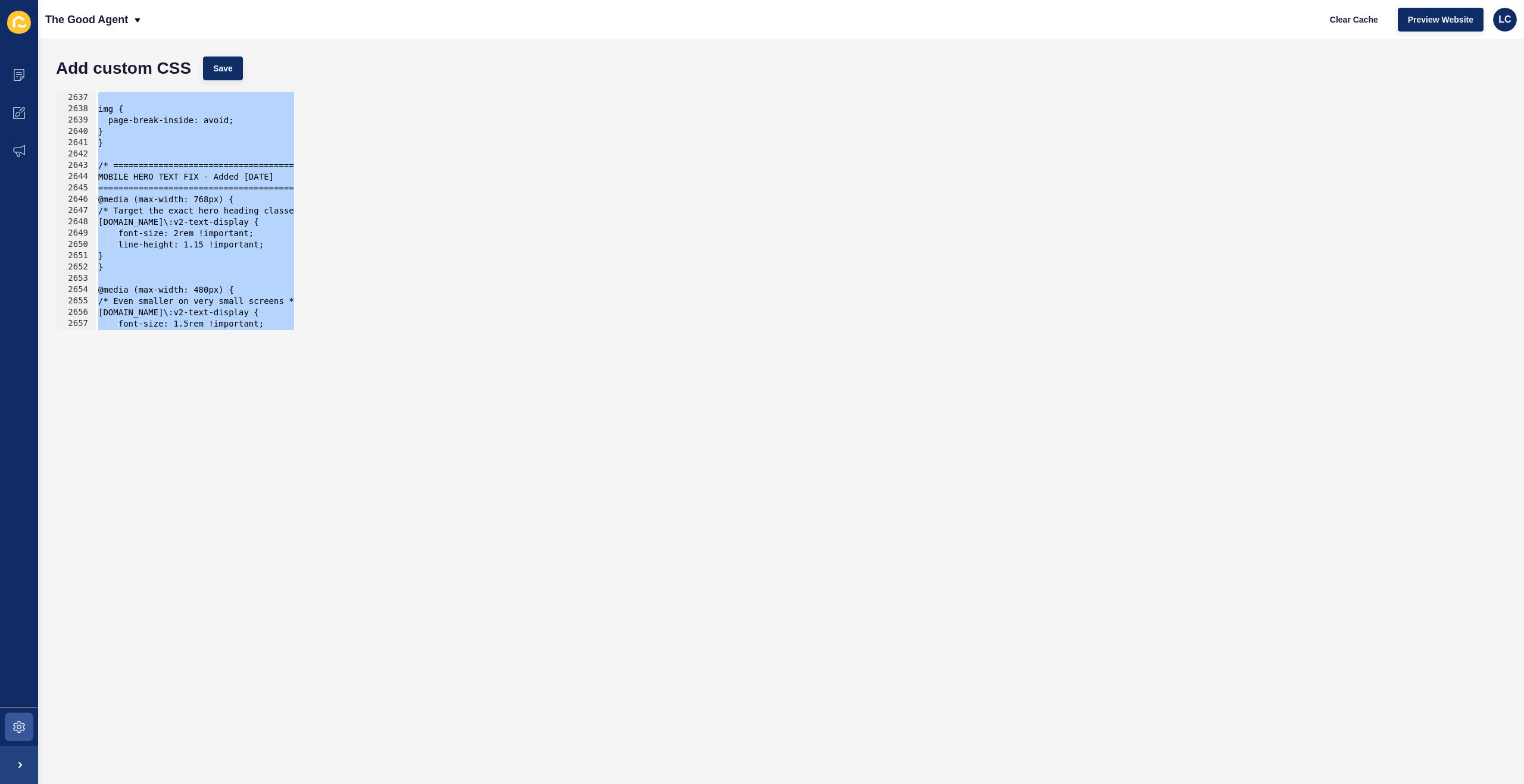
paste textarea
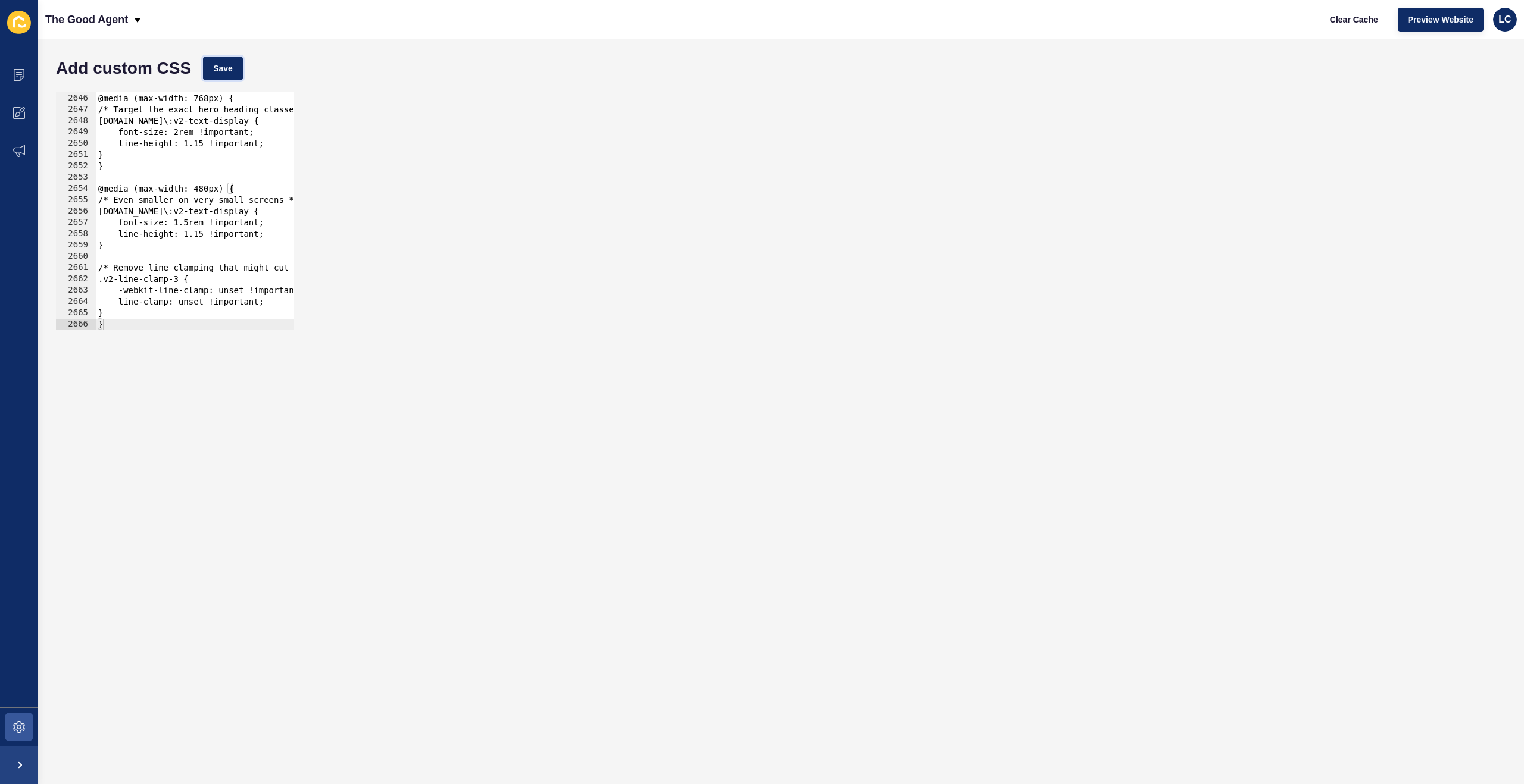
drag, startPoint x: 223, startPoint y: 70, endPoint x: 555, endPoint y: 73, distance: 332.0
click at [223, 70] on span "Save" at bounding box center [223, 68] width 20 height 12
click at [1343, 16] on span "Clear Cache" at bounding box center [1354, 20] width 48 height 12
click at [244, 105] on div "============================================ */ @media (max-width: 768px) { /* …" at bounding box center [765, 212] width 1340 height 260
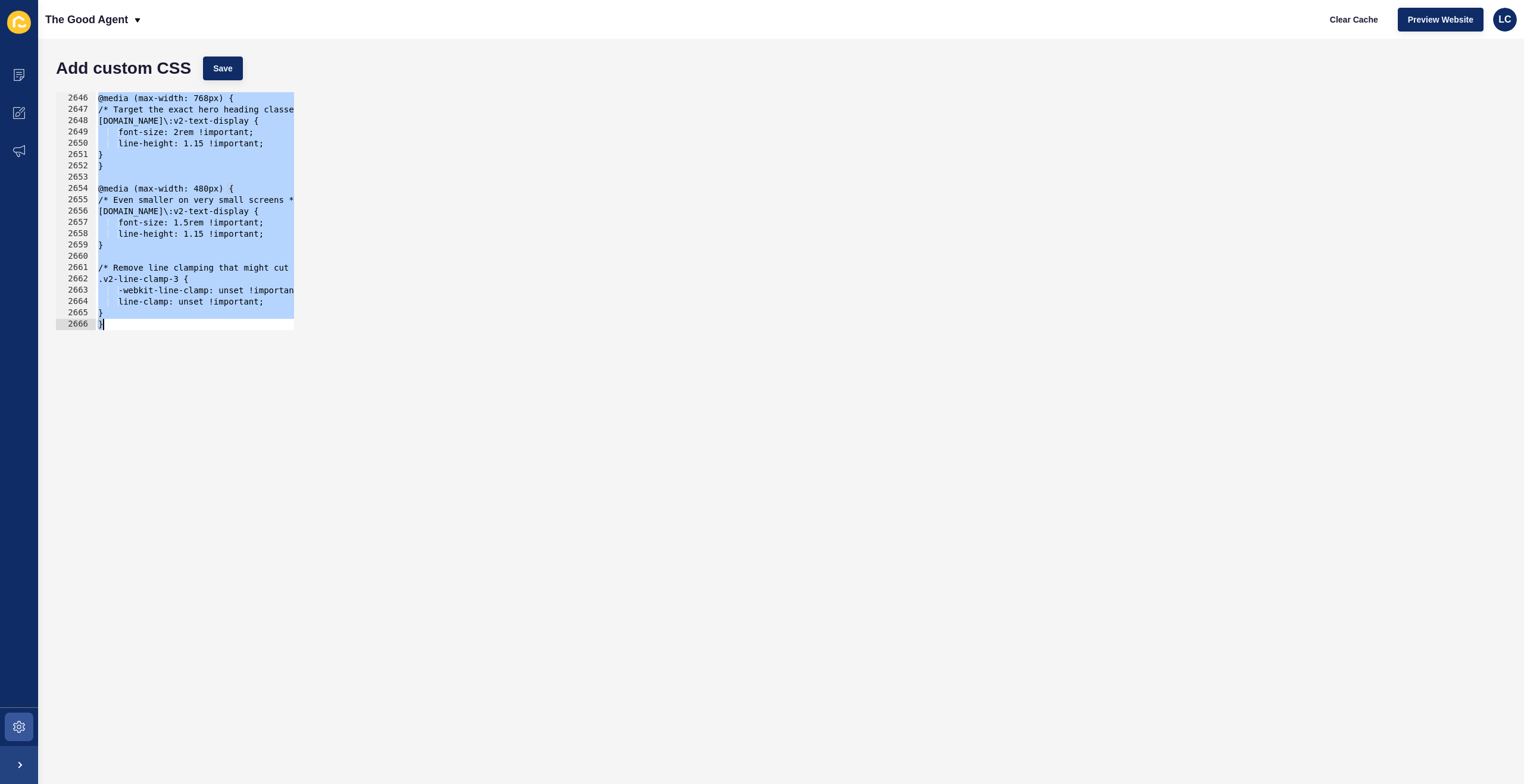
click at [264, 266] on div "============================================ */ @media (max-width: 768px) { /* …" at bounding box center [765, 212] width 1340 height 260
paste textarea
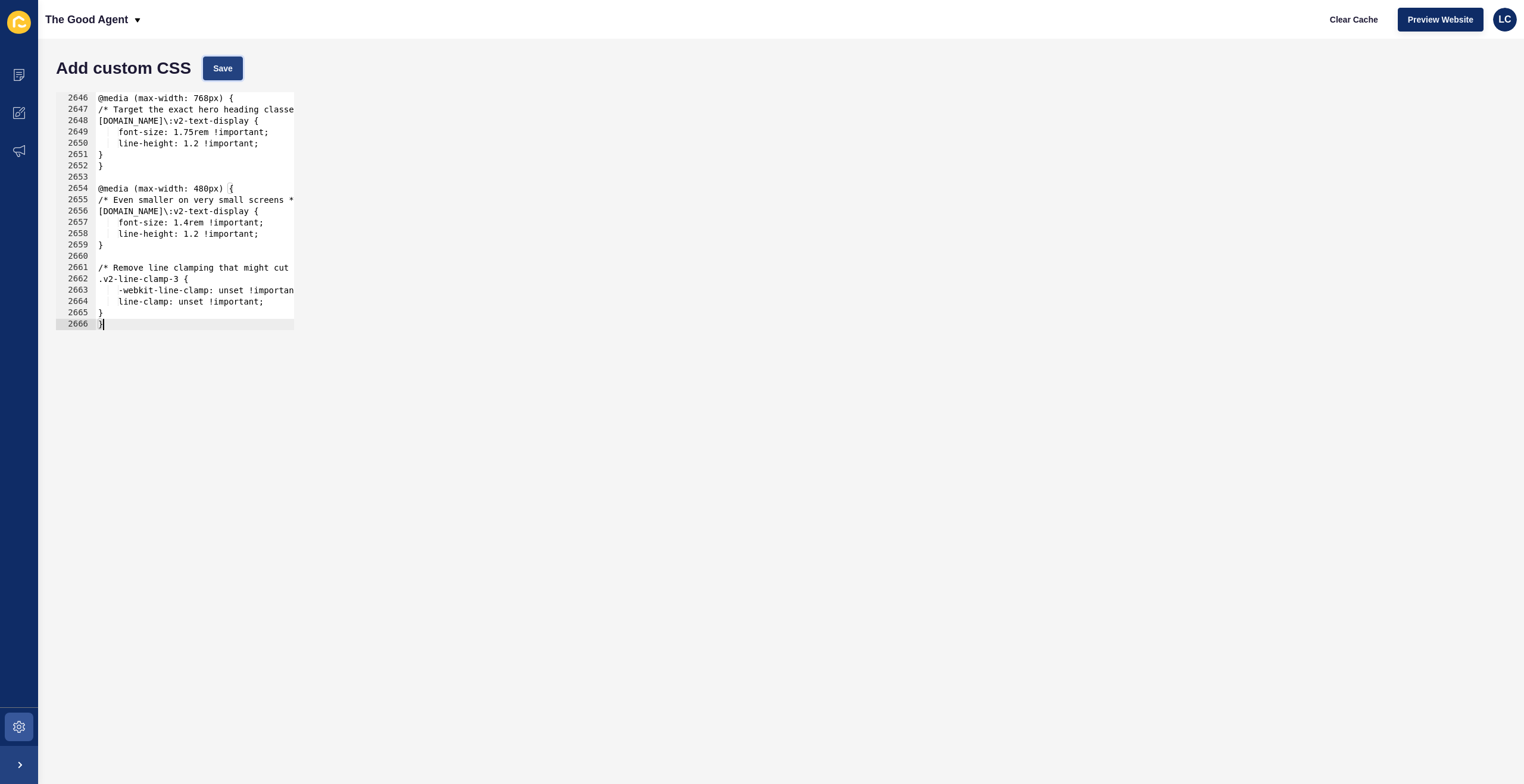
click at [227, 66] on span "Save" at bounding box center [223, 68] width 20 height 12
click at [1338, 22] on span "Clear Cache" at bounding box center [1354, 20] width 48 height 12
click at [235, 216] on div "============================================ */ @media (max-width: 768px) { /* …" at bounding box center [765, 212] width 1340 height 260
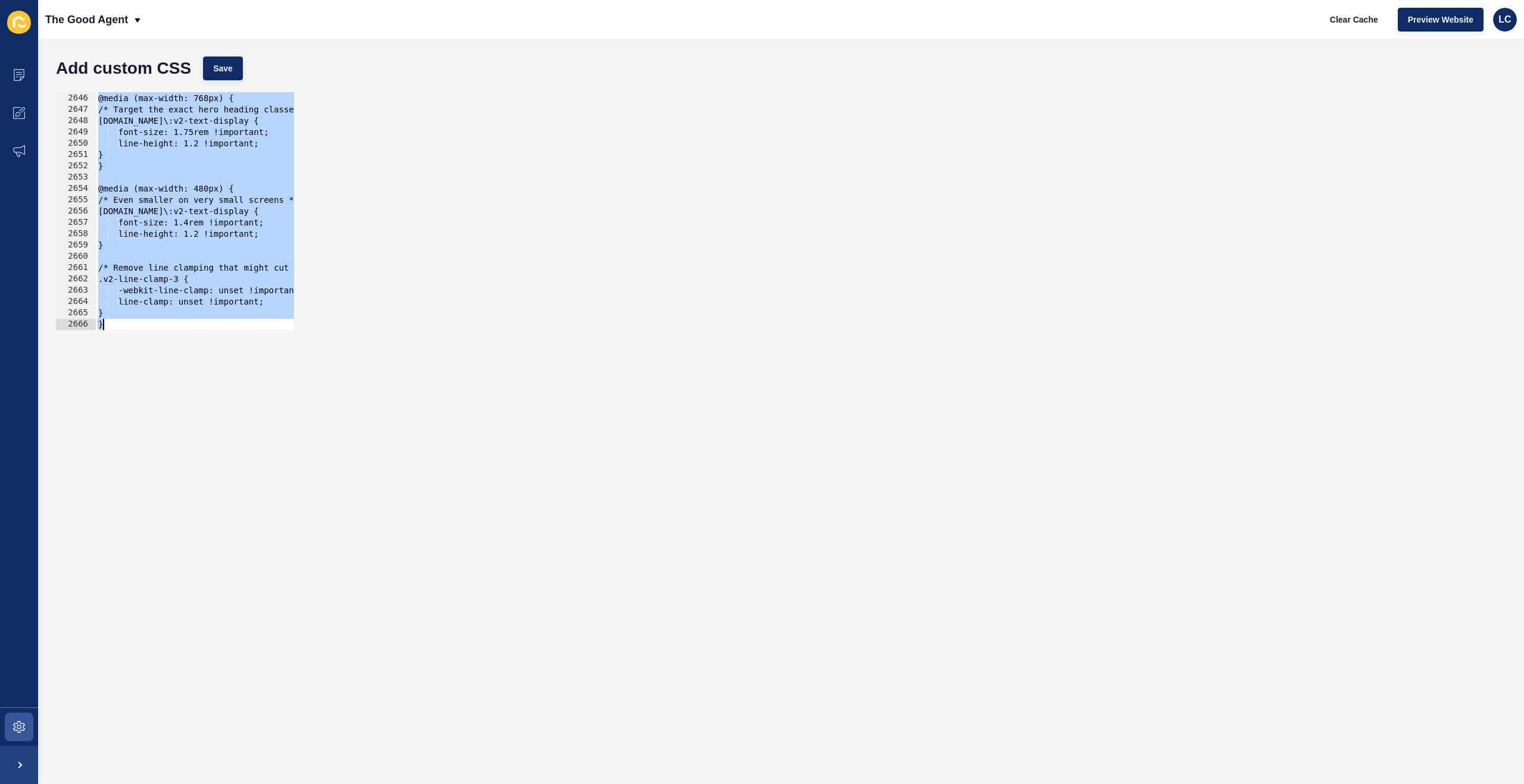
paste textarea
type textarea "}"
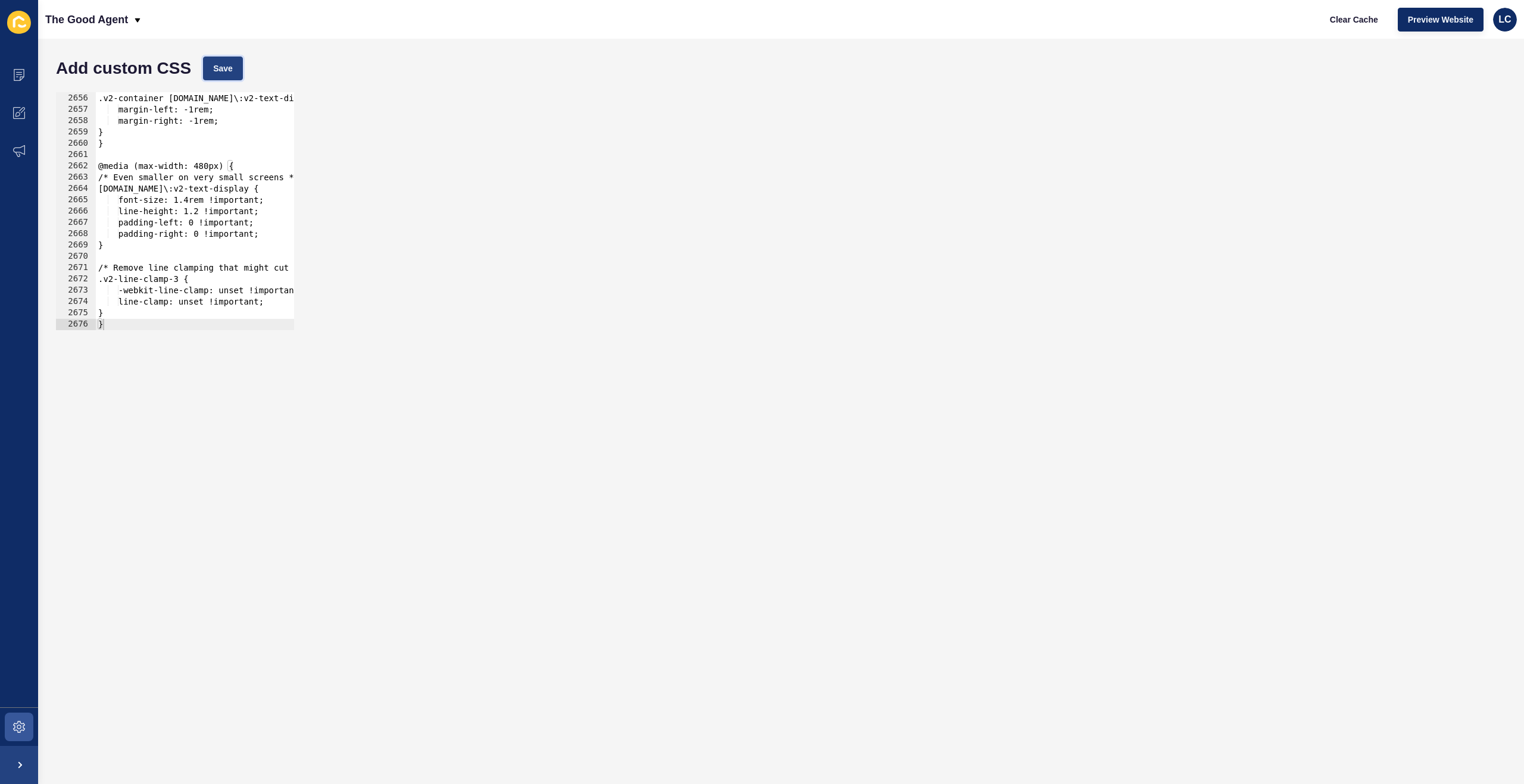
click at [214, 66] on span "Save" at bounding box center [223, 68] width 20 height 12
click at [1344, 22] on span "Clear Cache" at bounding box center [1354, 20] width 48 height 12
click at [238, 154] on div "/* Also target the container if it has padding */ .v2-container h1.v2-text-h1.s…" at bounding box center [765, 212] width 1340 height 260
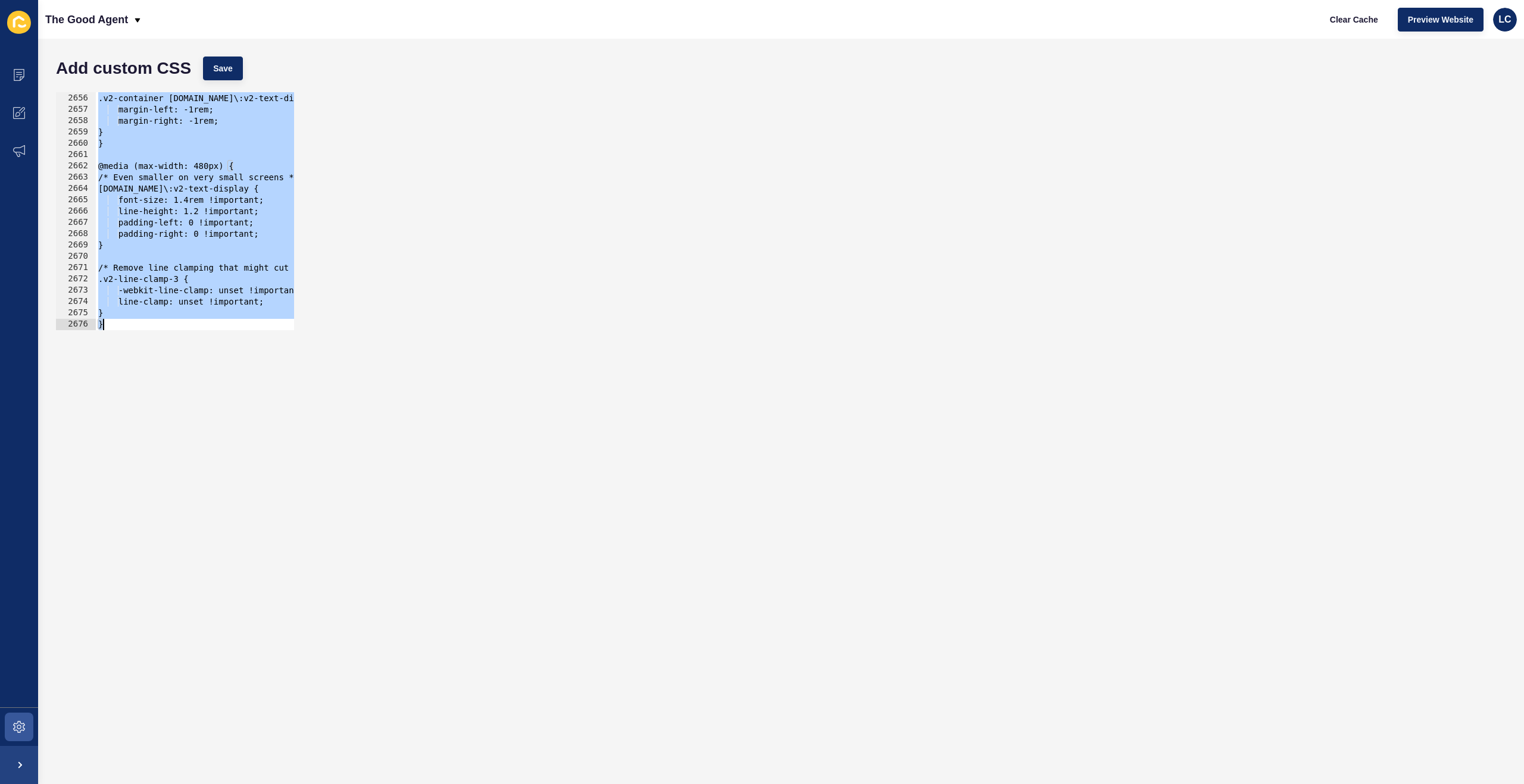
paste textarea
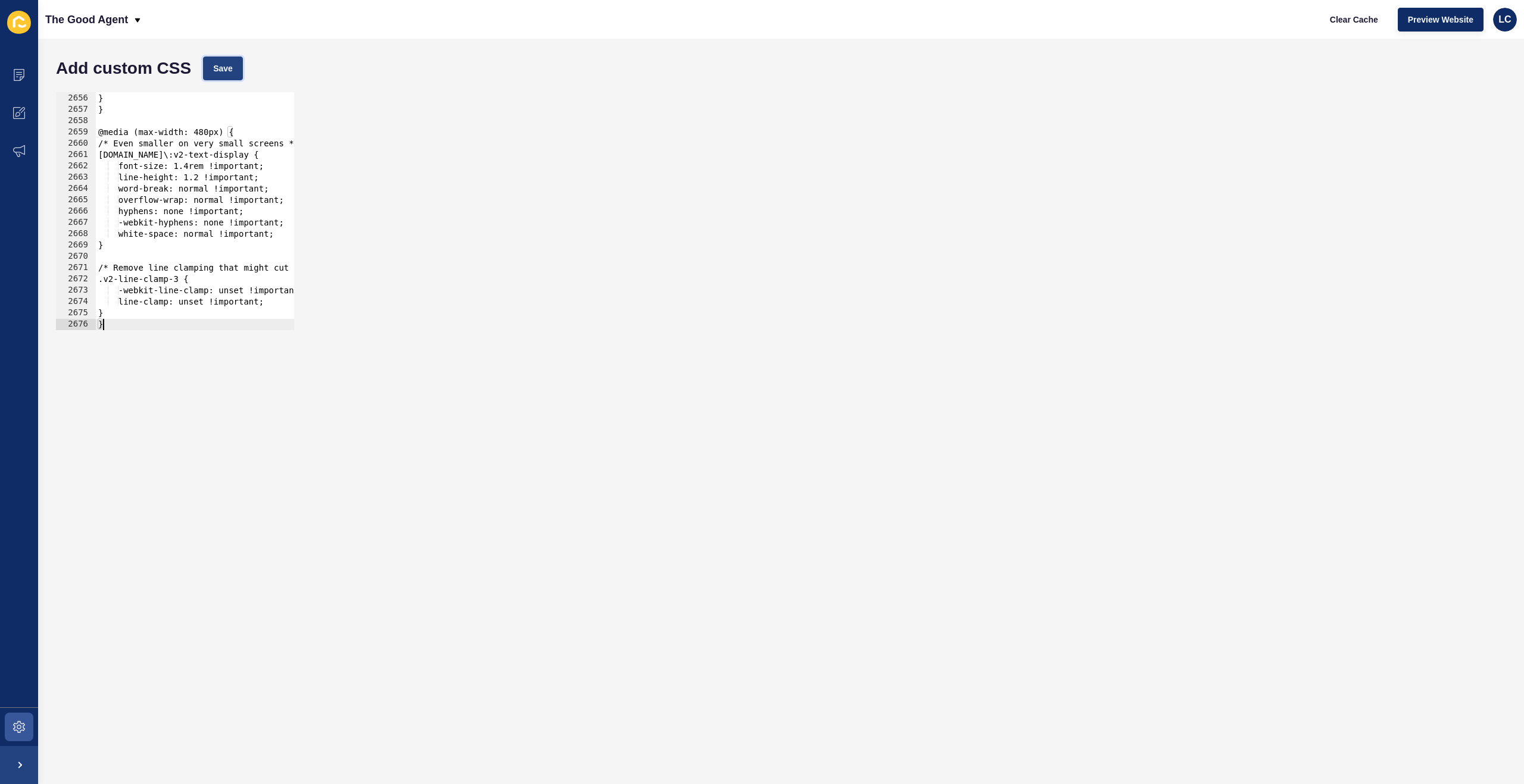
click at [232, 59] on button "Save" at bounding box center [223, 68] width 40 height 24
click at [1349, 15] on span "Clear Cache" at bounding box center [1354, 20] width 48 height 12
click at [258, 167] on div "white-space: normal !important; } } @media (max-width: 480px) { /* Even smaller…" at bounding box center [765, 212] width 1340 height 260
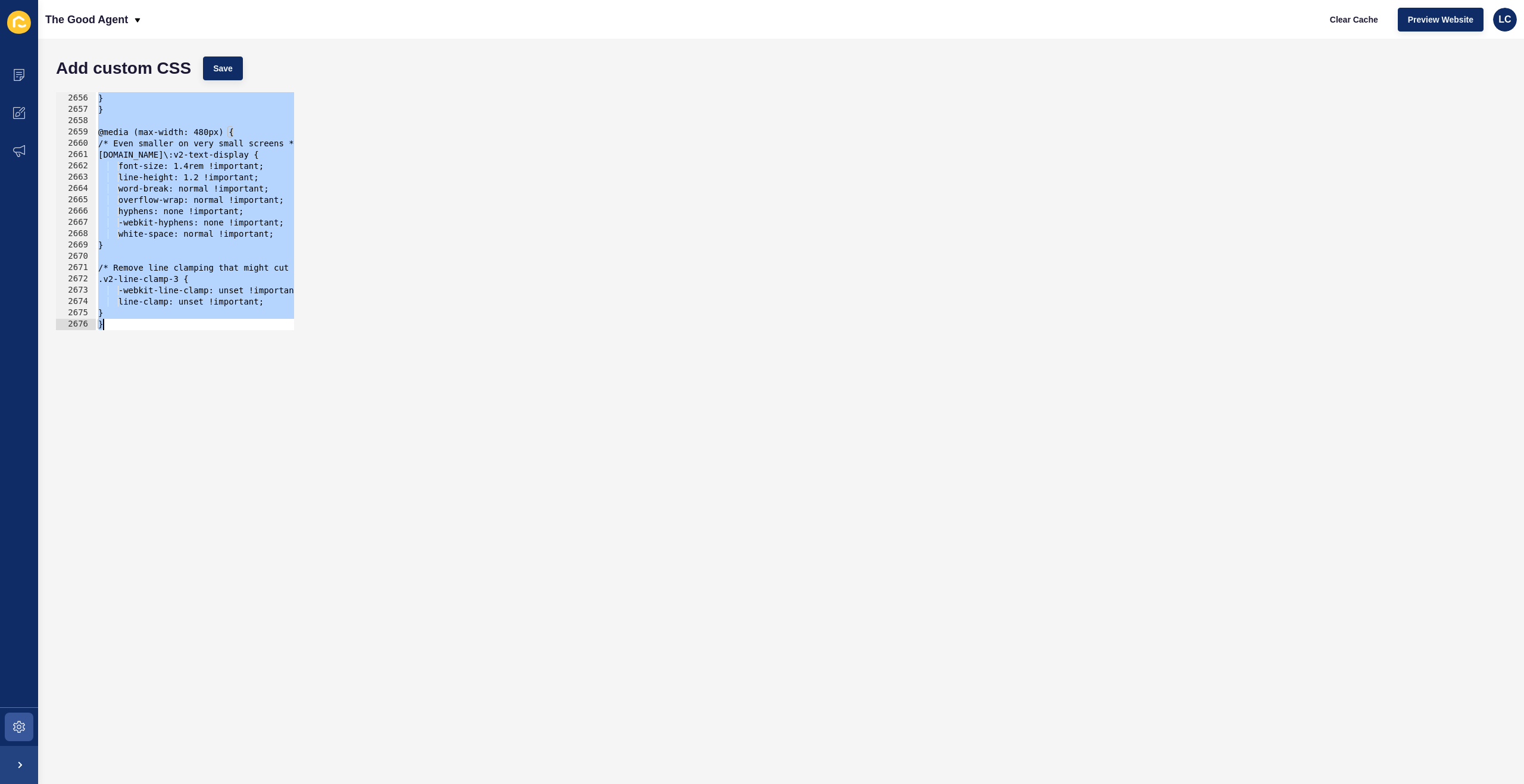
paste textarea
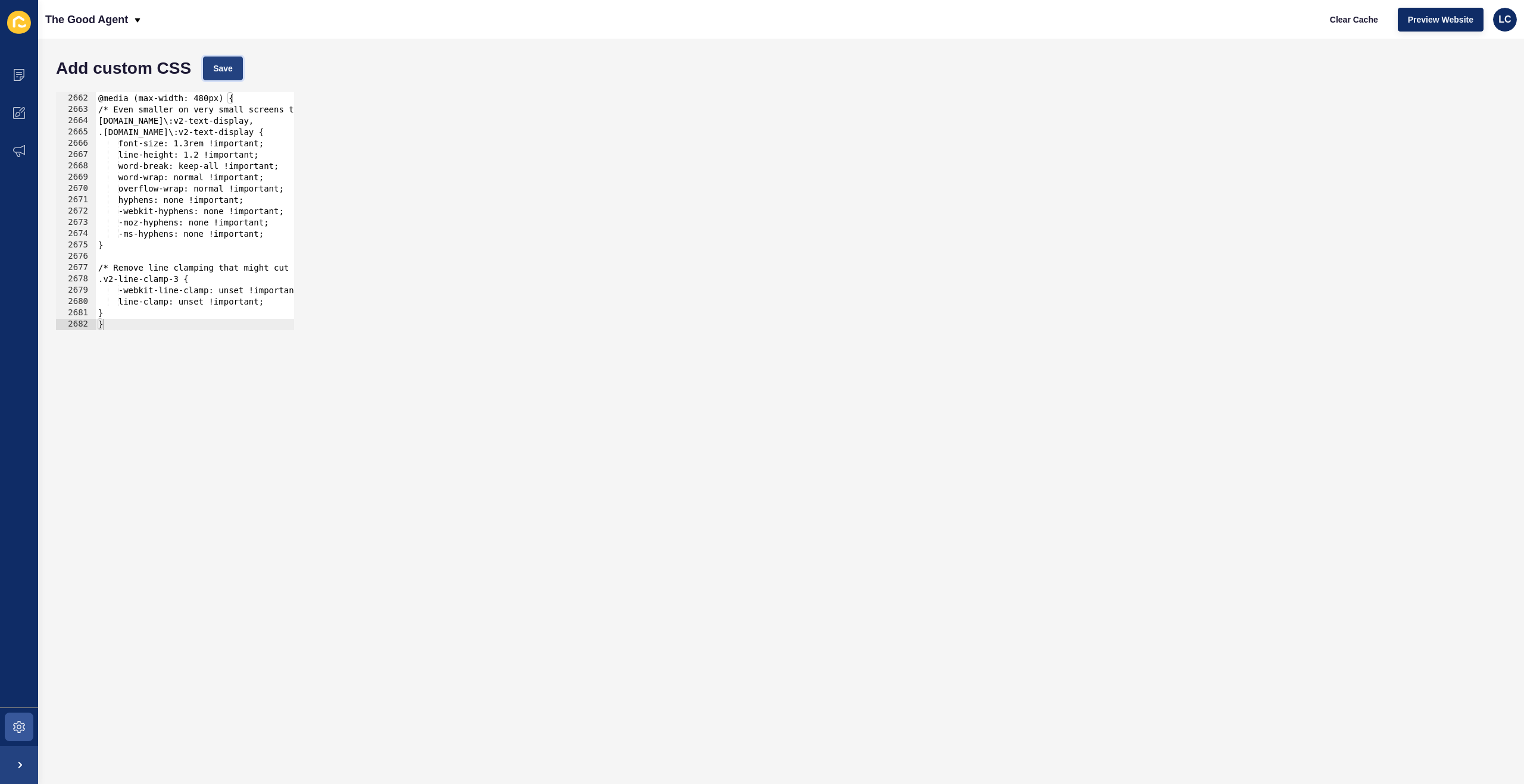
click at [223, 74] on span "Save" at bounding box center [223, 68] width 20 height 12
click at [1349, 21] on span "Clear Cache" at bounding box center [1354, 20] width 48 height 12
click at [244, 213] on div "@media (max-width: 480px) { /* Even smaller on very small screens to prevent br…" at bounding box center [765, 212] width 1340 height 260
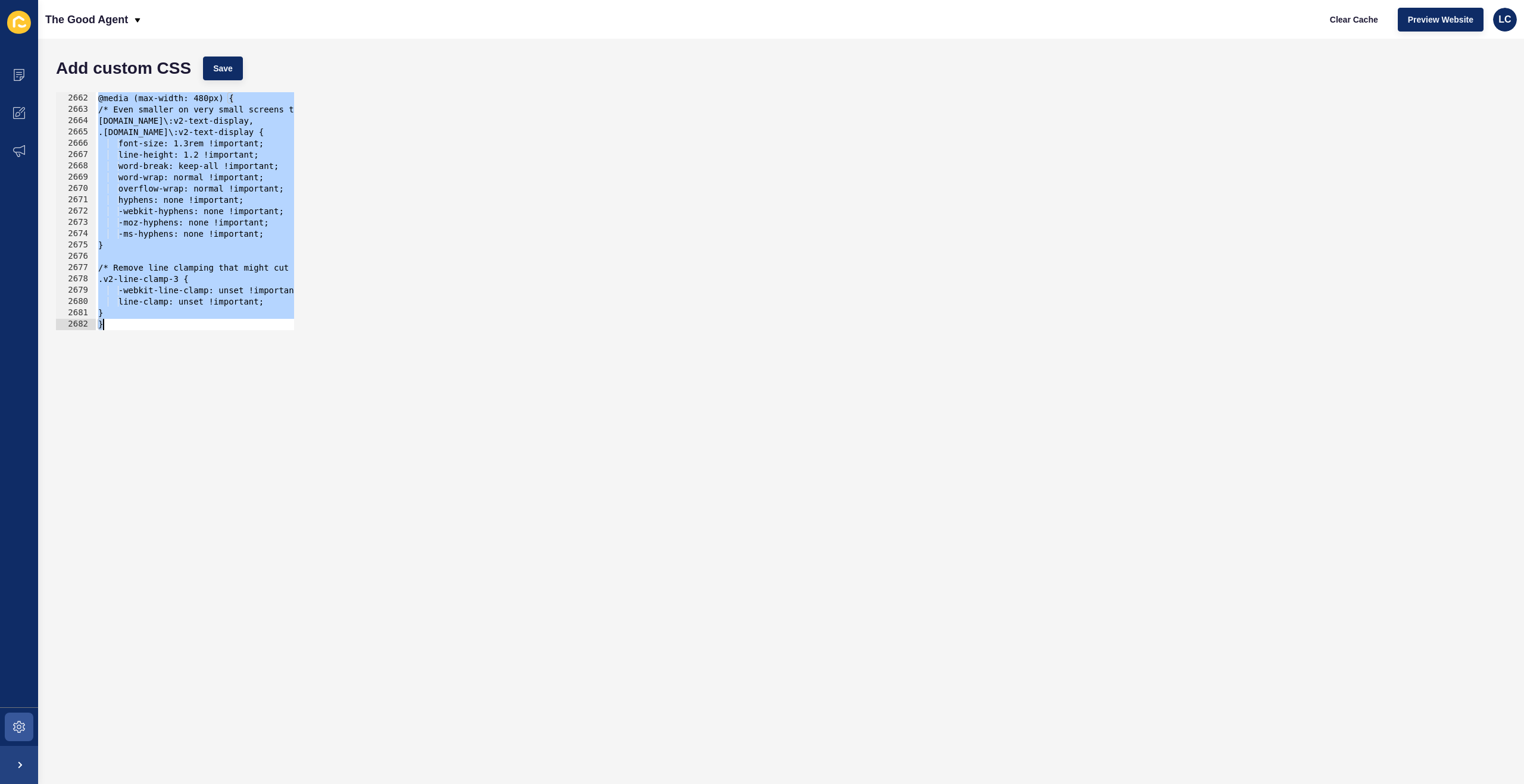
paste textarea
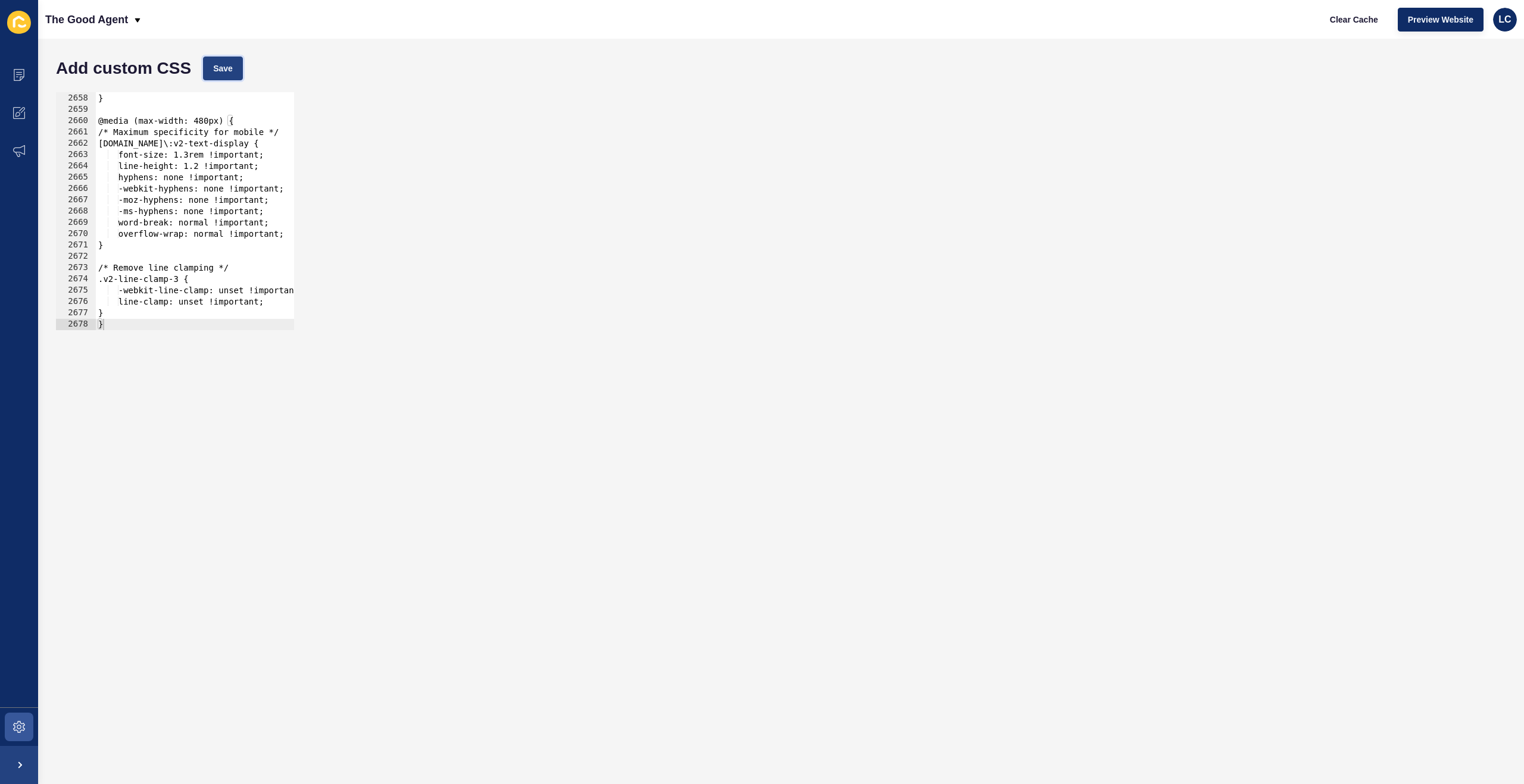
click at [232, 73] on span "Save" at bounding box center [223, 68] width 20 height 12
click at [1357, 21] on span "Clear Cache" at bounding box center [1354, 20] width 48 height 12
click at [228, 206] on div "} } @media (max-width: 480px) { /* Maximum specificity for mobile */ h1.v2-line…" at bounding box center [765, 212] width 1340 height 260
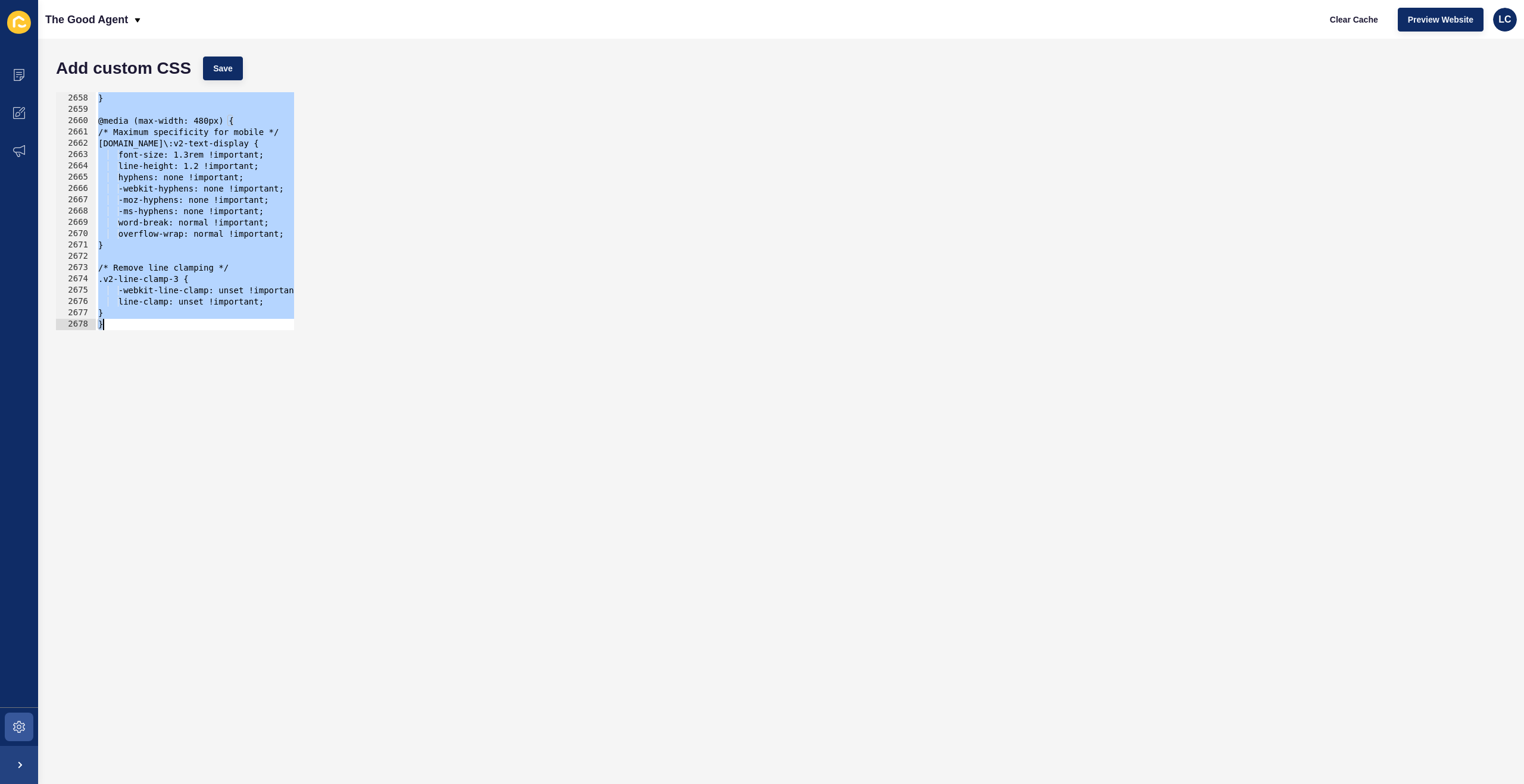
paste textarea
type textarea "}"
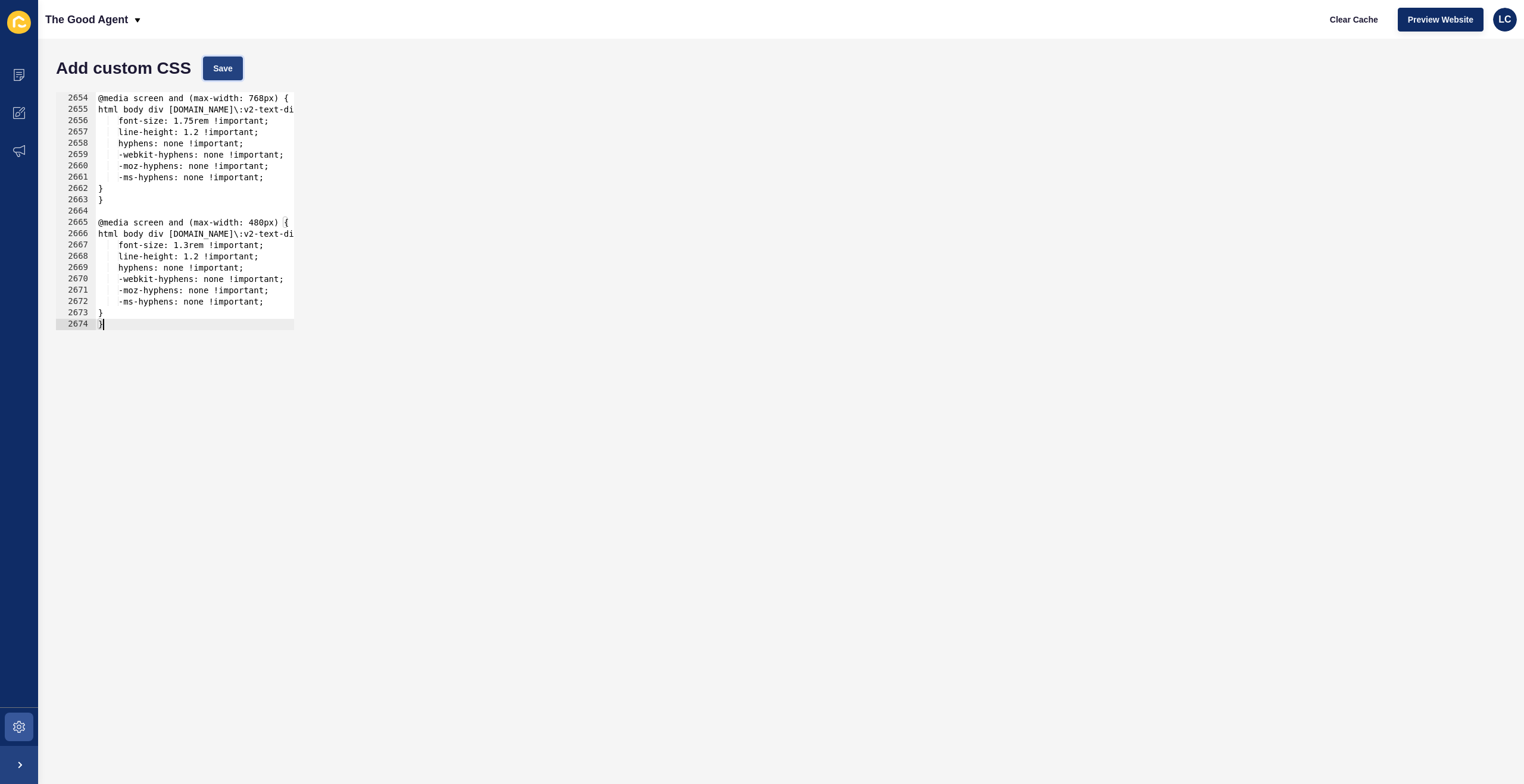
click at [220, 63] on span "Save" at bounding box center [223, 68] width 20 height 12
click at [1341, 18] on span "Clear Cache" at bounding box center [1354, 20] width 48 height 12
click at [240, 71] on button "Save" at bounding box center [223, 68] width 40 height 24
click at [1348, 23] on span "Clear Cache" at bounding box center [1354, 20] width 48 height 12
click at [113, 324] on div at bounding box center [765, 324] width 1340 height 12
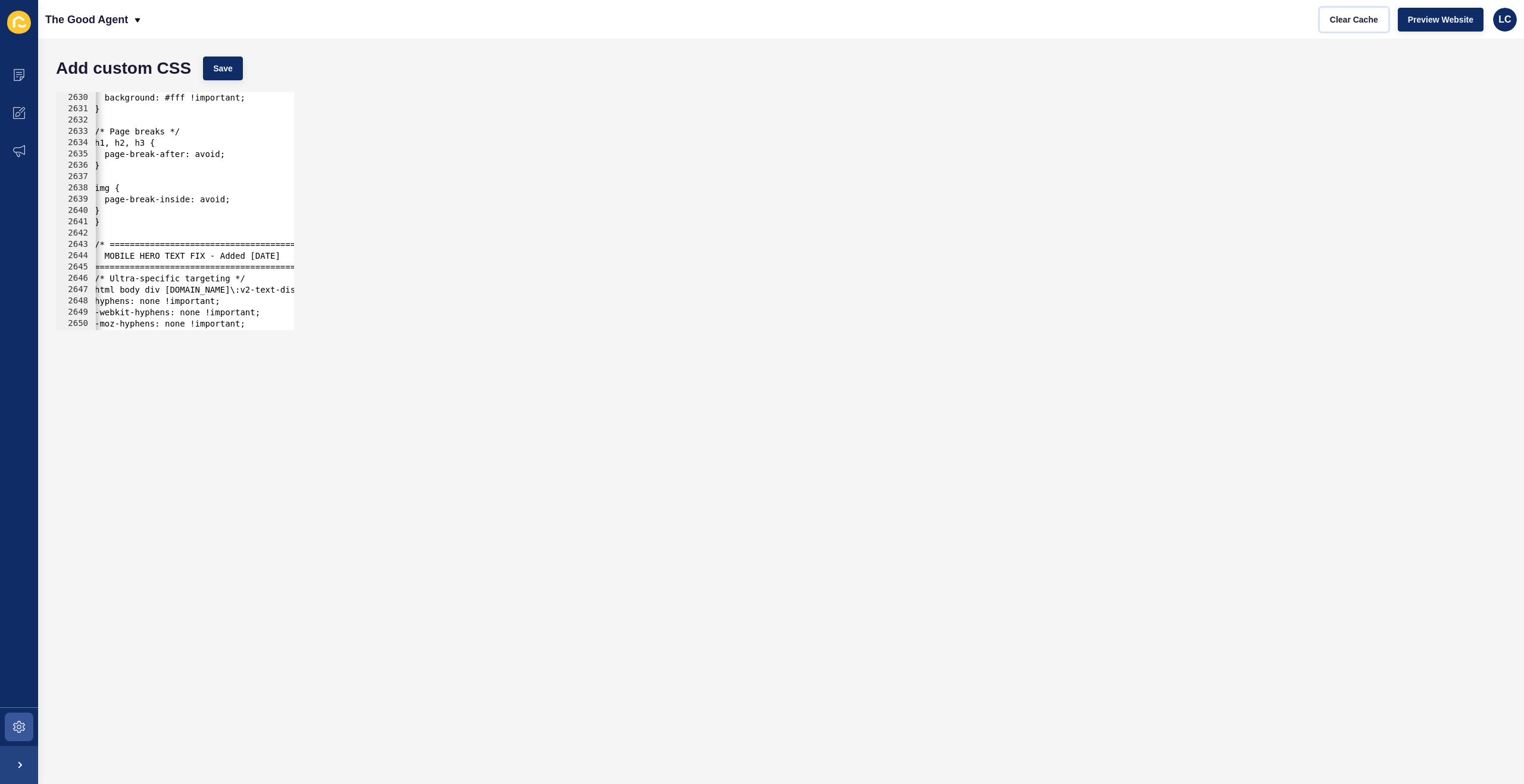
scroll to position [0, 0]
type textarea "/* ============================================ MOBILE HERO TEXT FIX - Added 19…"
click at [99, 245] on div "background: #fff !important; } /* Page breaks */ h1, h2, h3 { page-break-after:…" at bounding box center [765, 223] width 1340 height 260
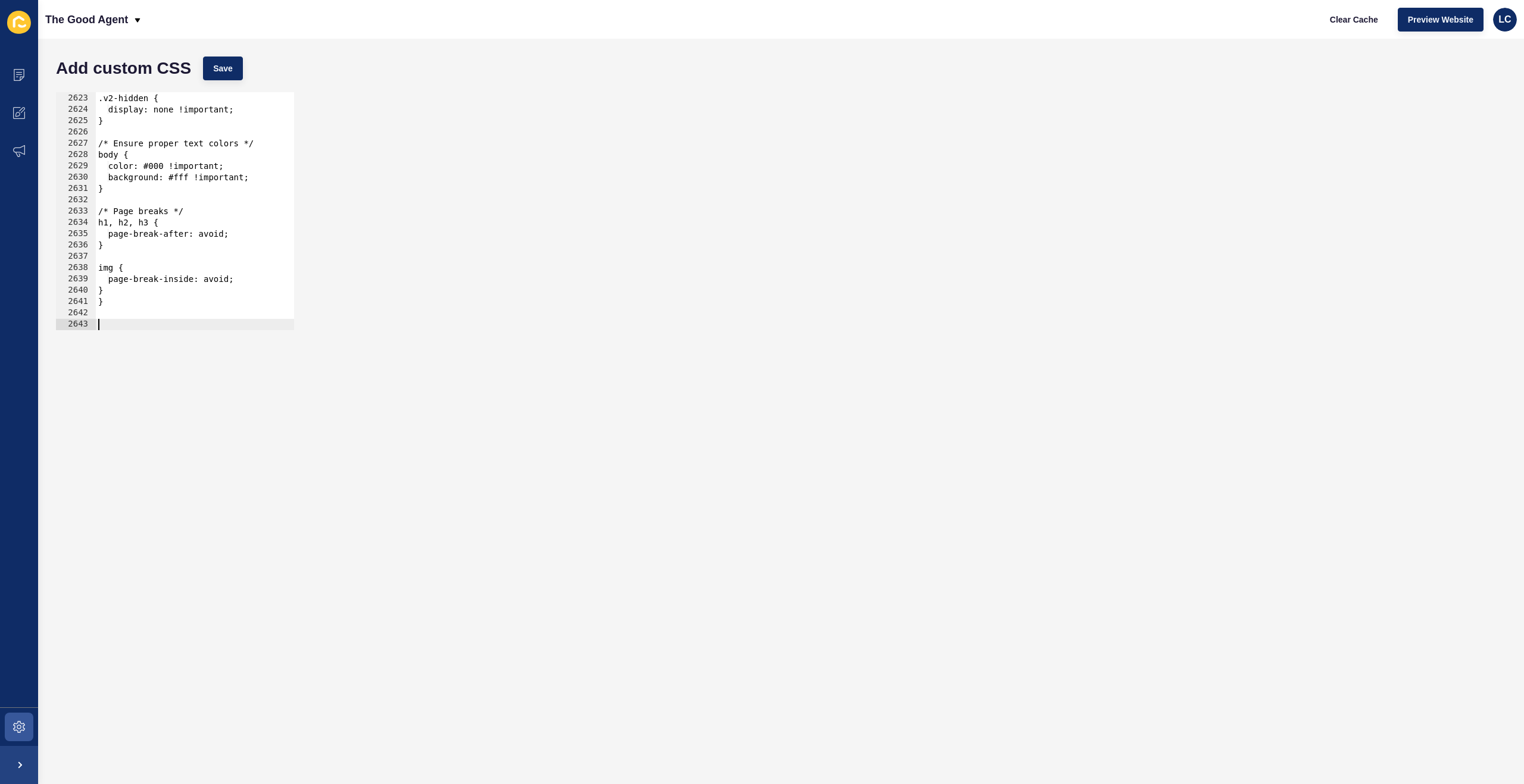
scroll to position [19255, 0]
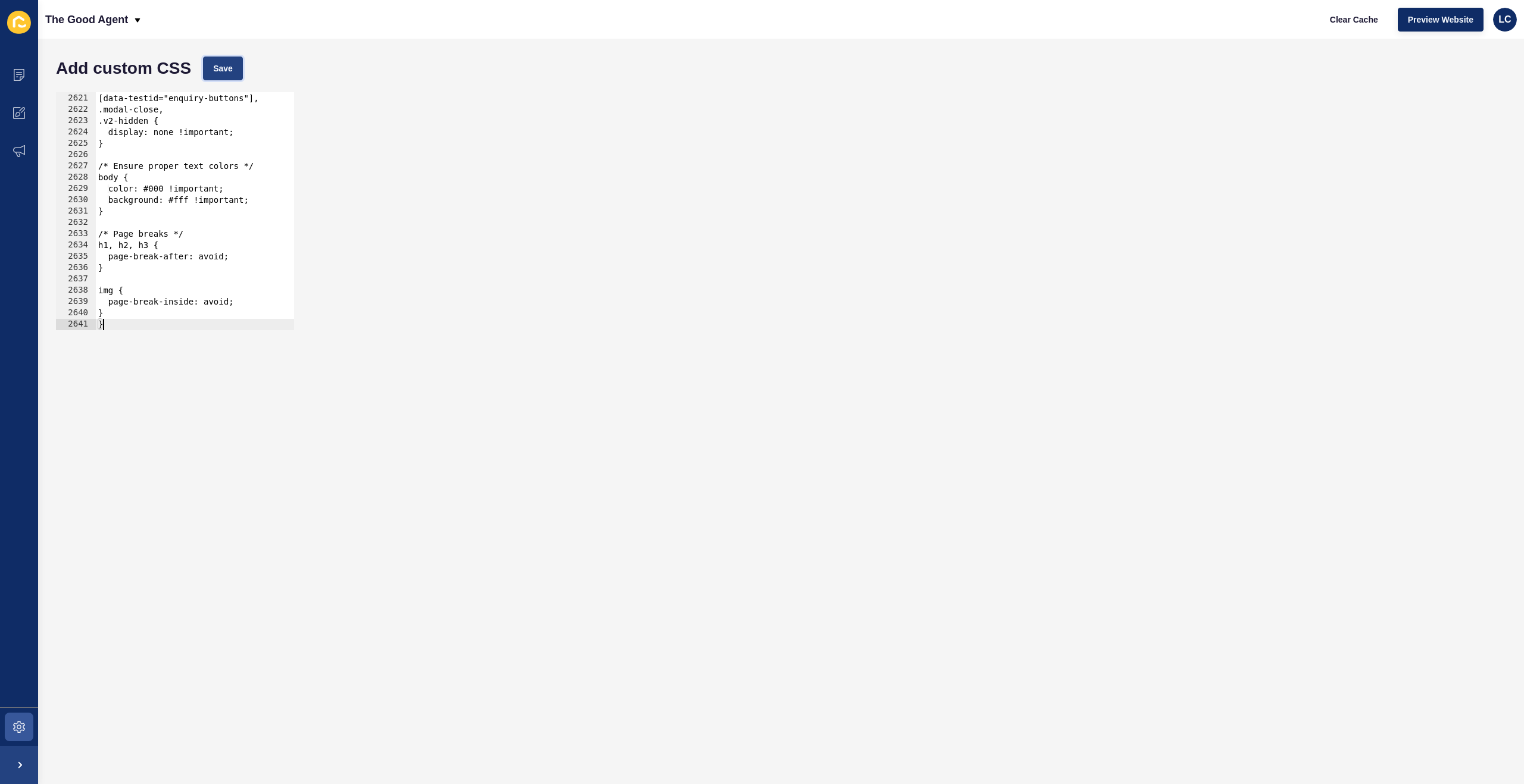
click at [229, 65] on span "Save" at bounding box center [223, 68] width 20 height 12
click at [1363, 16] on span "Clear Cache" at bounding box center [1354, 20] width 48 height 12
click at [185, 204] on div "#slickNext, [data-testid="enquiry-buttons"], .modal-close, .v2-hidden { display…" at bounding box center [765, 212] width 1340 height 260
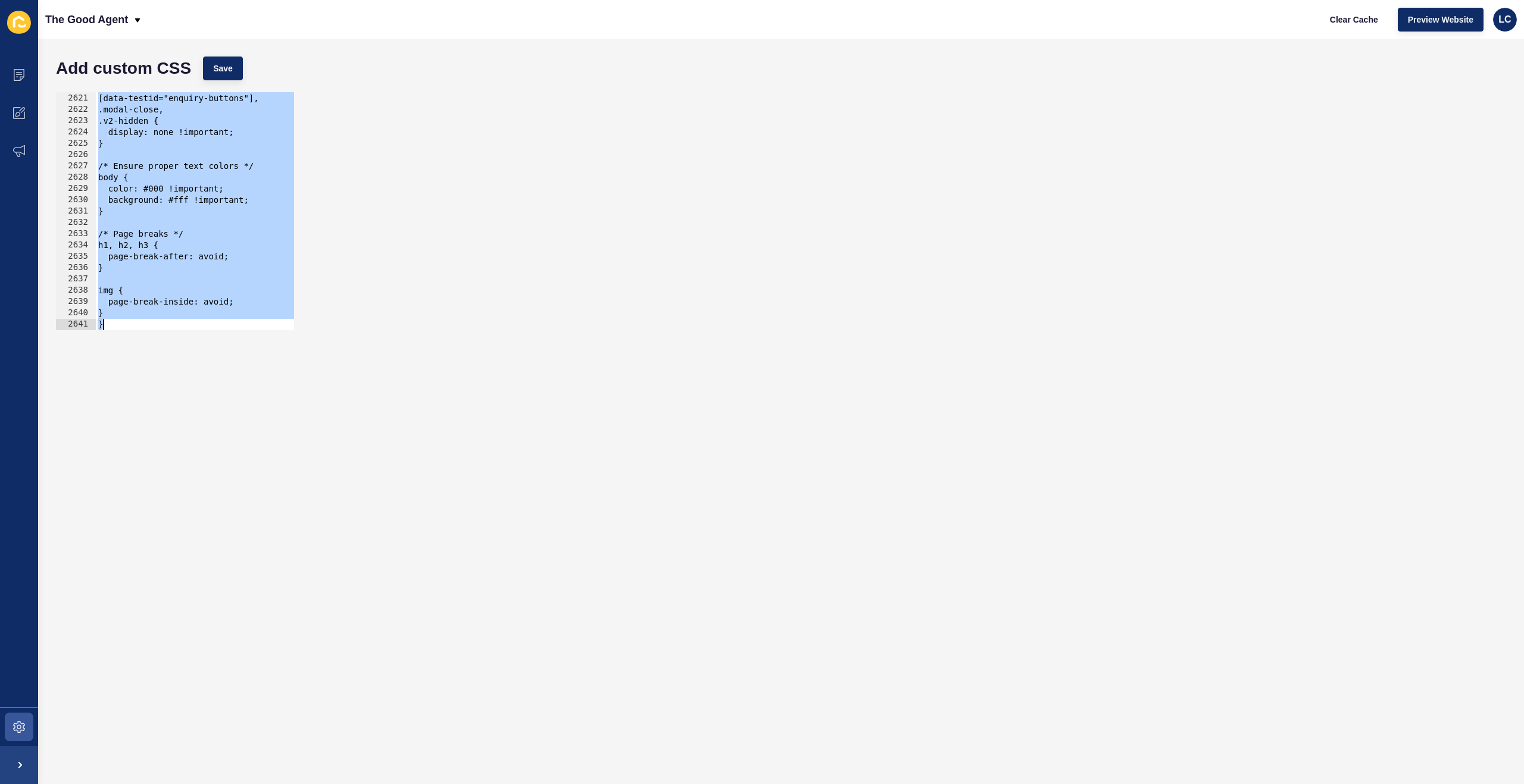
click at [192, 167] on div "#slickNext, [data-testid="enquiry-buttons"], .modal-close, .v2-hidden { display…" at bounding box center [765, 212] width 1340 height 260
paste textarea
type textarea "}"
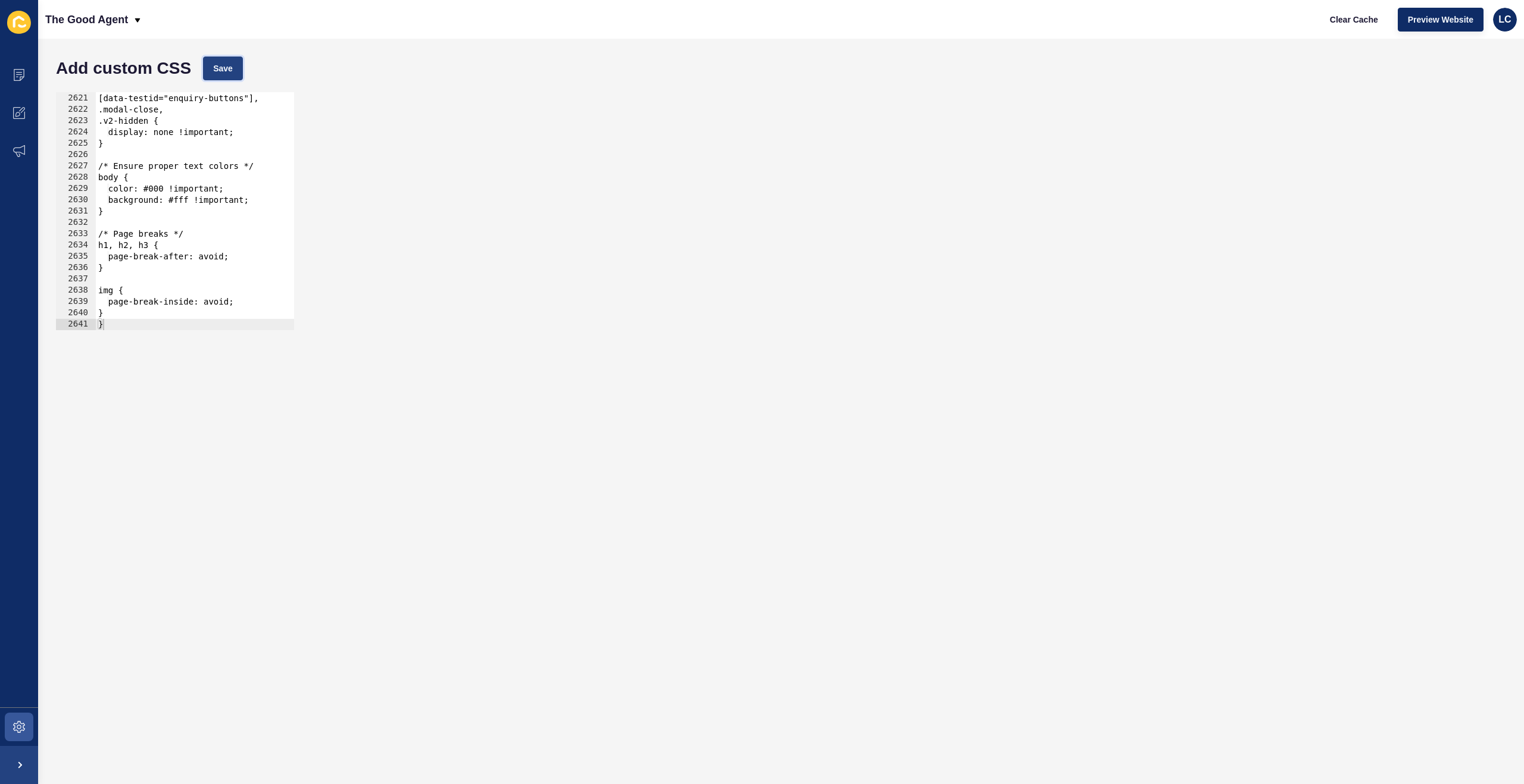
click at [228, 72] on span "Save" at bounding box center [223, 68] width 20 height 12
click at [1352, 15] on span "Clear Cache" at bounding box center [1354, 20] width 48 height 12
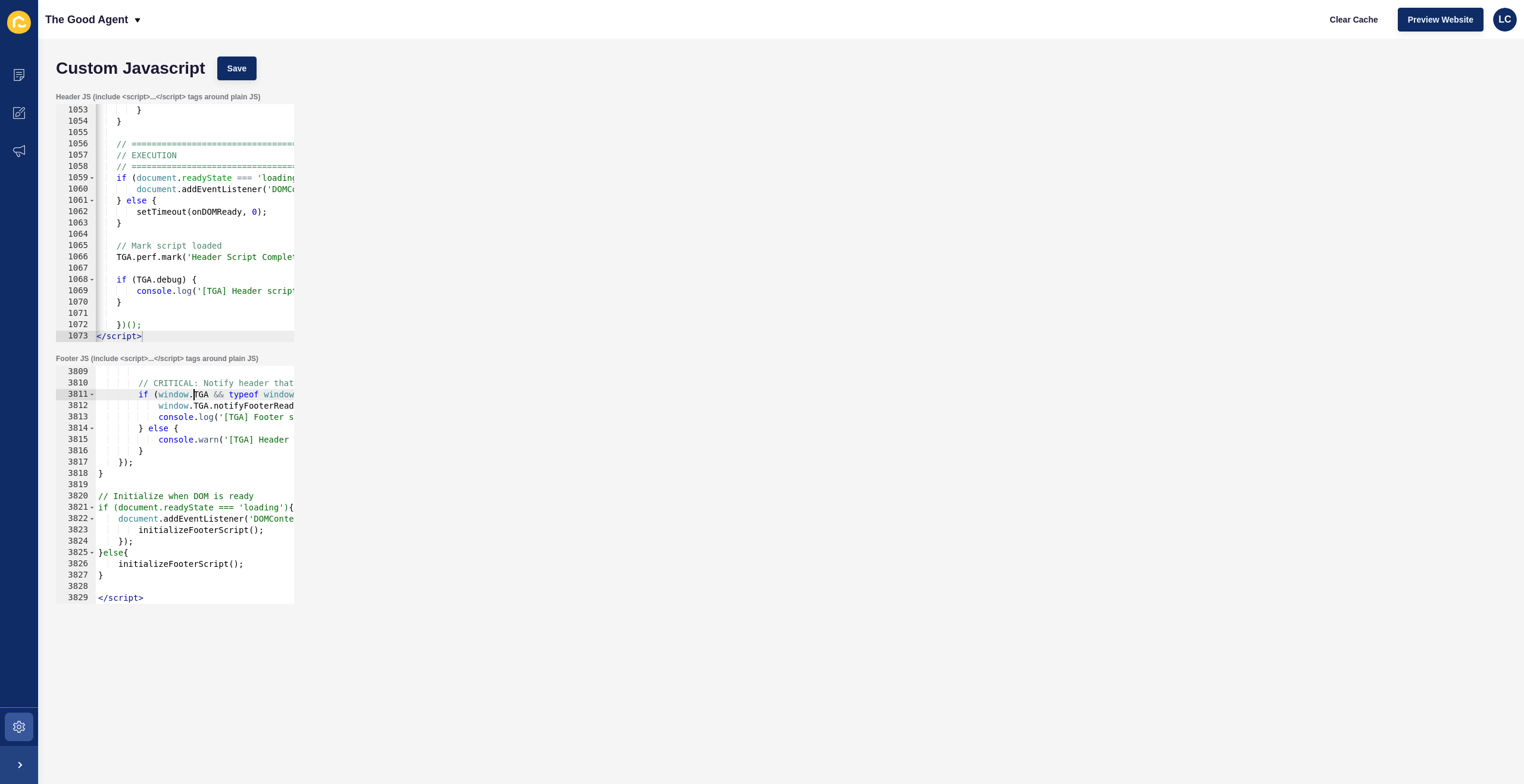
click at [194, 394] on div "} // CRITICAL: Notify header that footer is ready if ( window . TGA && typeof w…" at bounding box center [813, 486] width 1435 height 260
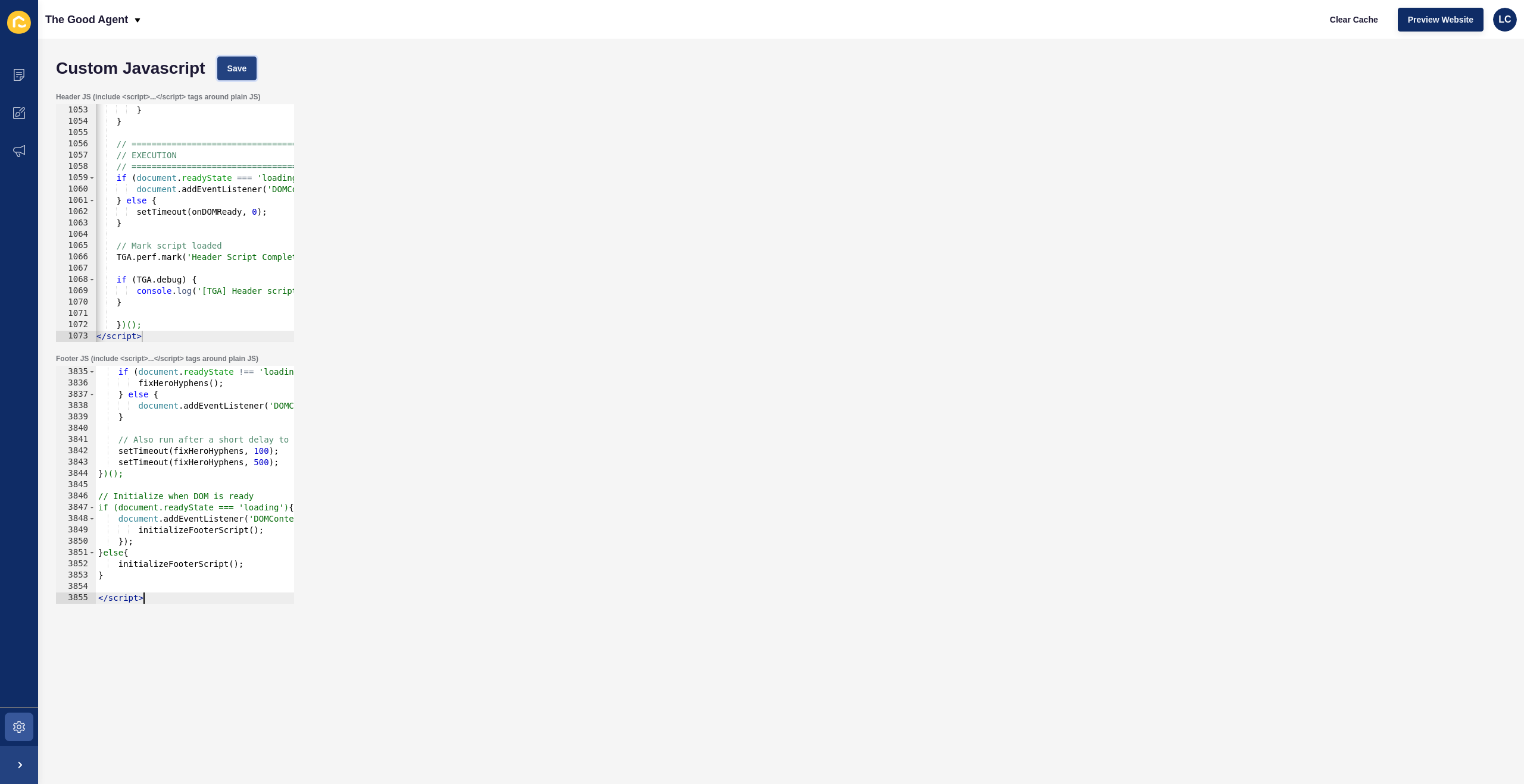
click at [251, 77] on button "Save" at bounding box center [237, 68] width 40 height 24
click at [1353, 21] on span "Clear Cache" at bounding box center [1354, 20] width 48 height 12
click at [180, 372] on div "// Run immediately if DOM is ready if ( document . readyState !== 'loading' ) {…" at bounding box center [813, 486] width 1435 height 260
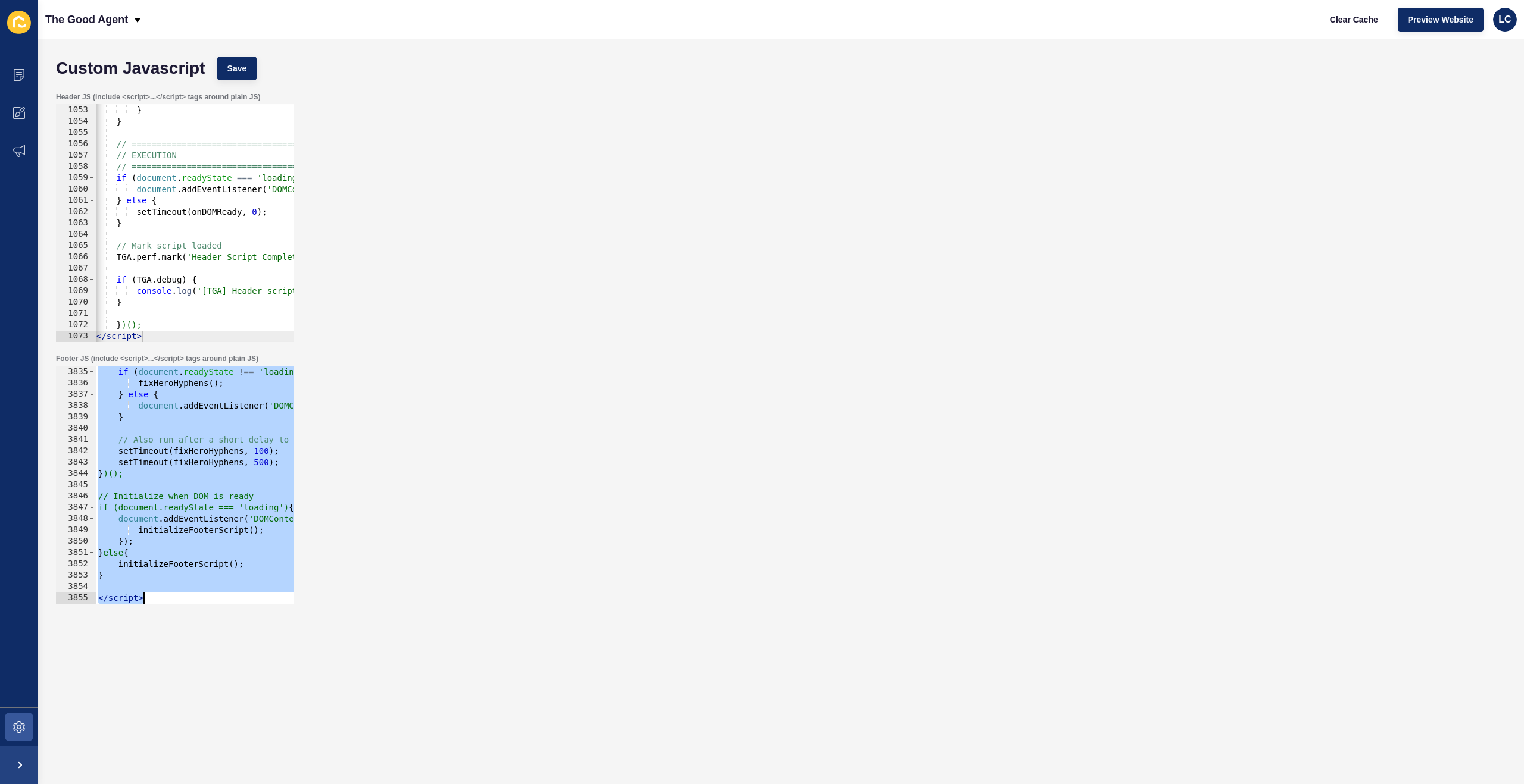
paste textarea
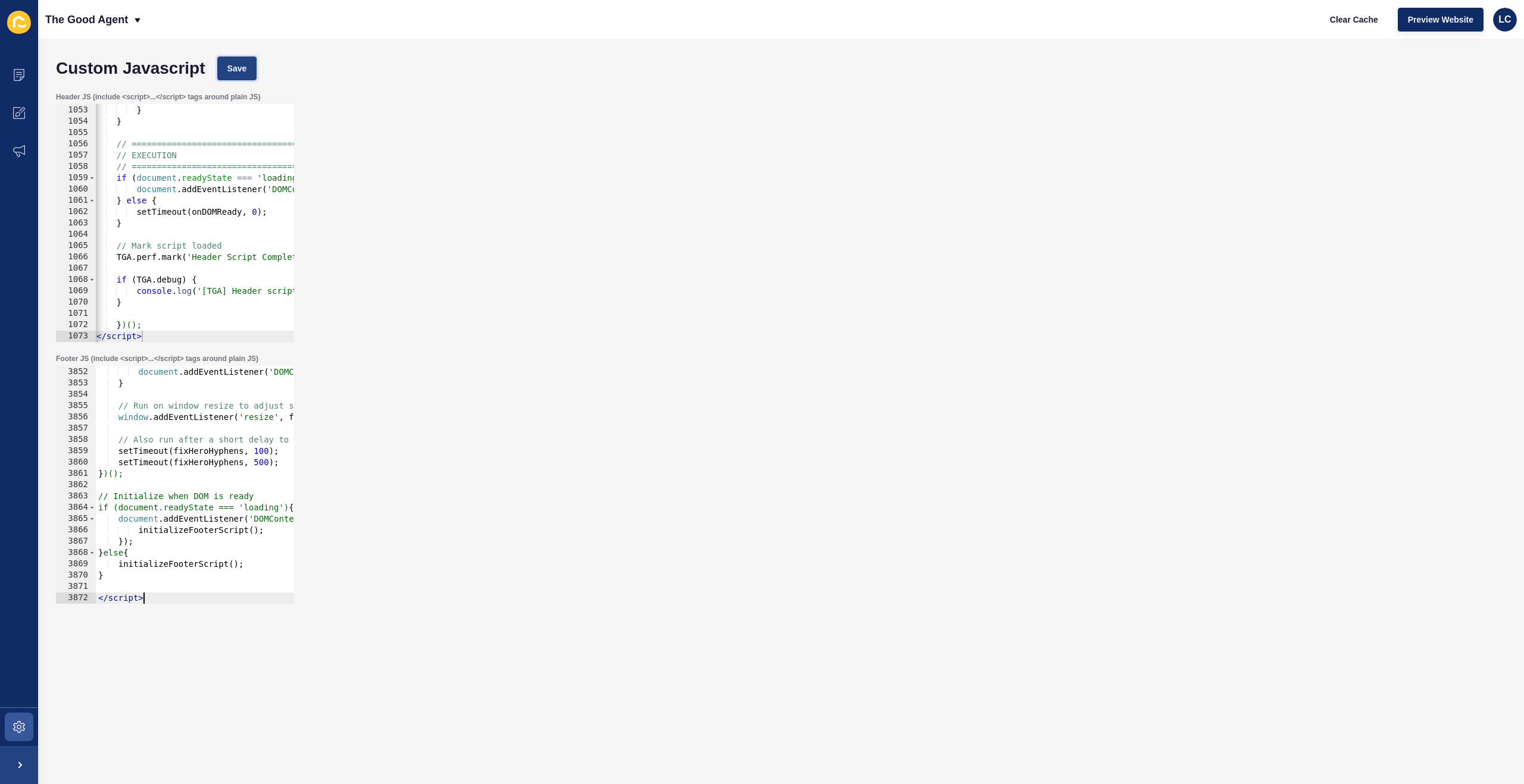
click at [246, 58] on button "Save" at bounding box center [237, 68] width 40 height 24
click at [1346, 15] on span "Clear Cache" at bounding box center [1354, 20] width 48 height 12
click at [162, 406] on div "} else { document . addEventListener ( 'DOMContentLoaded' , fixHeroHyphens ) ; …" at bounding box center [813, 486] width 1435 height 260
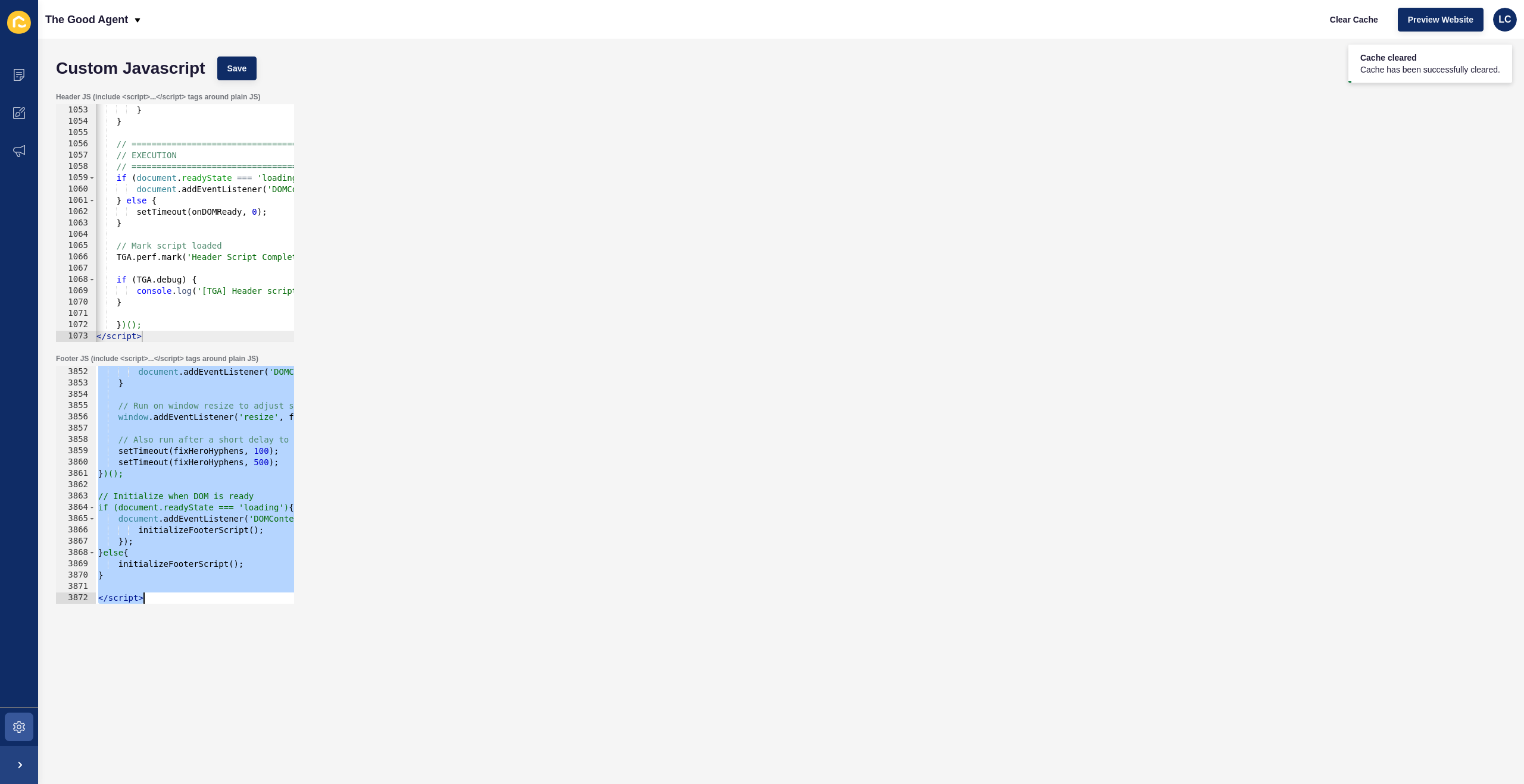
paste textarea
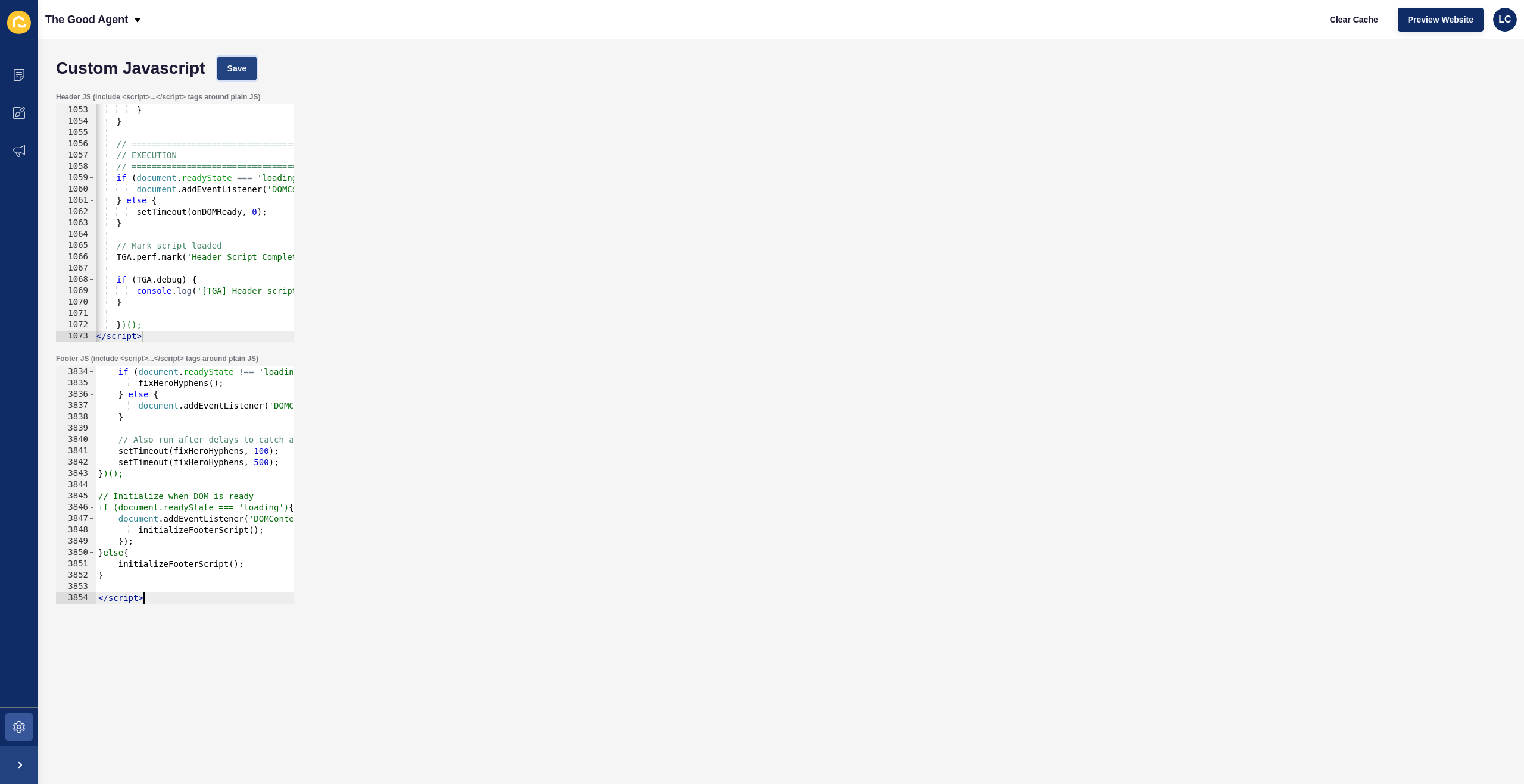
click at [242, 68] on span "Save" at bounding box center [237, 68] width 20 height 12
click at [1337, 16] on span "Clear Cache" at bounding box center [1354, 20] width 48 height 12
click at [205, 380] on div "// Run immediately if DOM is ready if ( document . readyState !== 'loading' ) {…" at bounding box center [813, 486] width 1435 height 260
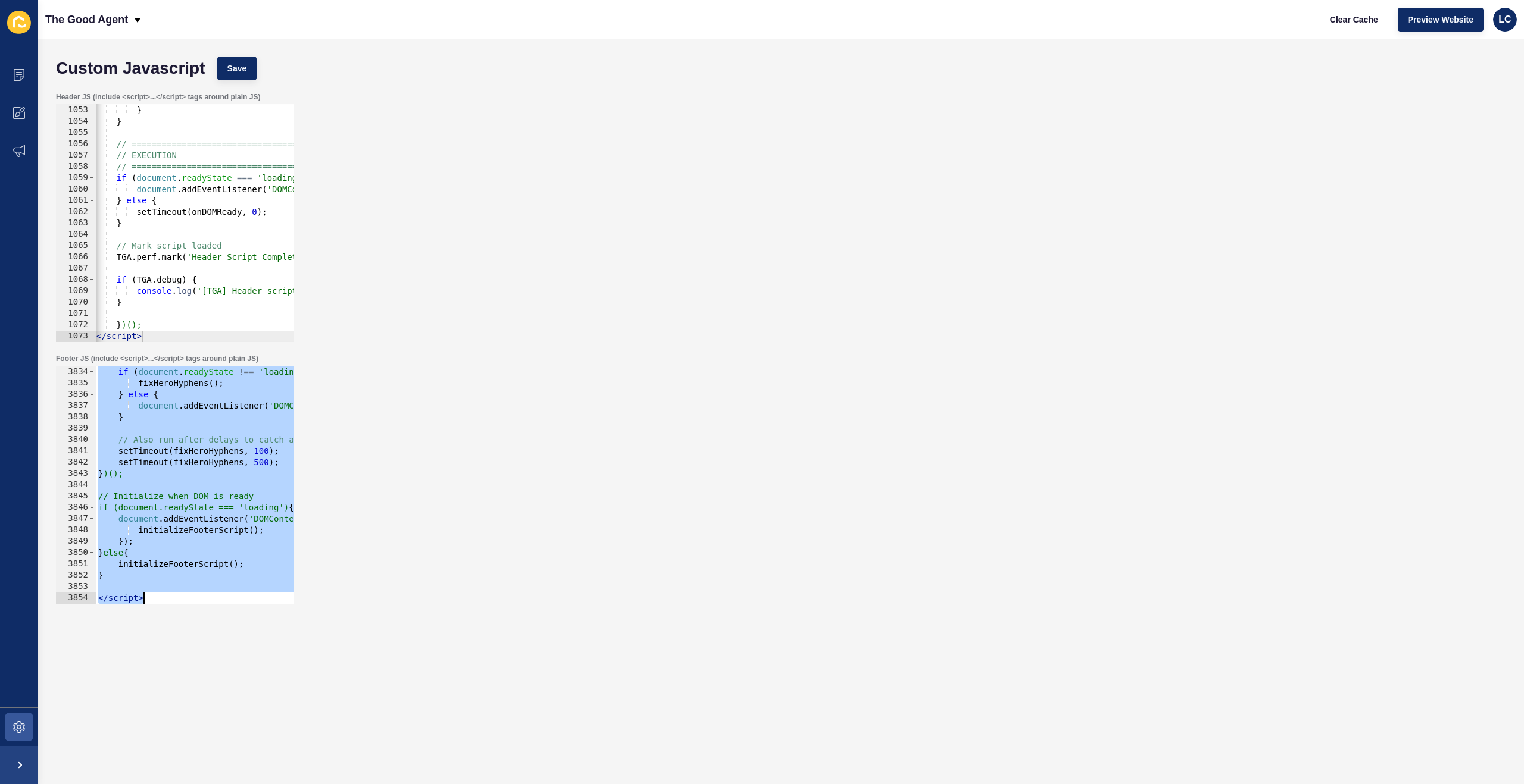
paste textarea
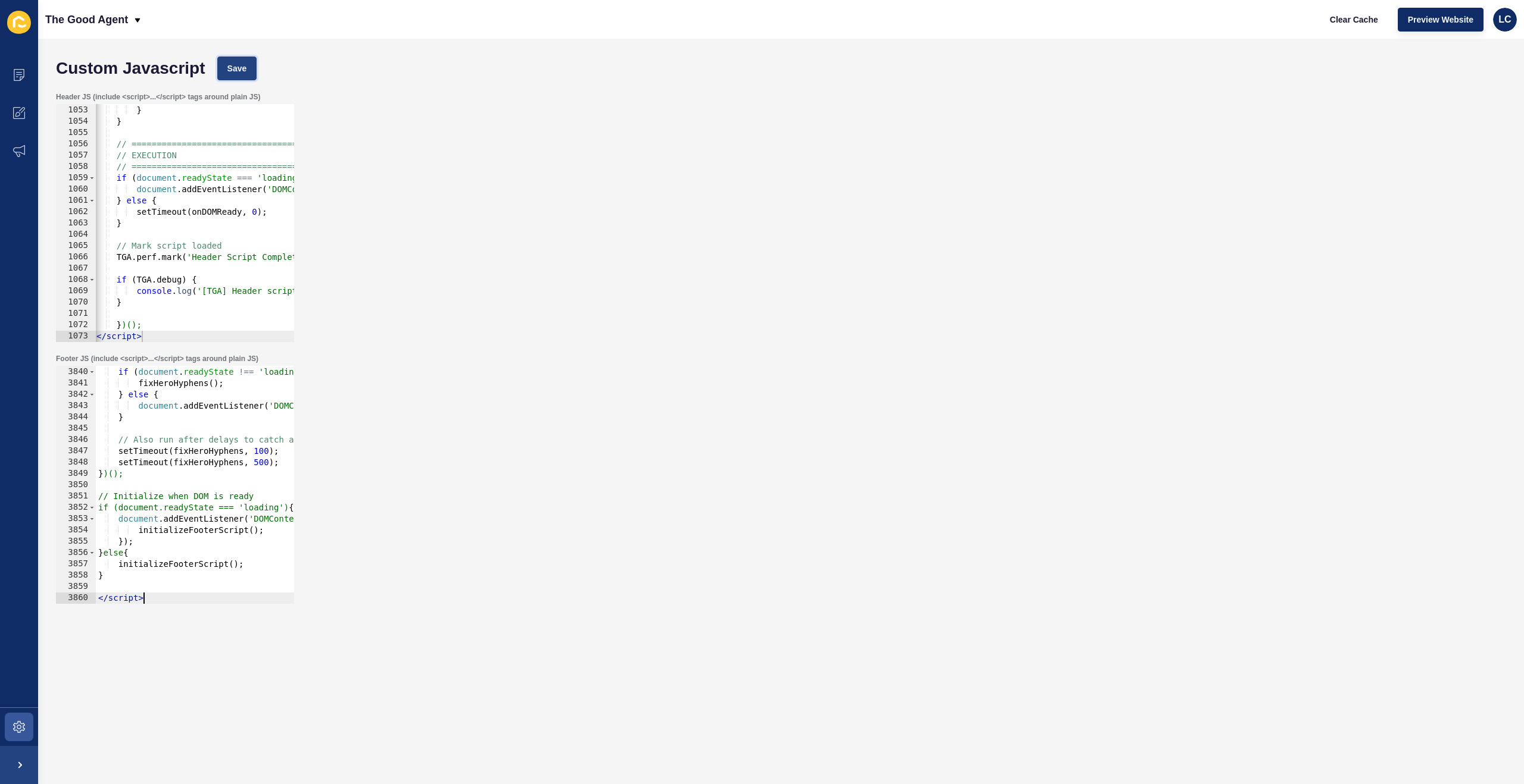
click at [241, 65] on span "Save" at bounding box center [237, 68] width 20 height 12
click at [1356, 22] on span "Clear Cache" at bounding box center [1354, 20] width 48 height 12
click at [171, 369] on div "// Run immediately if DOM is ready if ( document . readyState !== 'loading' ) {…" at bounding box center [813, 486] width 1435 height 260
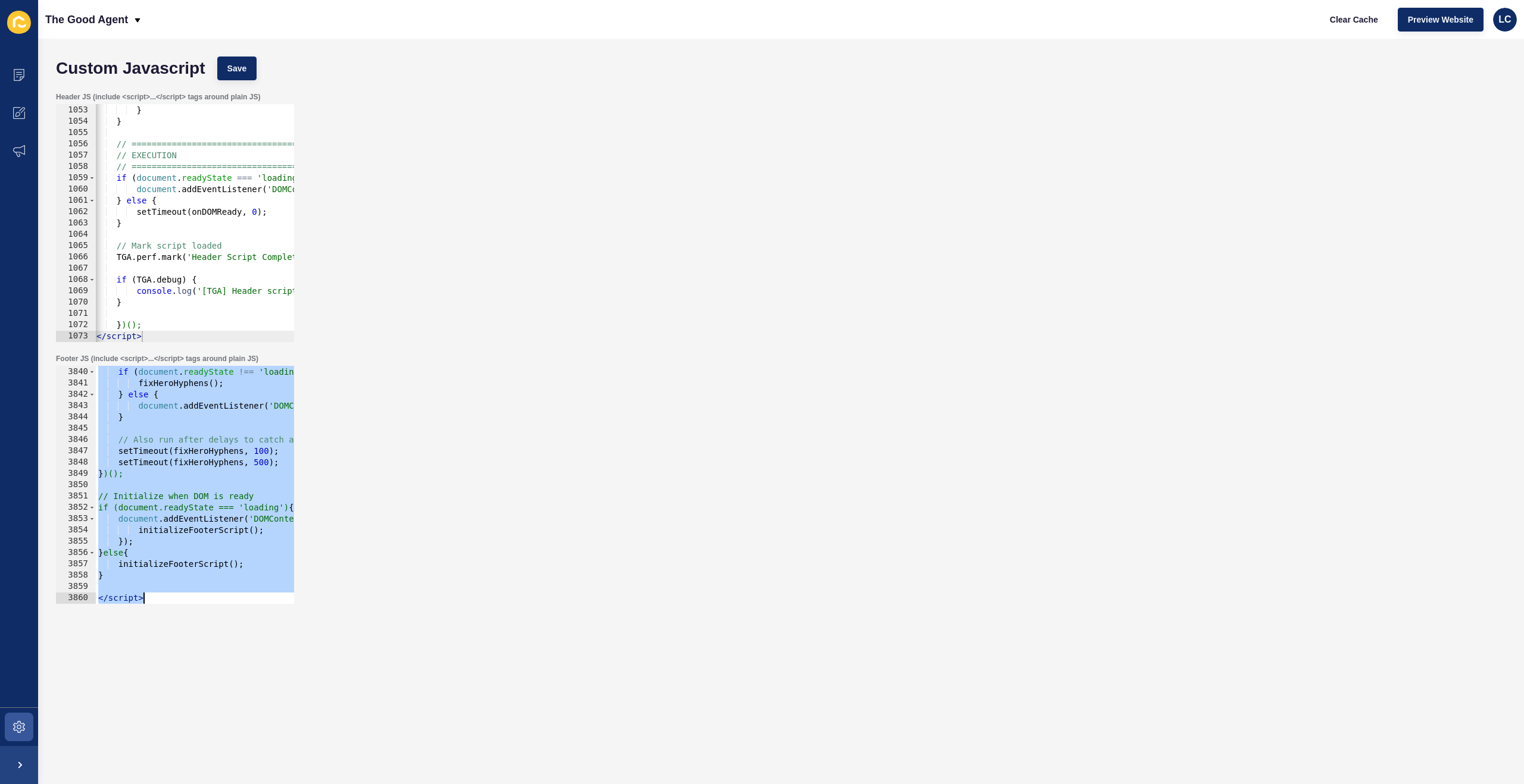
paste textarea
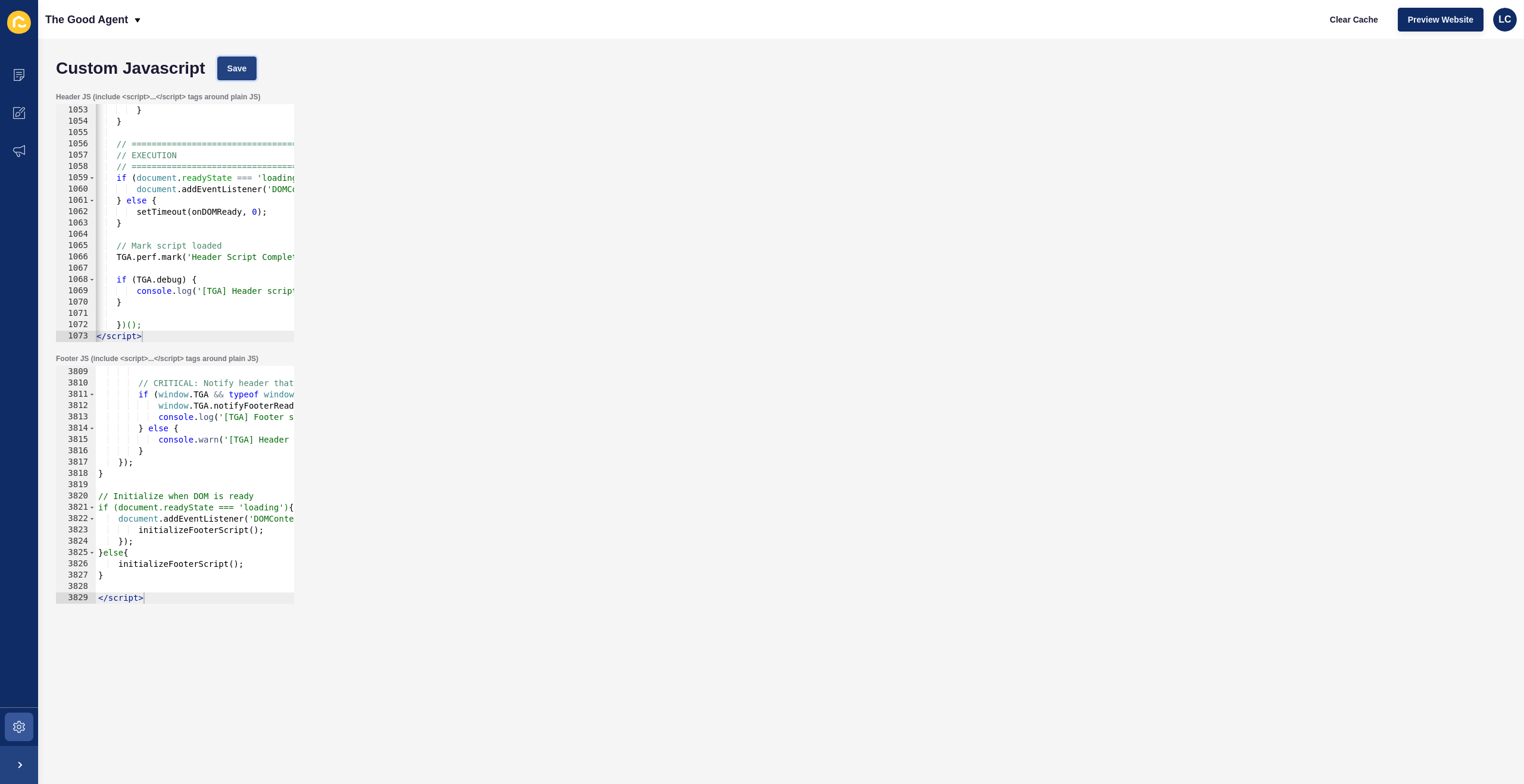
click at [239, 70] on span "Save" at bounding box center [237, 68] width 20 height 12
click at [1365, 18] on span "Clear Cache" at bounding box center [1354, 20] width 48 height 12
click at [242, 71] on span "Save" at bounding box center [237, 68] width 20 height 12
click at [1335, 20] on span "Clear Cache" at bounding box center [1354, 20] width 48 height 12
click at [232, 73] on span "Save" at bounding box center [237, 68] width 20 height 12
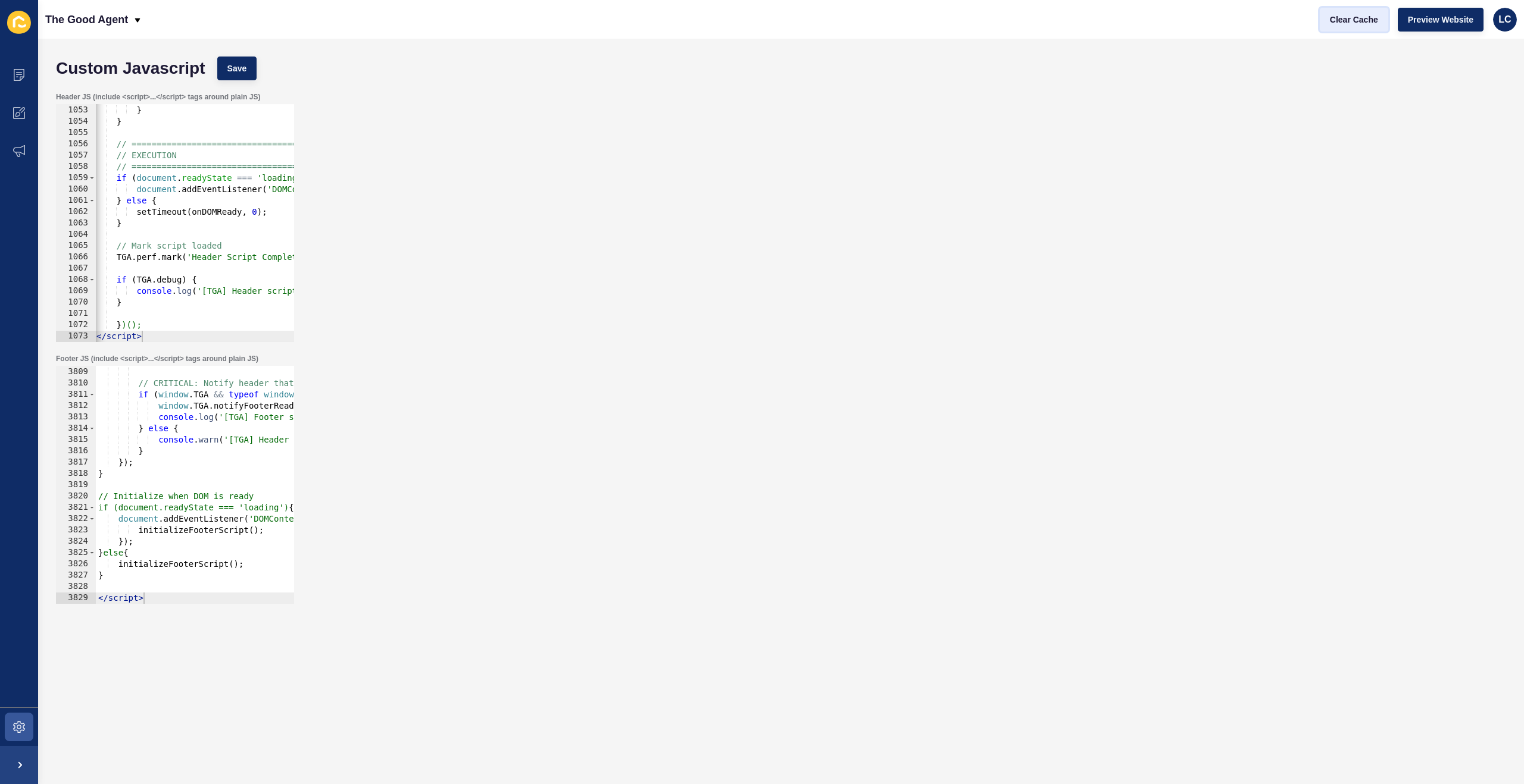
click at [1349, 20] on span "Clear Cache" at bounding box center [1354, 20] width 48 height 12
click at [194, 414] on div "} // CRITICAL: Notify header that footer is ready if ( window . TGA && typeof w…" at bounding box center [813, 486] width 1435 height 260
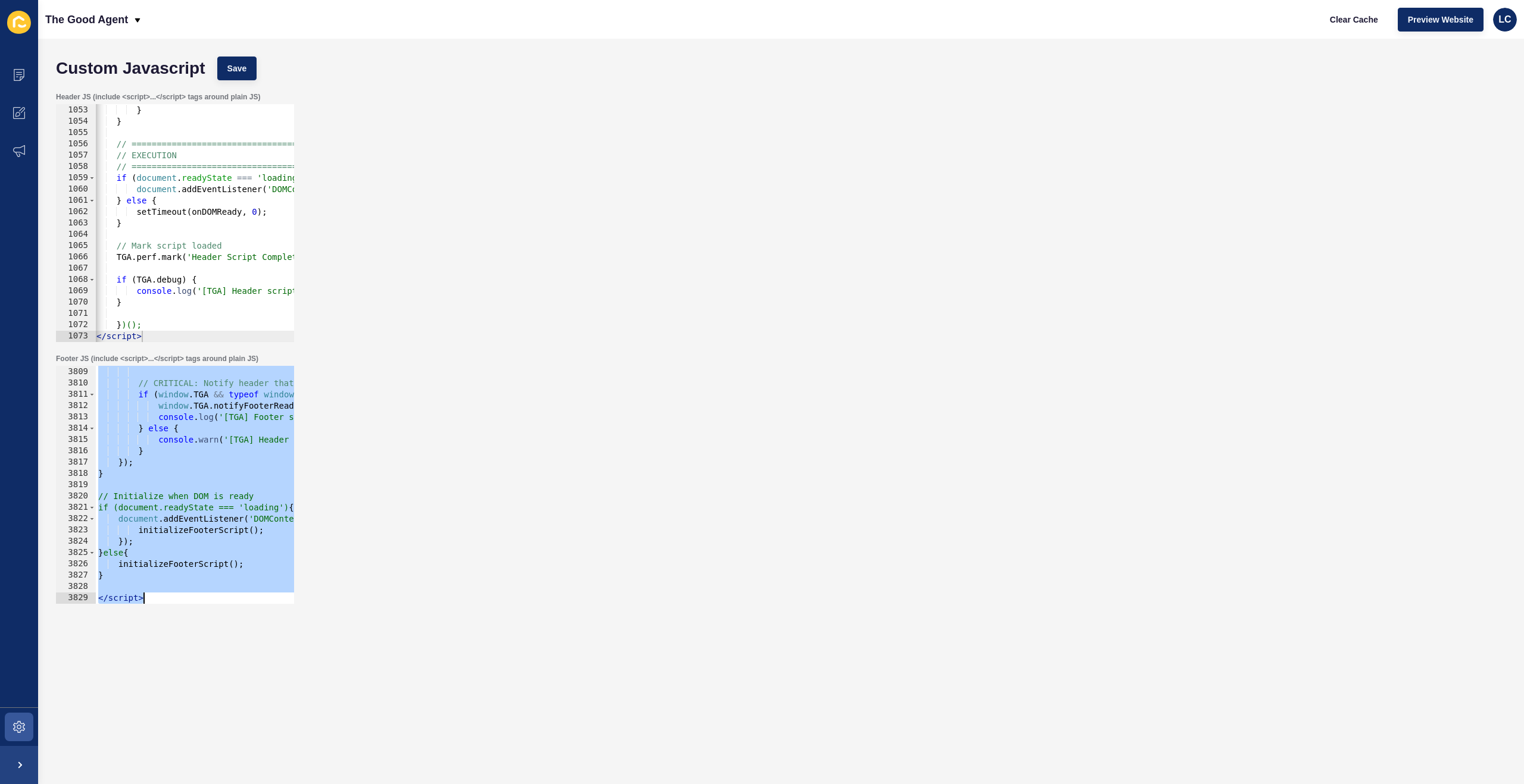
paste textarea
type textarea "</script>"
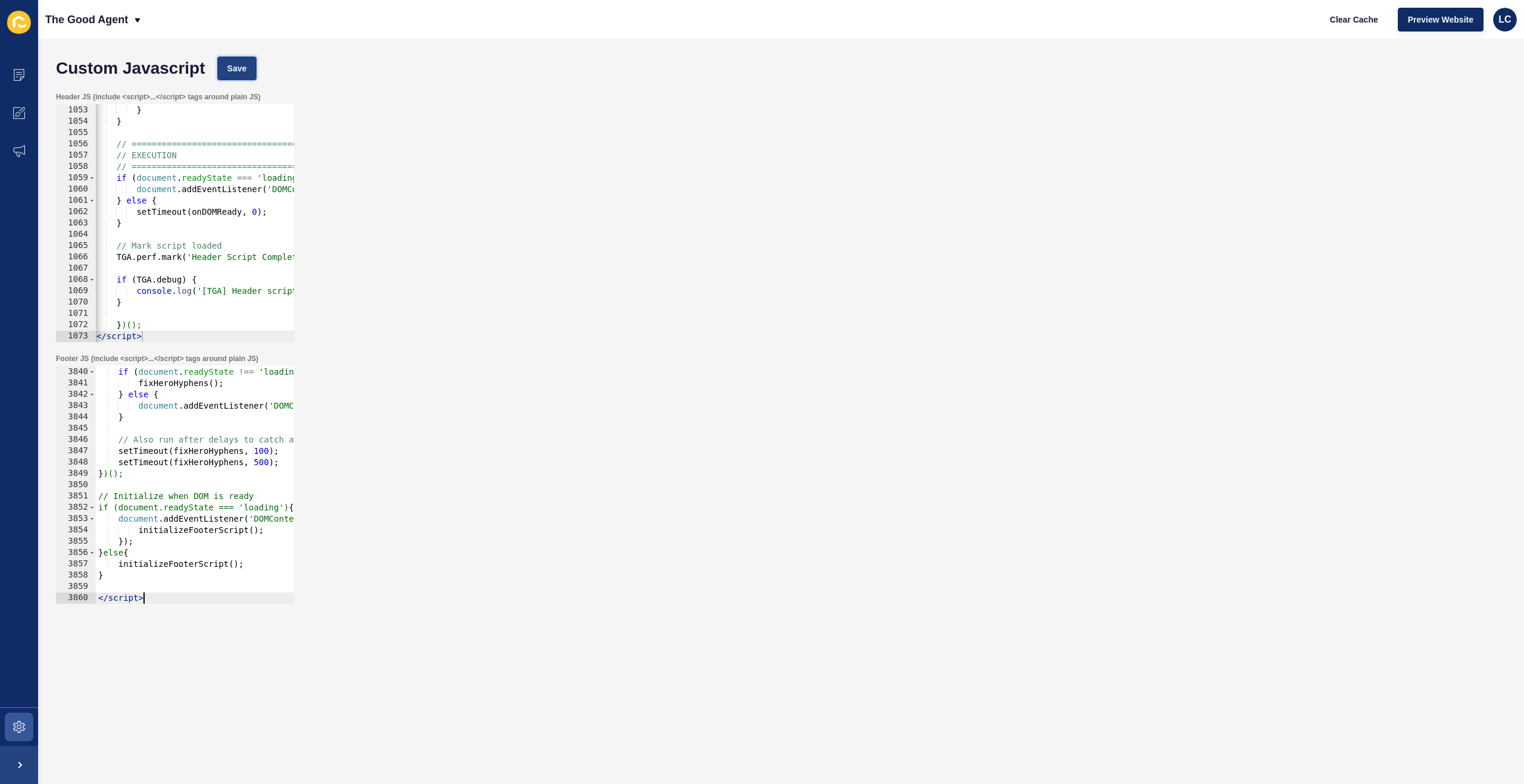
click at [244, 75] on button "Save" at bounding box center [237, 68] width 40 height 24
click at [1347, 17] on span "Clear Cache" at bounding box center [1354, 20] width 48 height 12
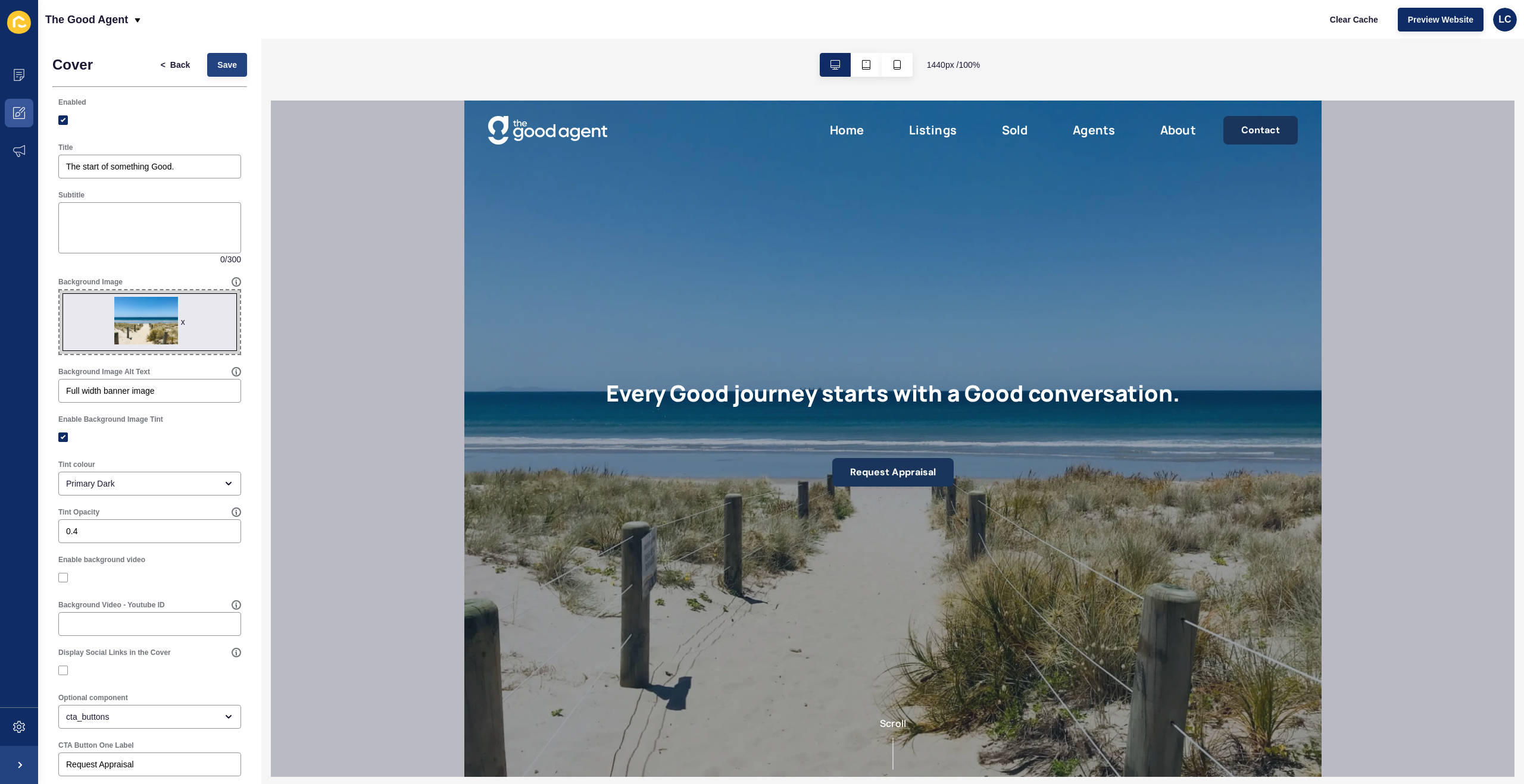
type input "The start of something Good."
click at [226, 69] on span "Save" at bounding box center [226, 64] width 20 height 12
click at [1346, 18] on span "Clear Cache" at bounding box center [1354, 20] width 48 height 12
click at [237, 61] on span "Save" at bounding box center [226, 64] width 20 height 12
click at [1330, 15] on span "Clear Cache" at bounding box center [1354, 20] width 48 height 12
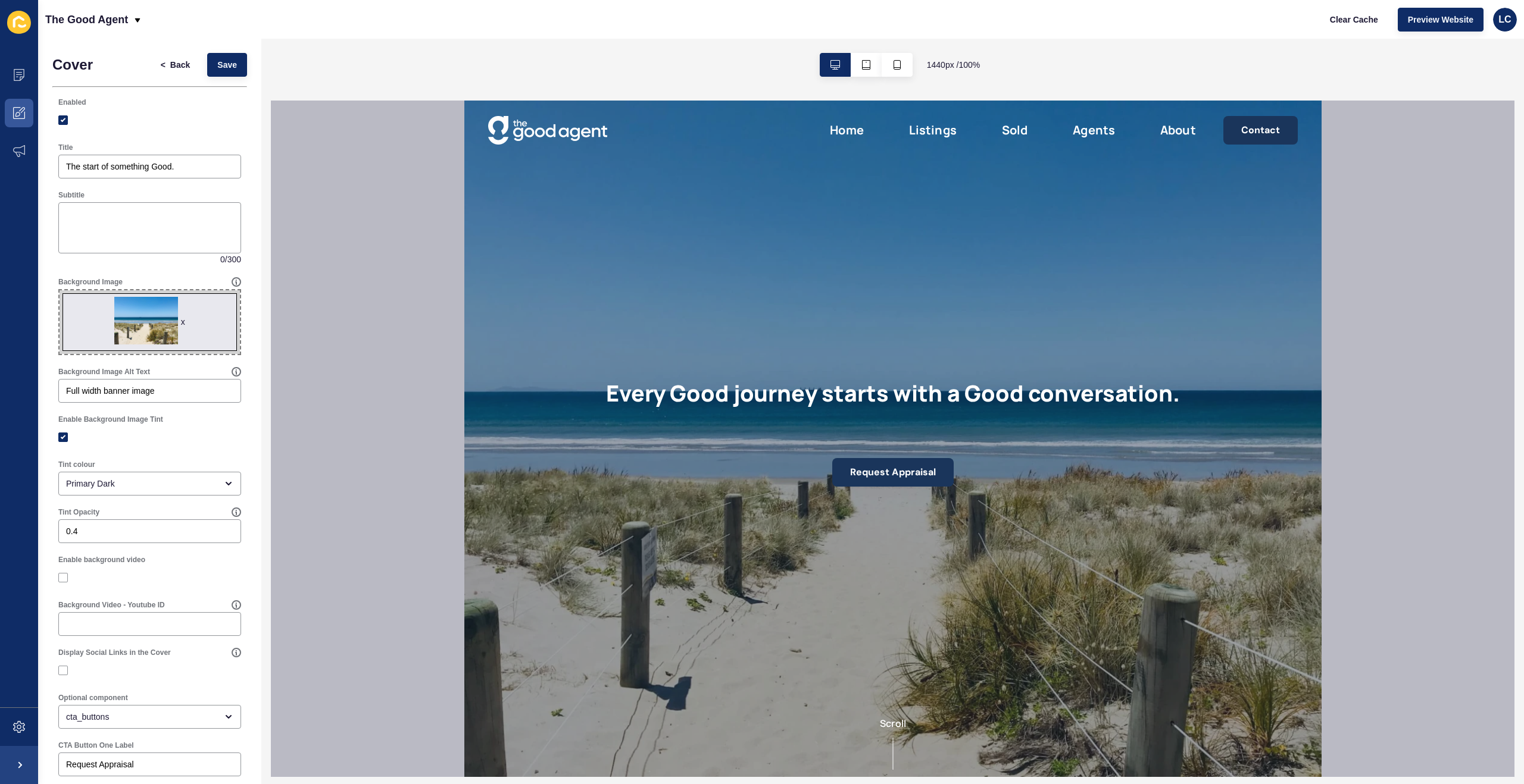
click at [392, 274] on div at bounding box center [893, 439] width 1244 height 677
click at [156, 391] on input "Full width banner image" at bounding box center [149, 391] width 167 height 12
click at [235, 283] on icon at bounding box center [236, 281] width 9 height 9
click at [185, 63] on span "Back" at bounding box center [180, 64] width 20 height 12
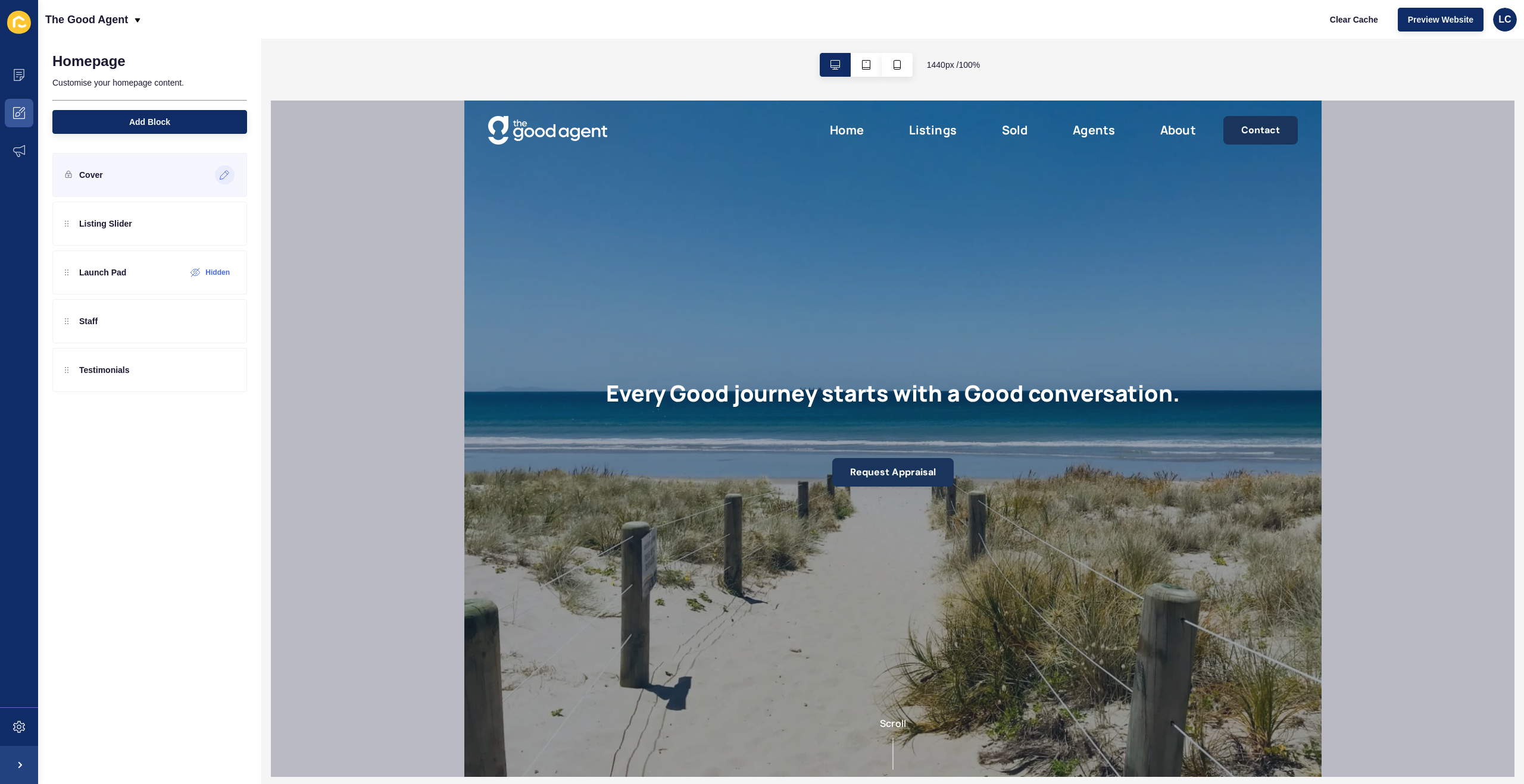
click at [223, 175] on icon at bounding box center [225, 175] width 10 height 9
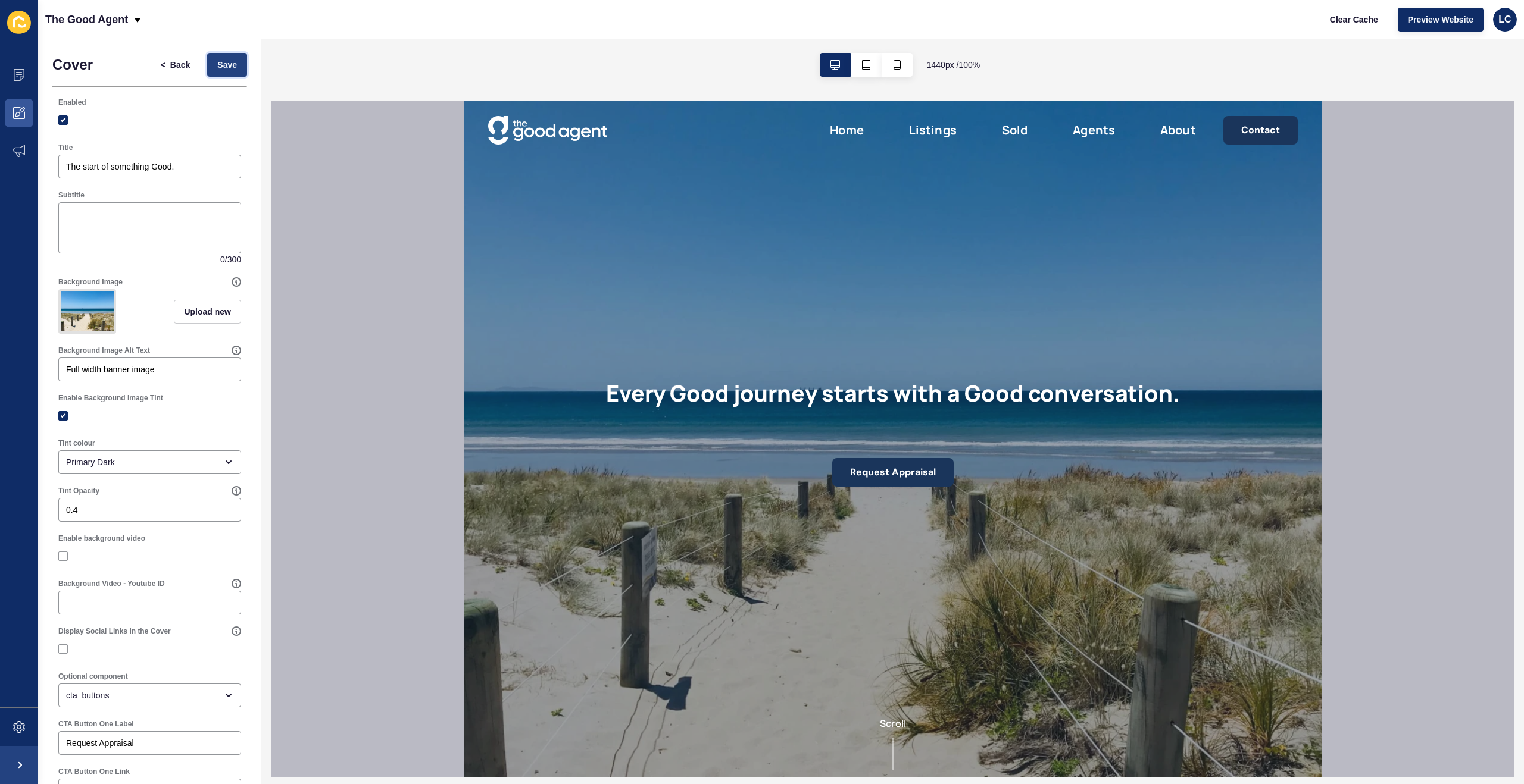
click at [237, 70] on button "Save" at bounding box center [226, 65] width 40 height 24
click at [1334, 25] on span "Clear Cache" at bounding box center [1354, 20] width 48 height 12
click at [218, 60] on span "Save" at bounding box center [226, 64] width 20 height 12
click at [1410, 16] on span "Preview Website" at bounding box center [1440, 20] width 65 height 12
